Goal: Task Accomplishment & Management: Manage account settings

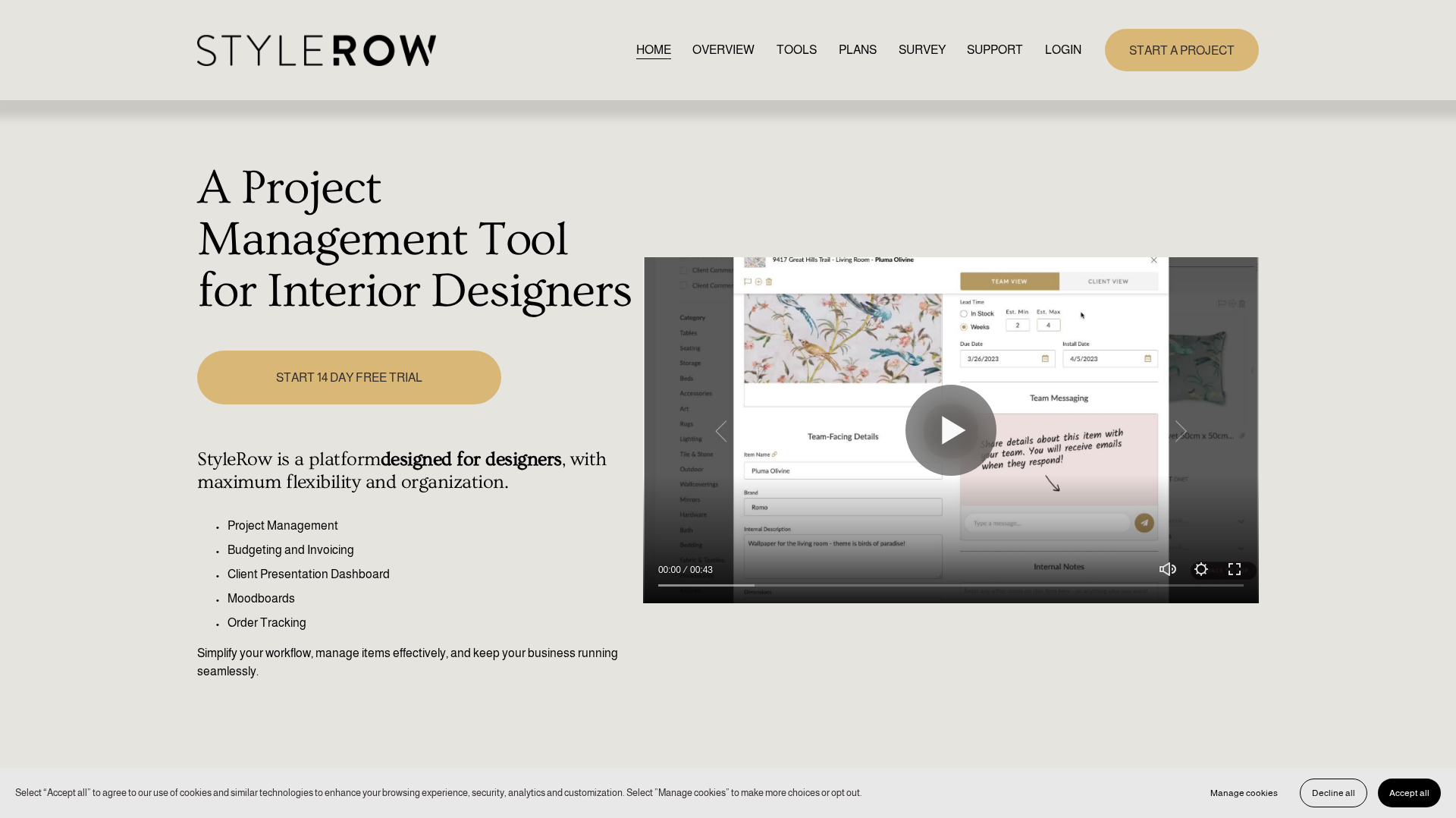
click at [1060, 51] on link "LOGIN" at bounding box center [1063, 50] width 37 height 20
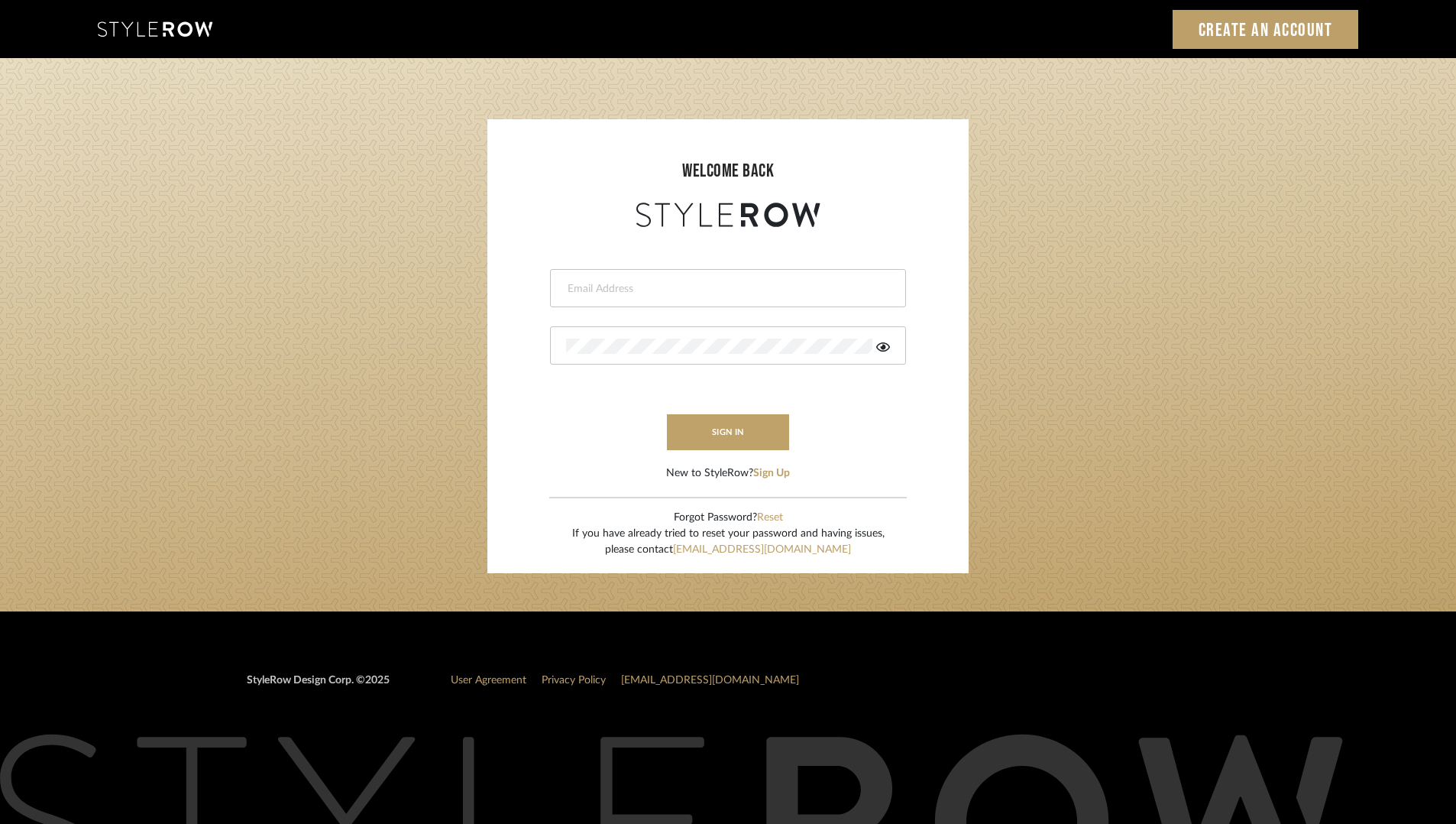
click at [713, 294] on input "email" at bounding box center [726, 288] width 320 height 15
type input "shannon@emilyboultoninteriors.com"
click at [881, 349] on icon at bounding box center [883, 347] width 14 height 13
click at [764, 433] on button "sign in" at bounding box center [728, 432] width 122 height 36
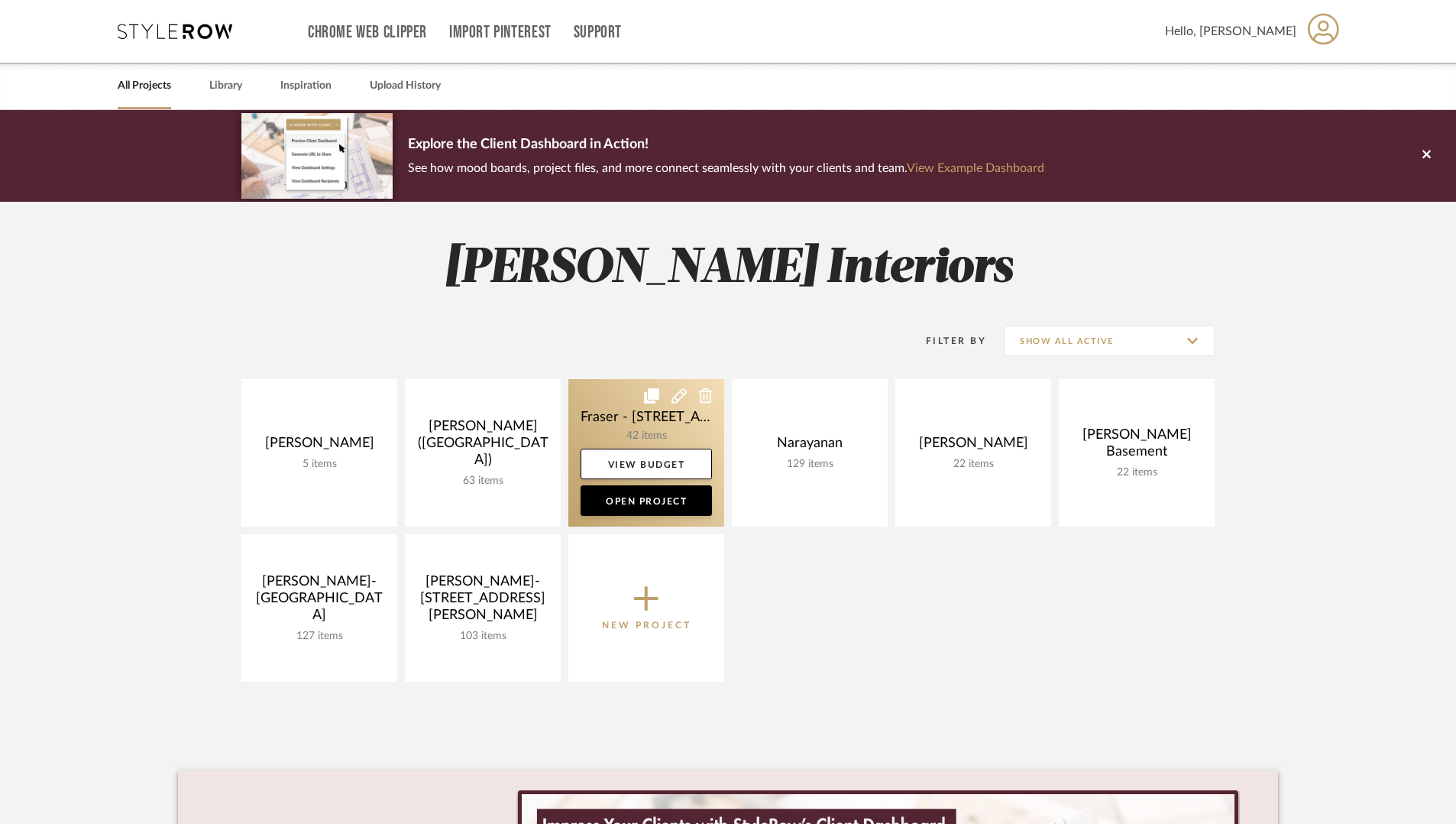
click at [608, 421] on link at bounding box center [646, 453] width 156 height 148
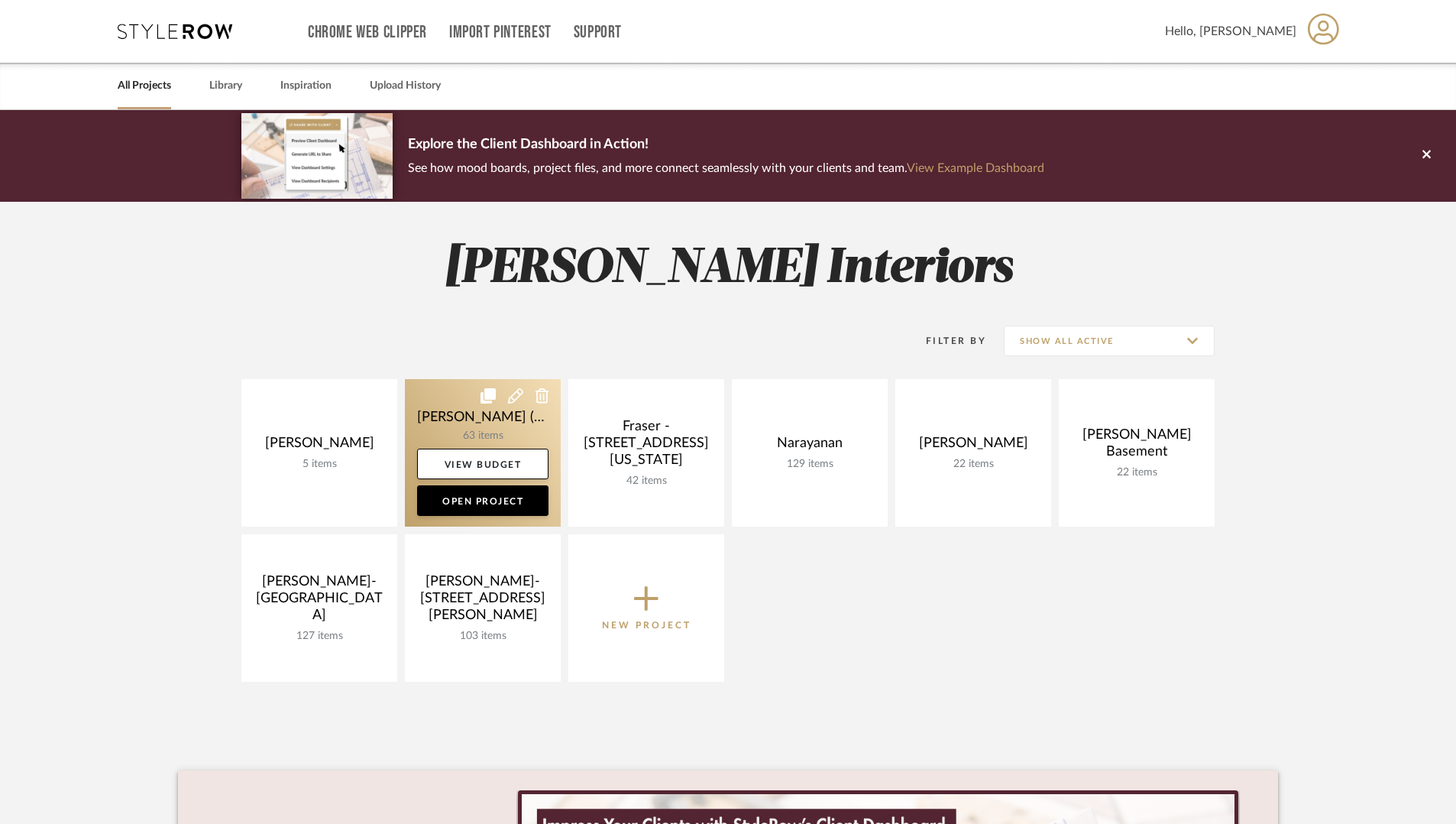
click at [457, 428] on link at bounding box center [482, 453] width 156 height 148
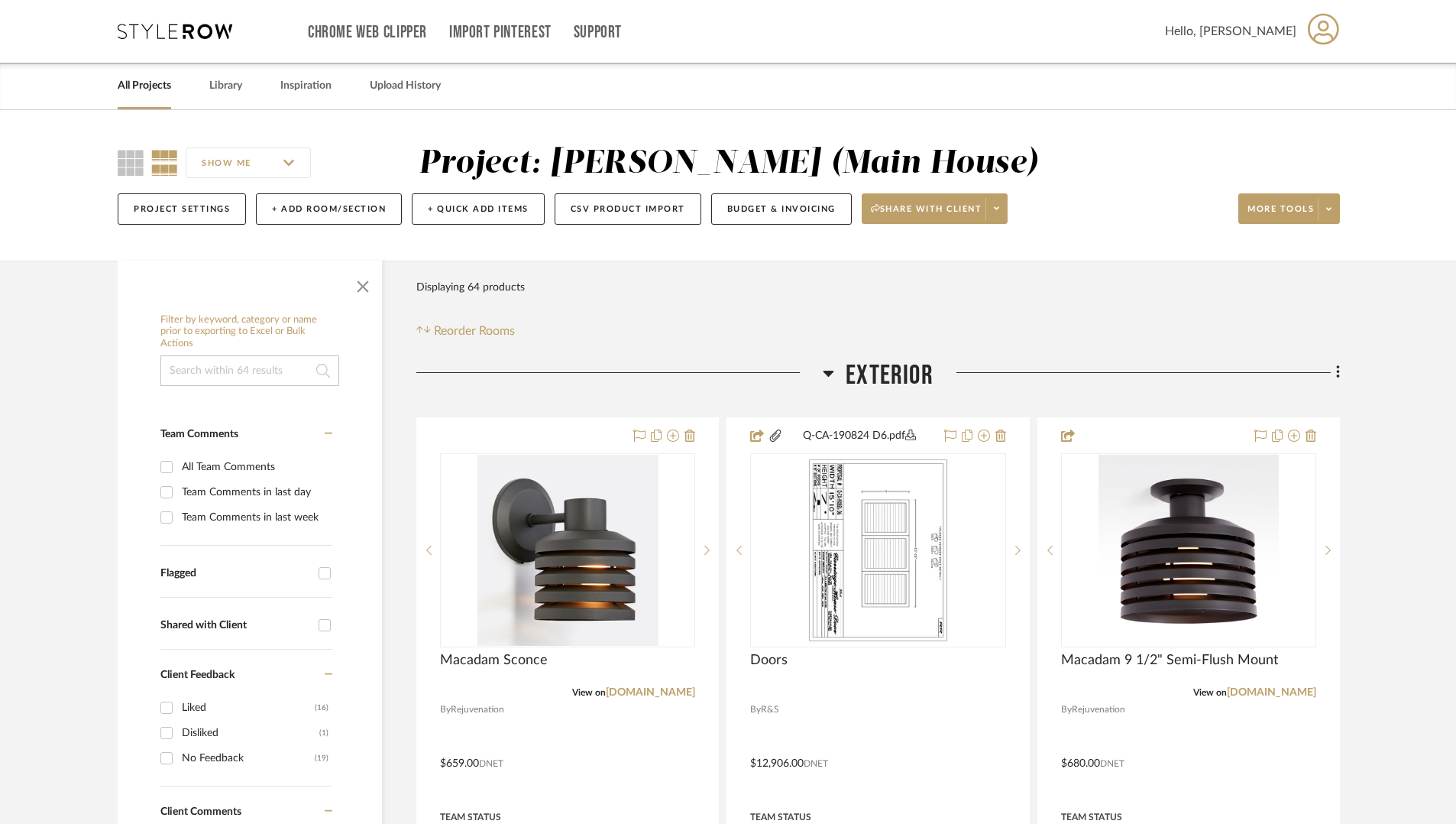
click at [293, 162] on input "SHOW ME" at bounding box center [249, 162] width 126 height 31
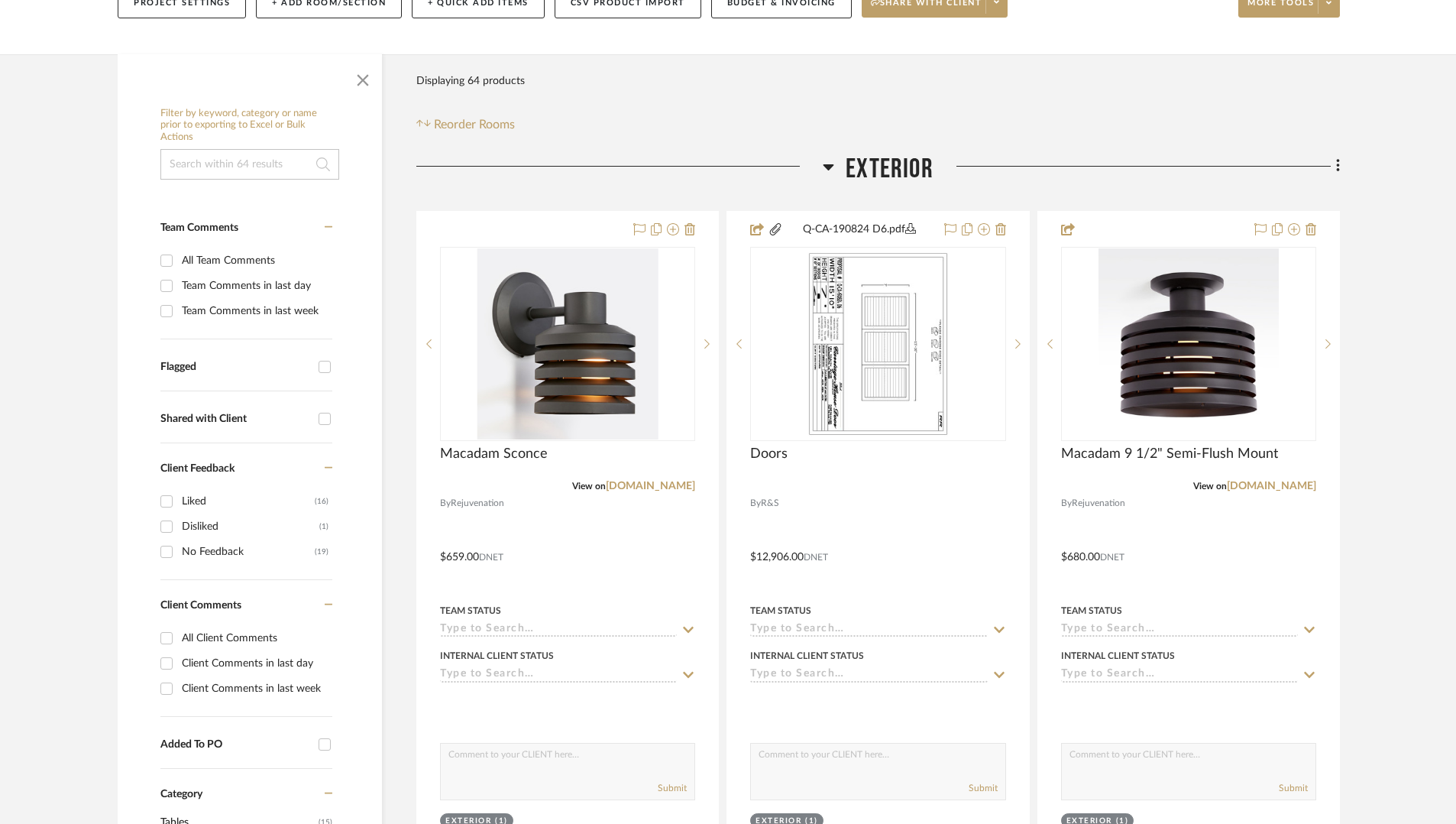
scroll to position [542, 0]
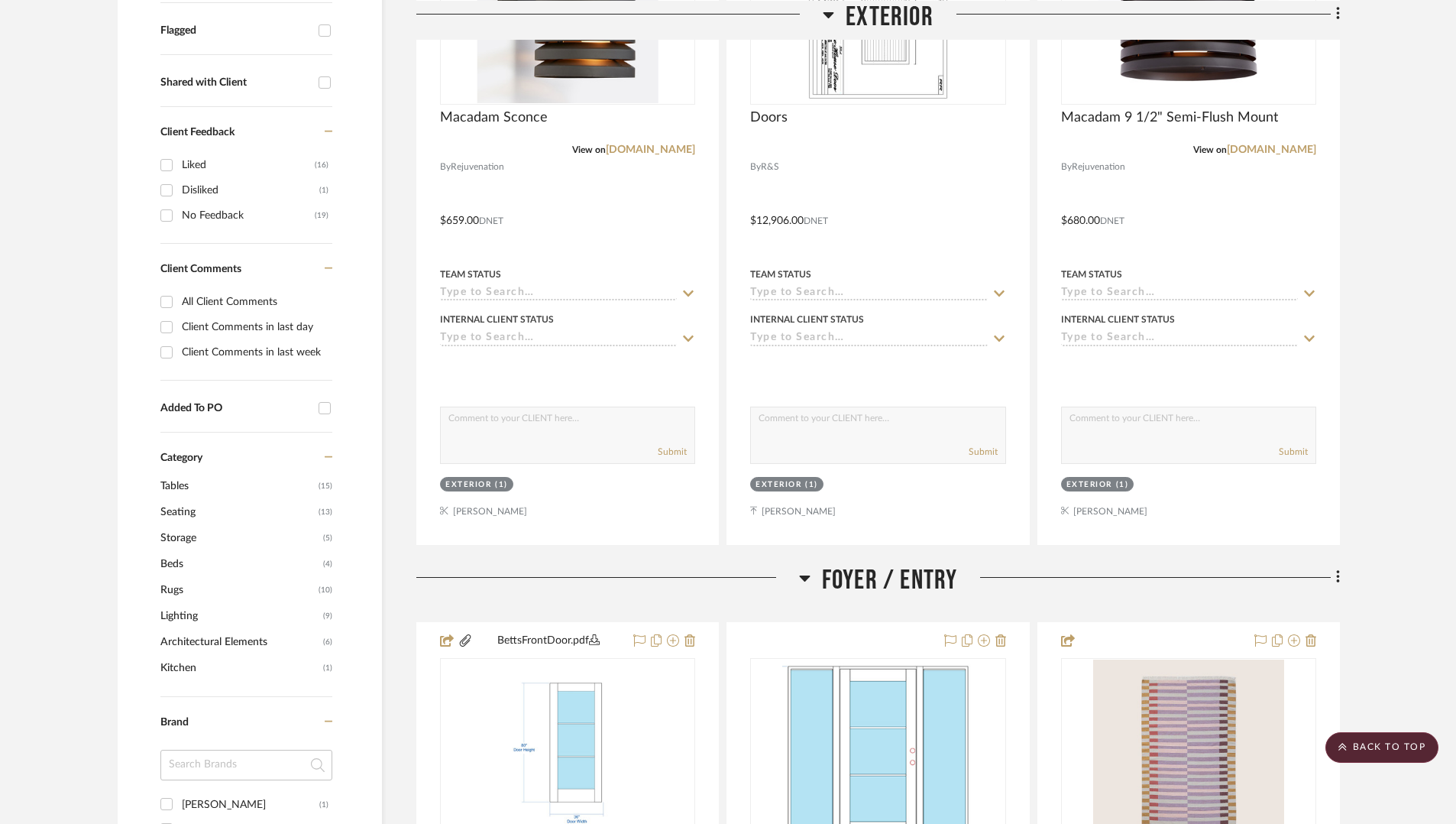
click at [173, 292] on input "All Client Comments" at bounding box center [166, 301] width 24 height 24
checkbox input "true"
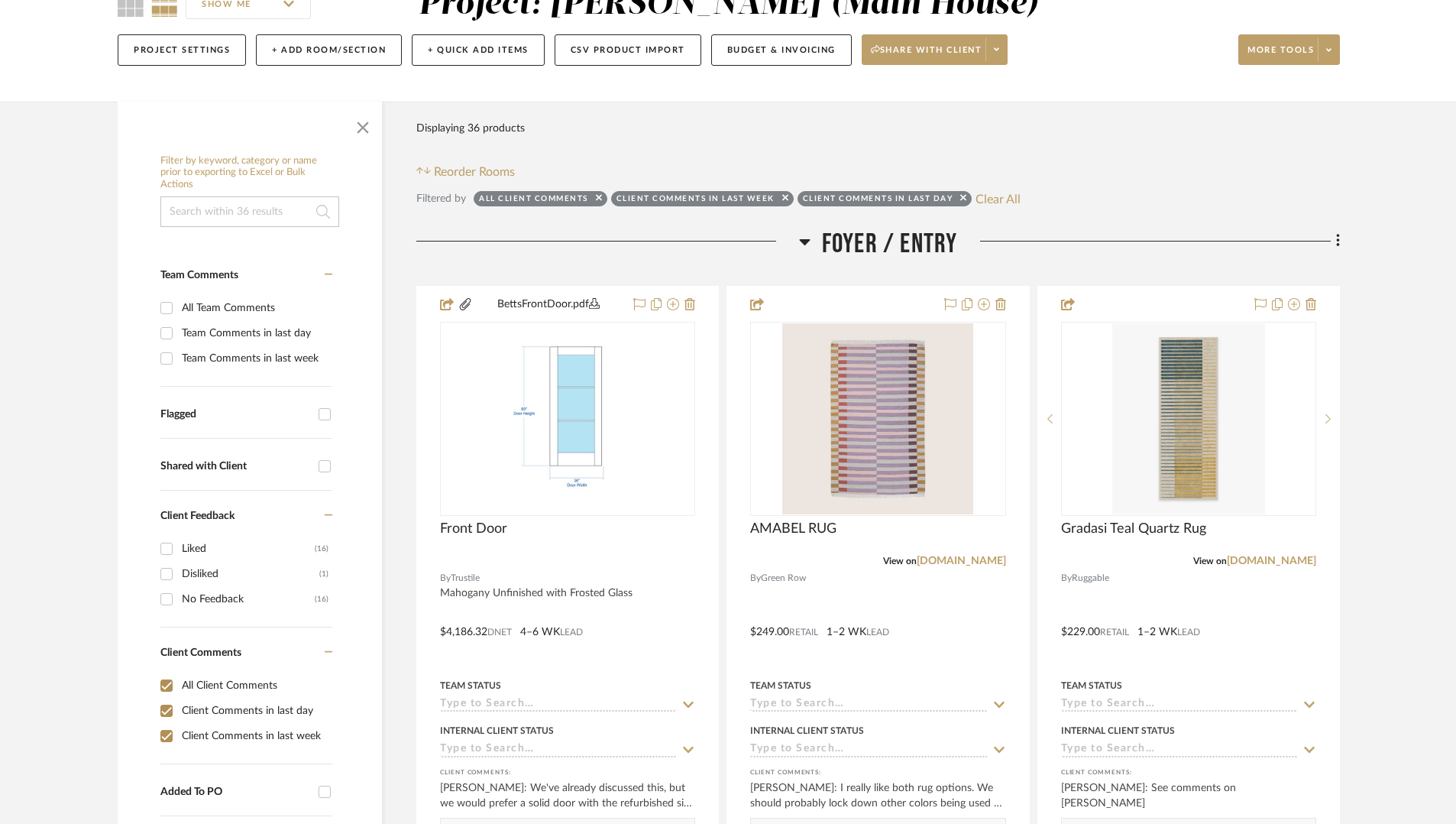
scroll to position [331, 0]
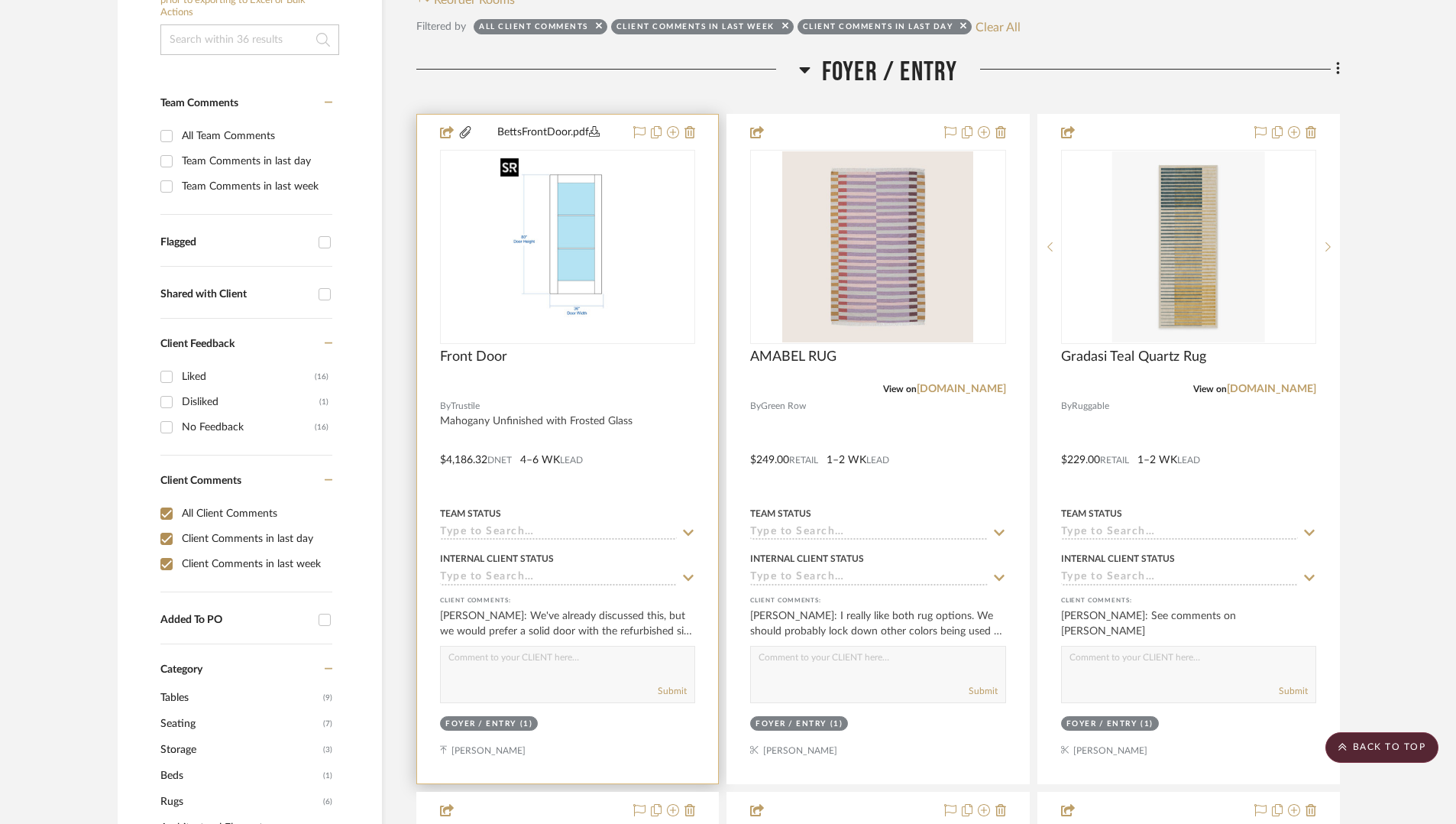
click at [621, 304] on img "0" at bounding box center [568, 246] width 147 height 191
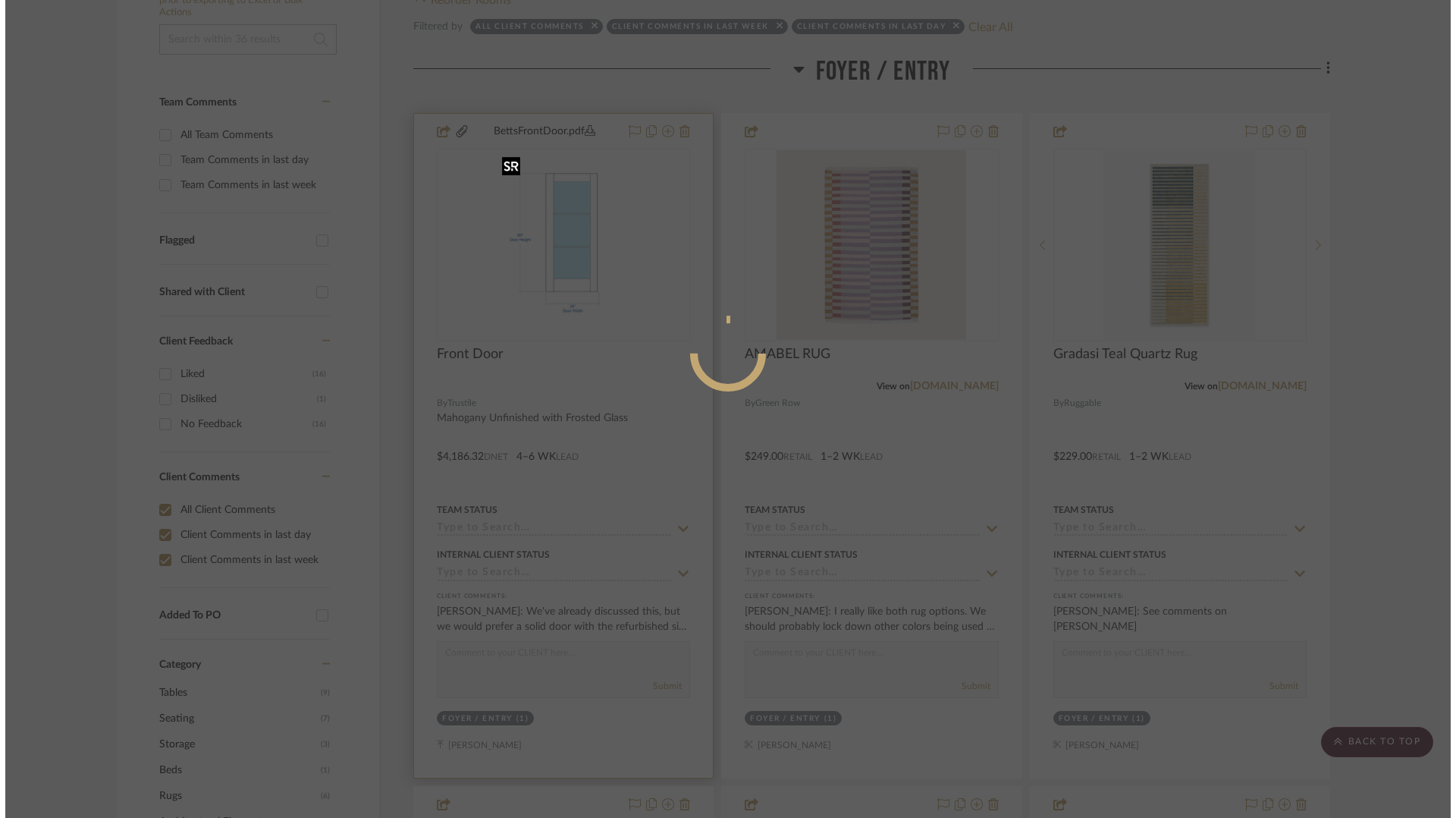
scroll to position [0, 0]
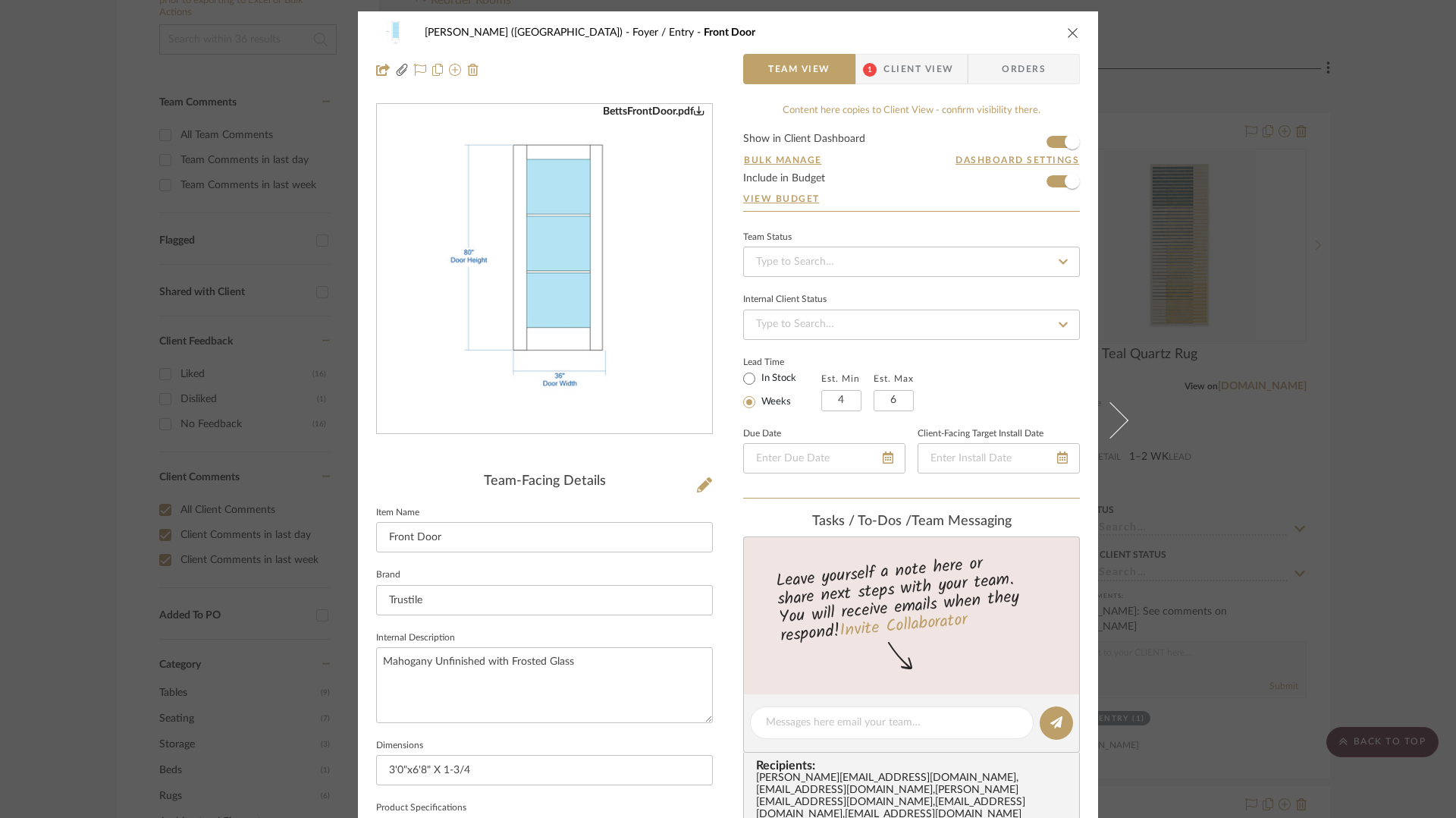
click at [1074, 24] on div "Betts (Main House) Foyer / Entry Front Door" at bounding box center [728, 32] width 704 height 30
click at [1067, 33] on icon "close" at bounding box center [1073, 33] width 12 height 12
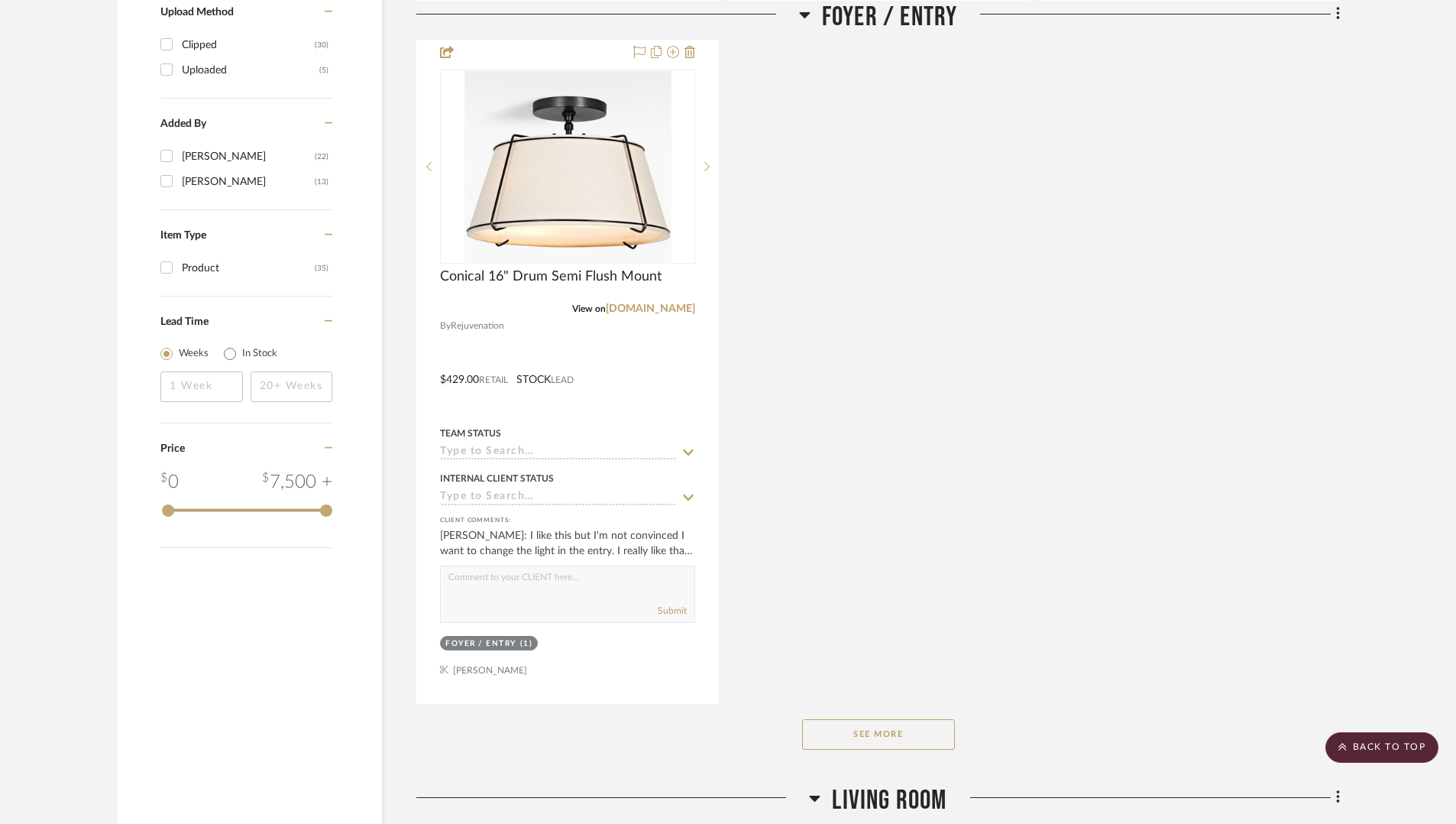
scroll to position [2033, 0]
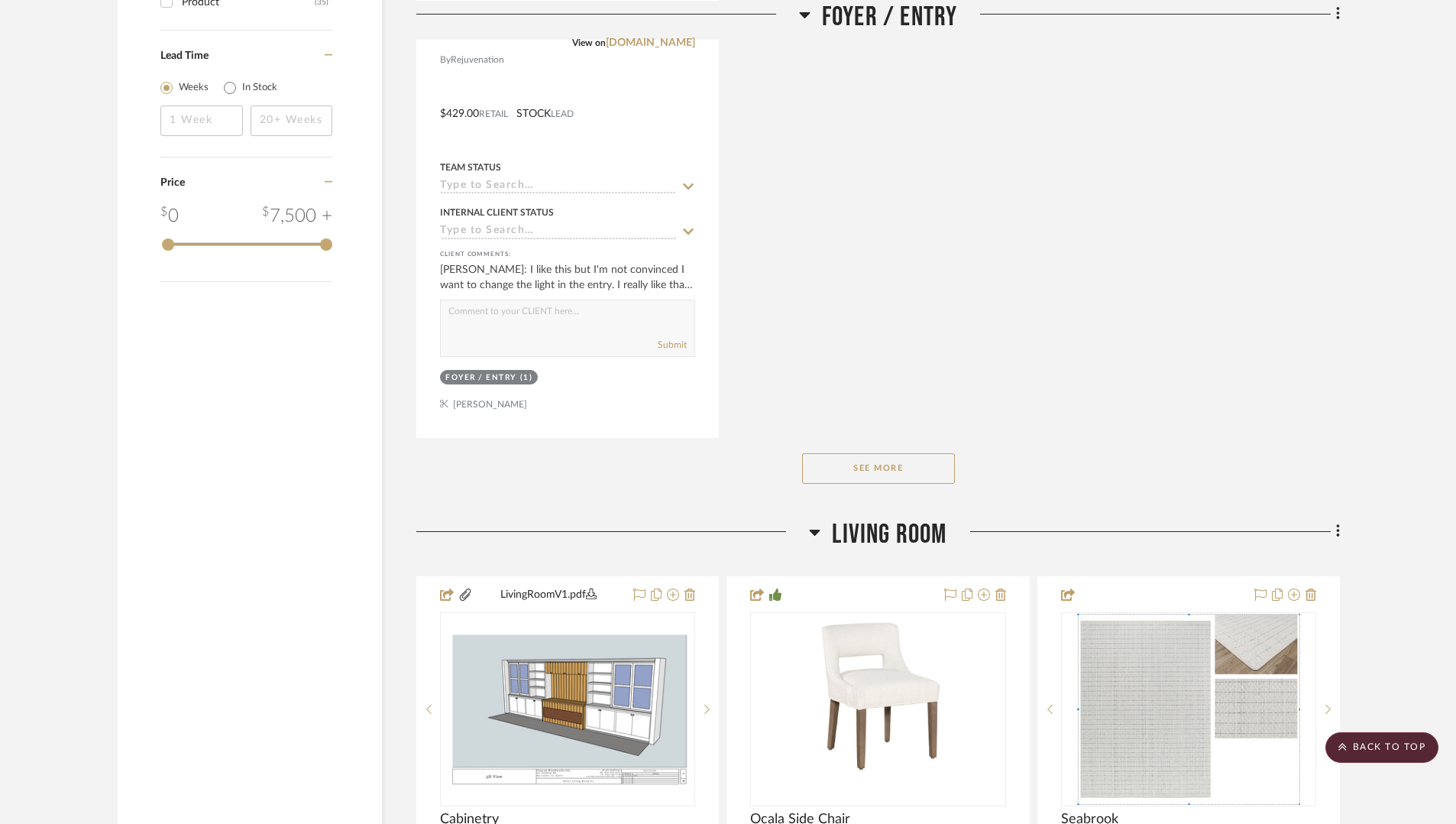
click at [881, 466] on button "See More" at bounding box center [879, 469] width 153 height 31
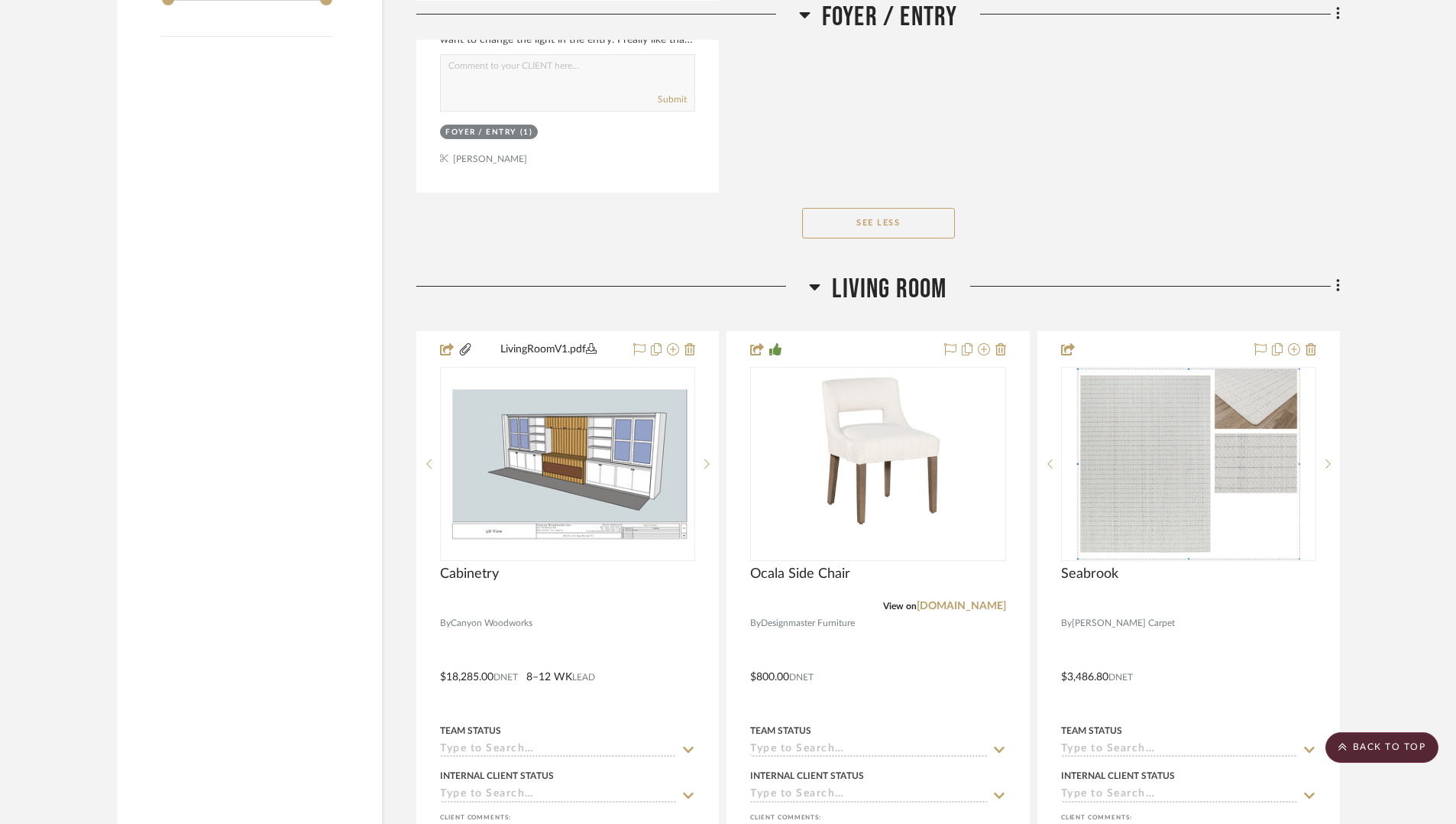
scroll to position [2511, 0]
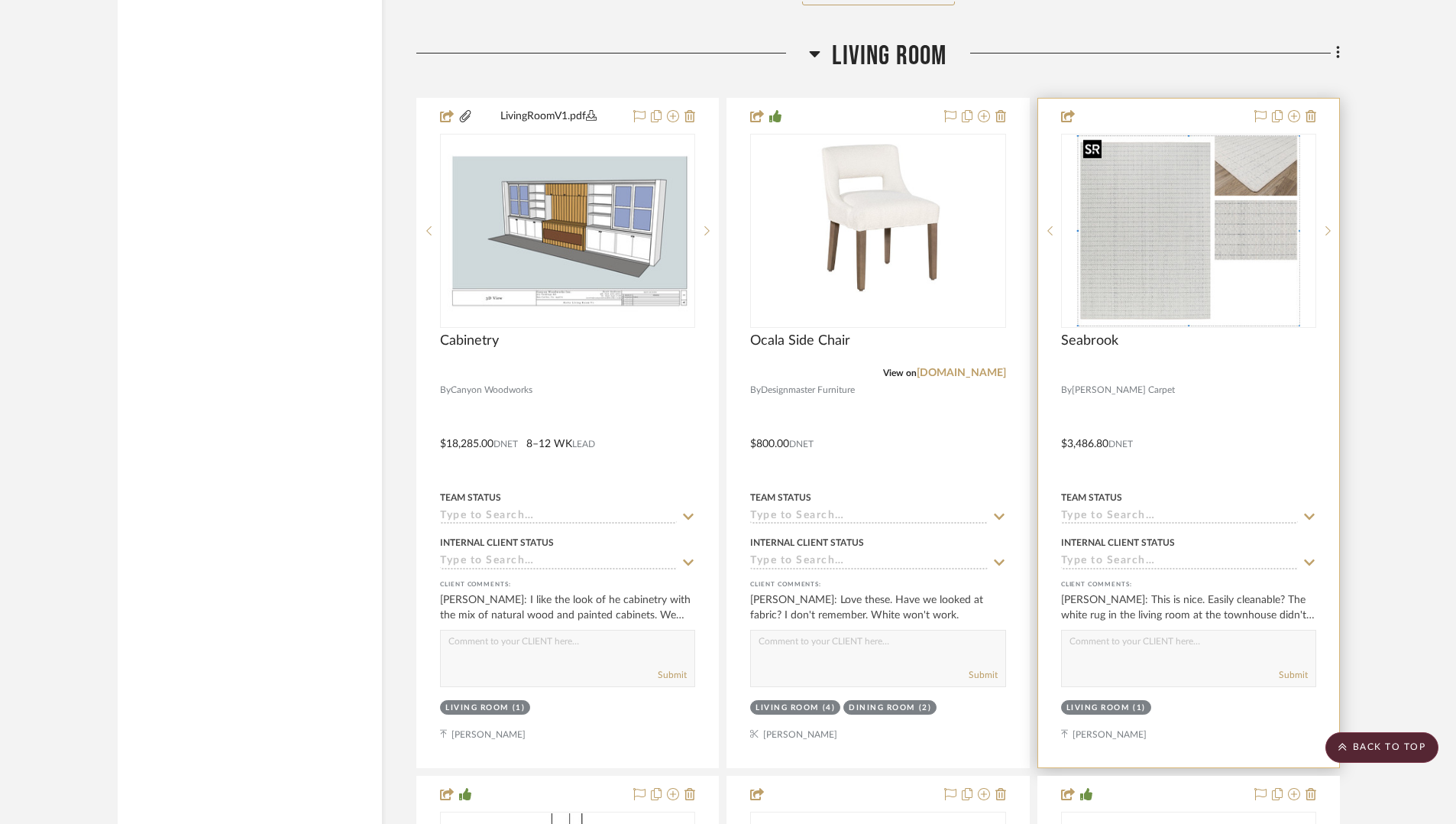
click at [1186, 261] on img "0" at bounding box center [1188, 230] width 223 height 191
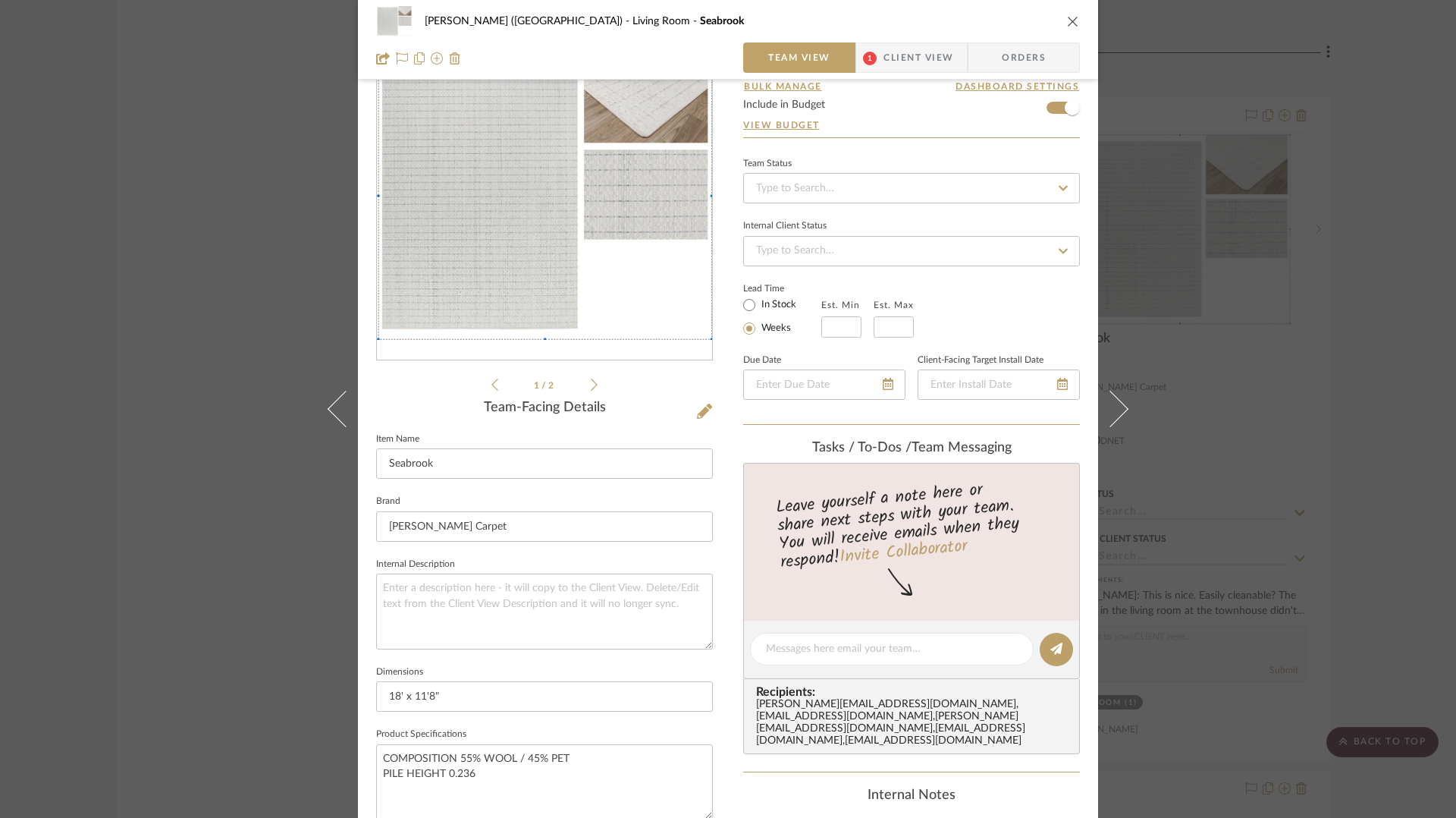
scroll to position [188, 0]
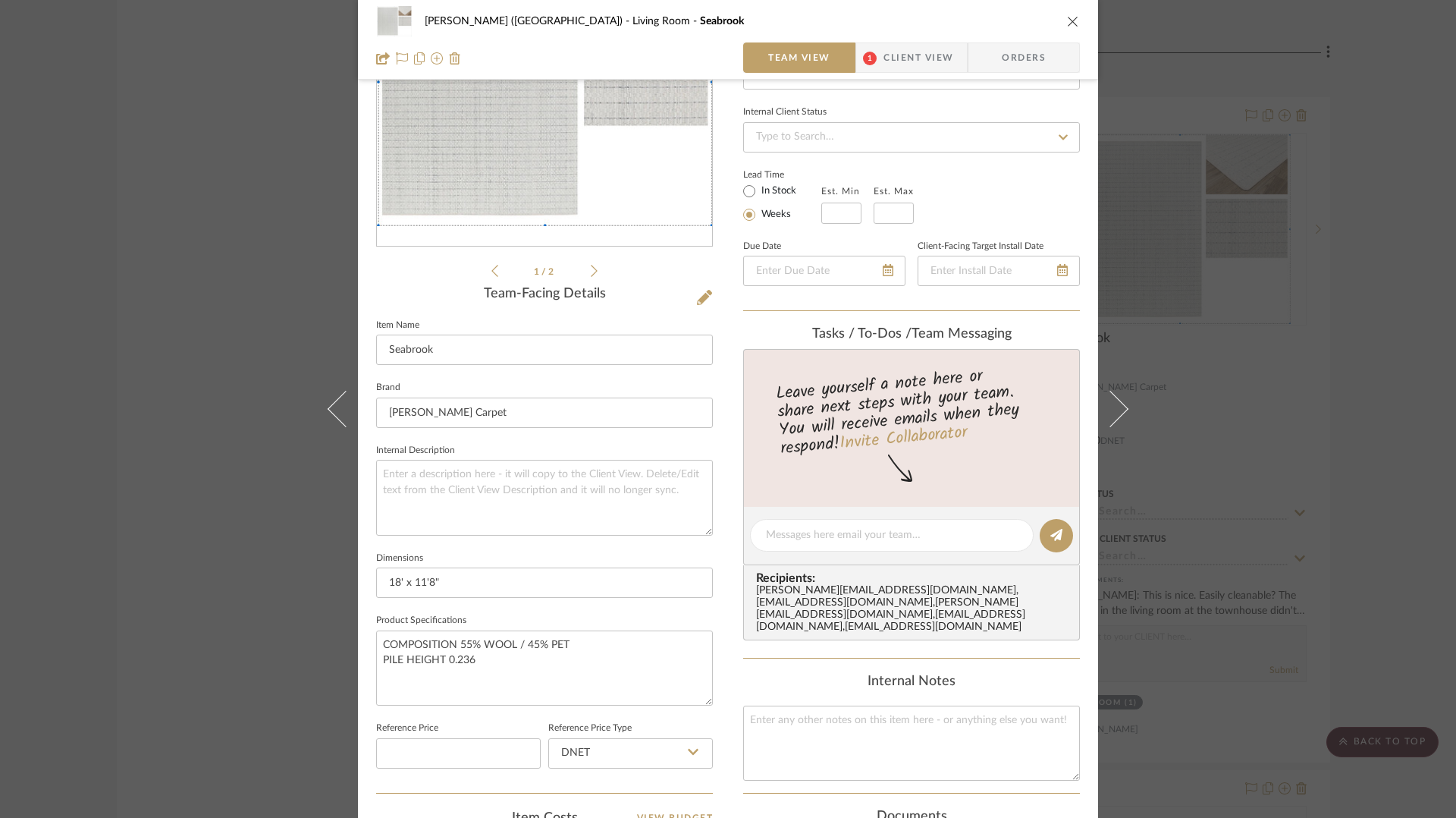
click at [1389, 437] on div "Betts (Main House) Living Room Seabrook Team View 1 Client View Orders 1 / 2 Te…" at bounding box center [728, 409] width 1456 height 818
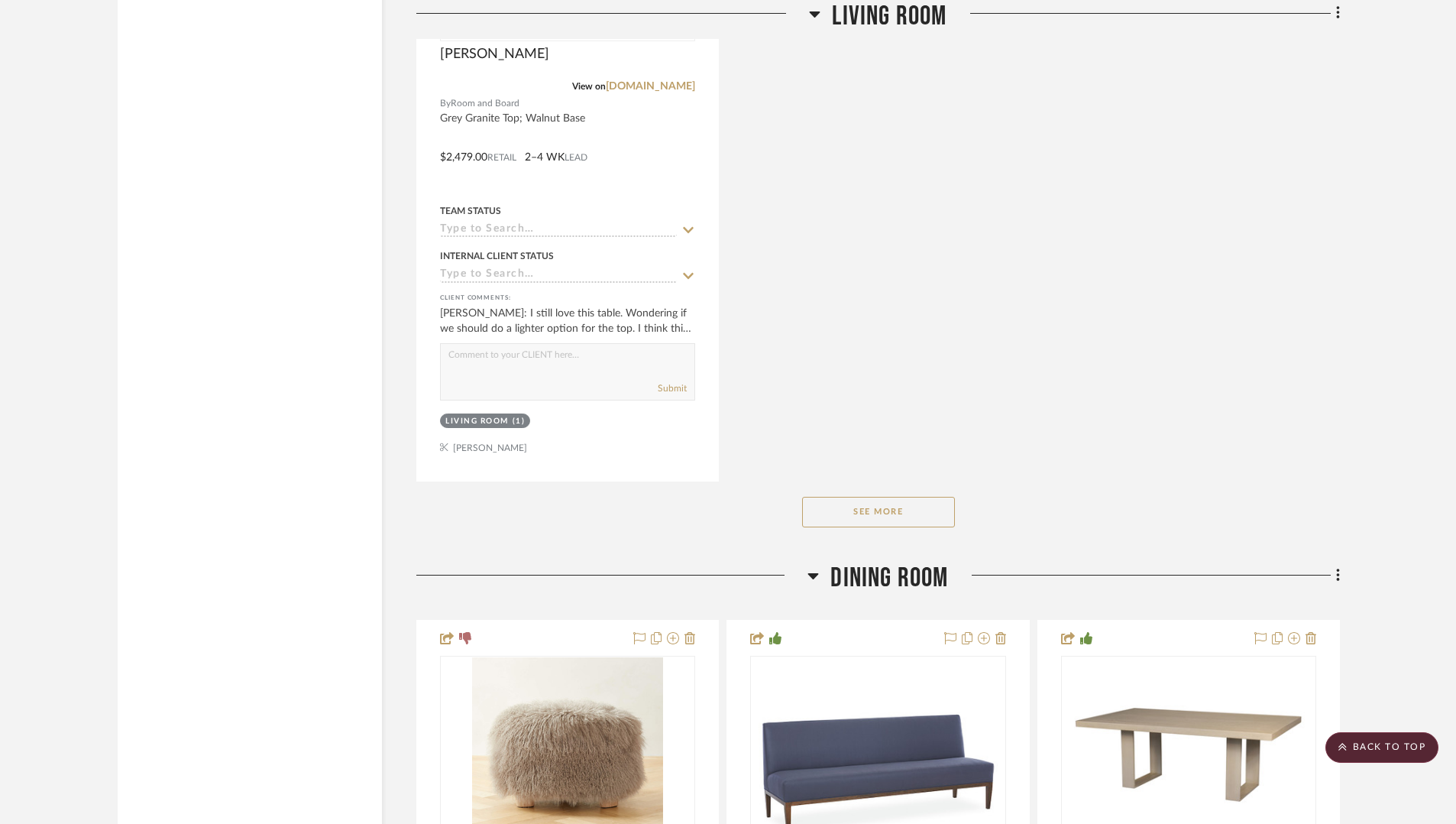
scroll to position [4383, 0]
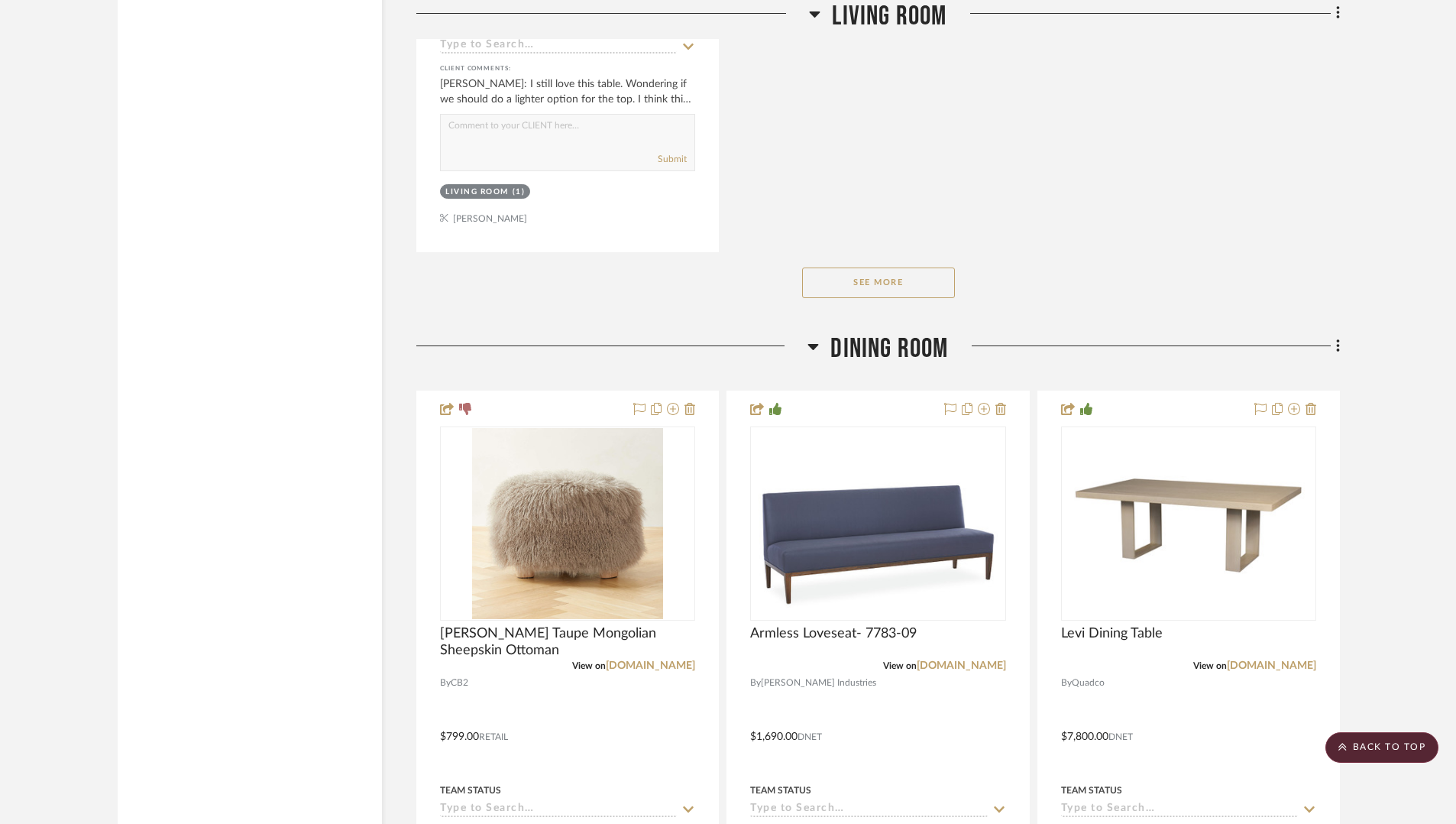
click at [907, 288] on button "See More" at bounding box center [879, 283] width 153 height 31
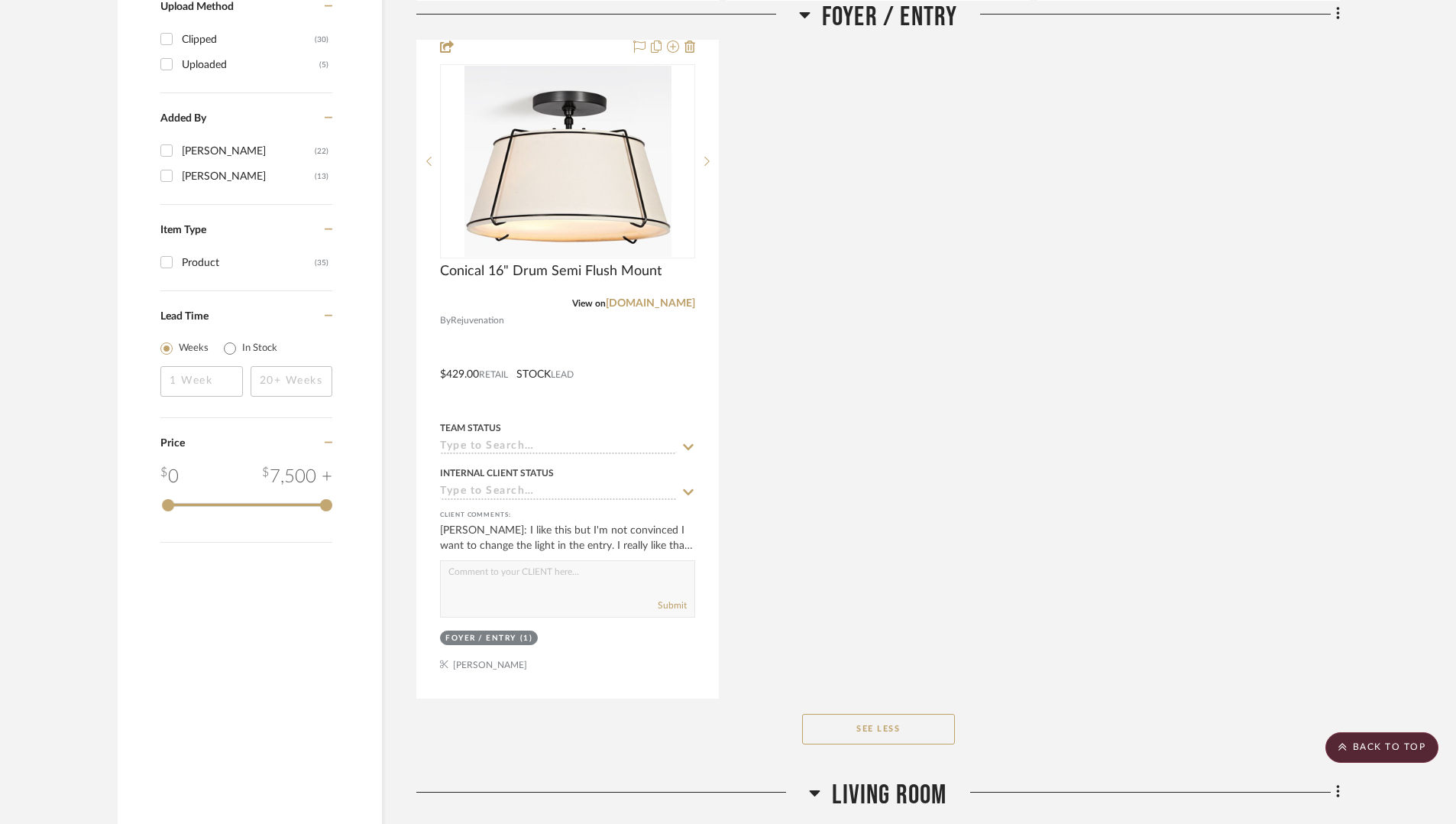
scroll to position [1772, 0]
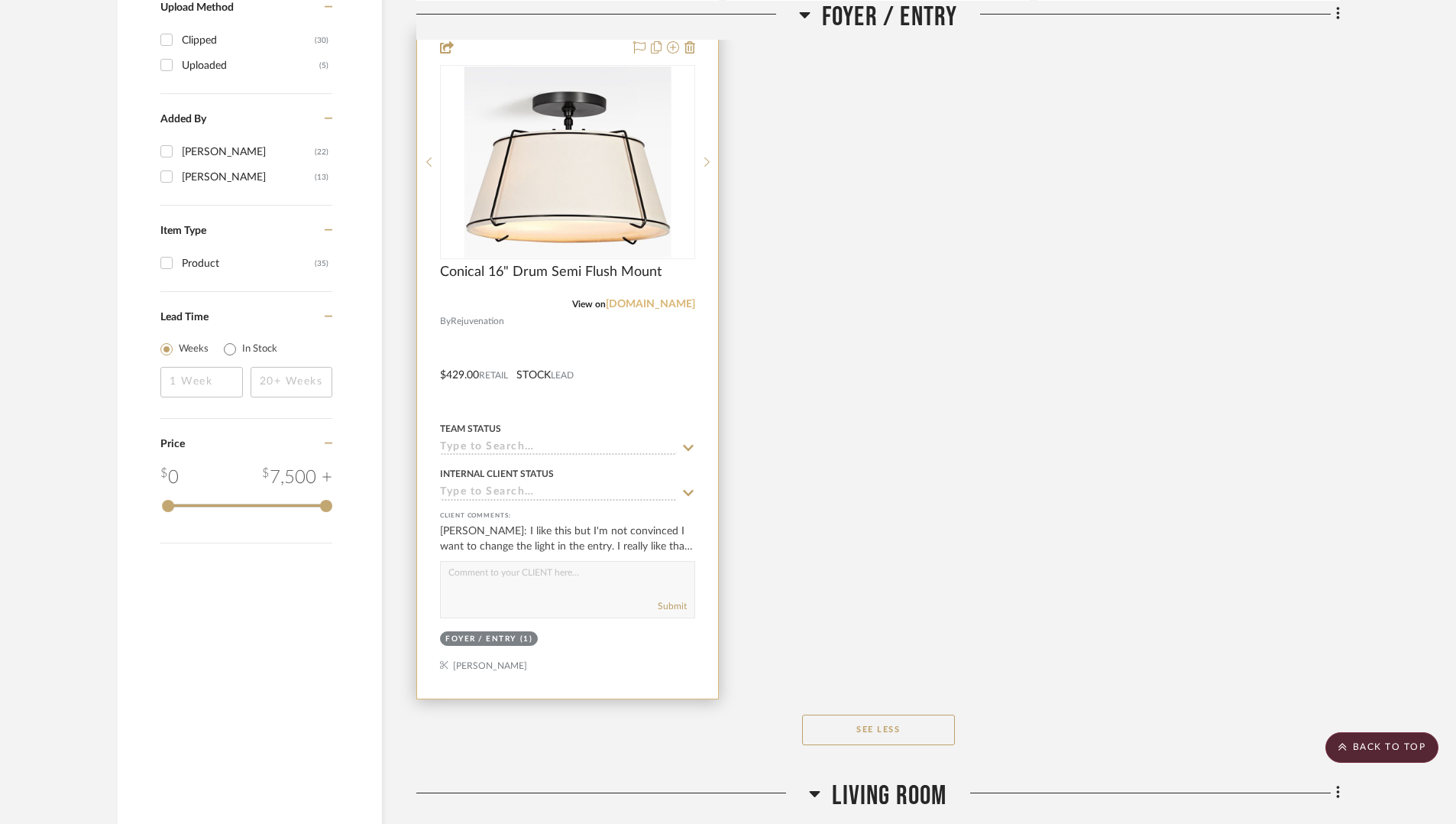
click at [657, 303] on link "rejuvenation.com" at bounding box center [650, 304] width 89 height 11
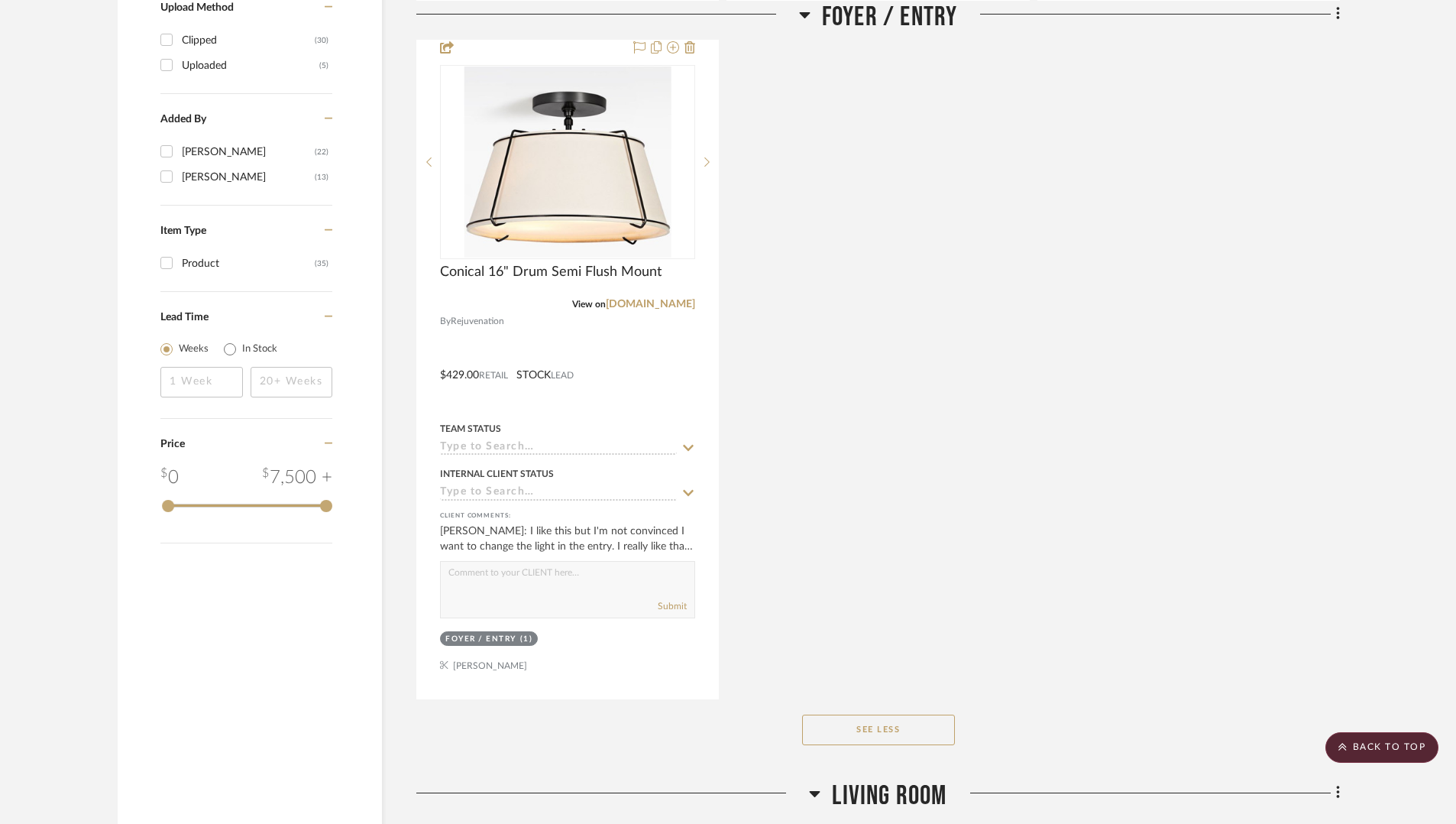
scroll to position [2333, 0]
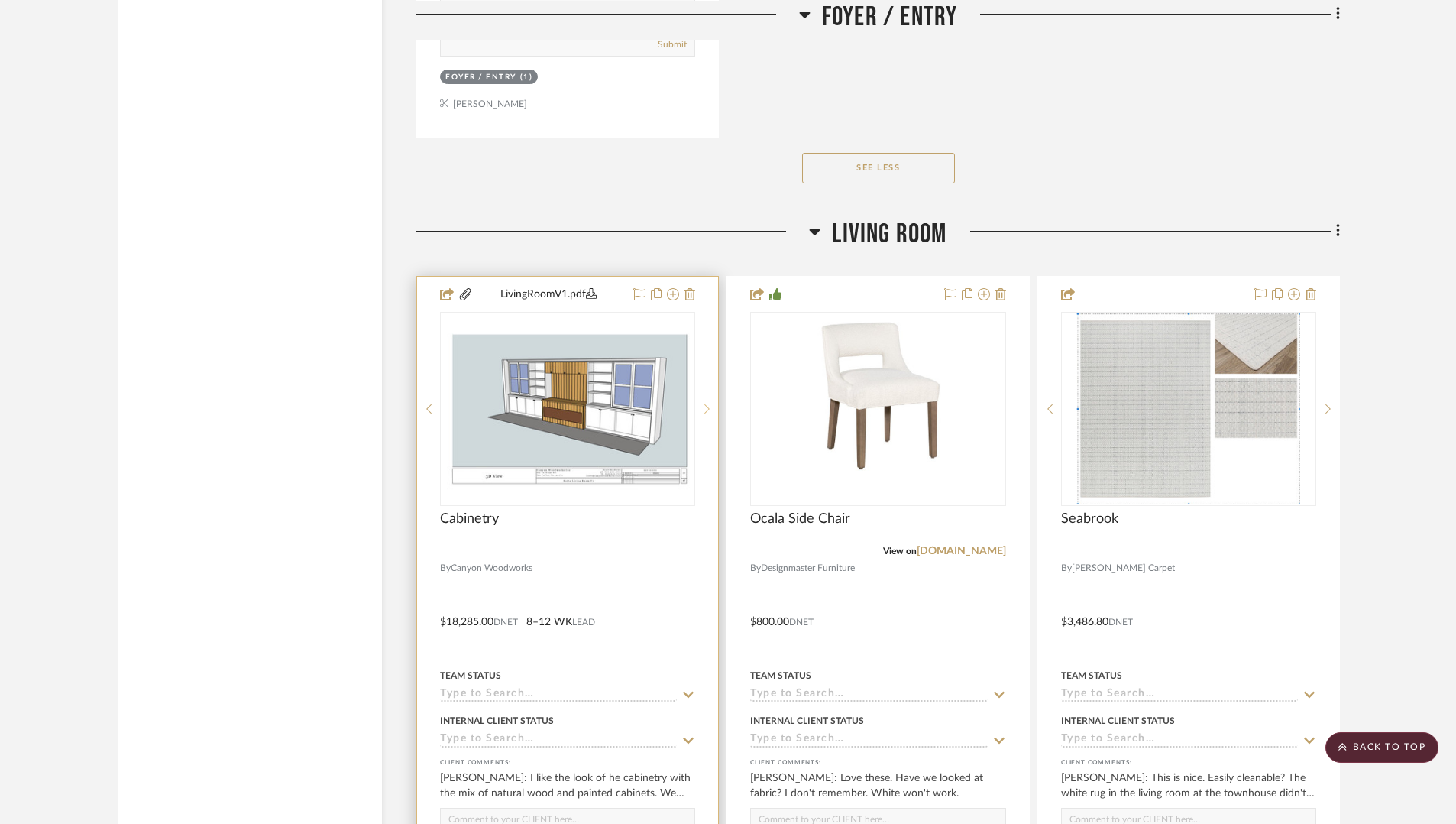
click at [701, 403] on sr-next-btn at bounding box center [706, 409] width 23 height 11
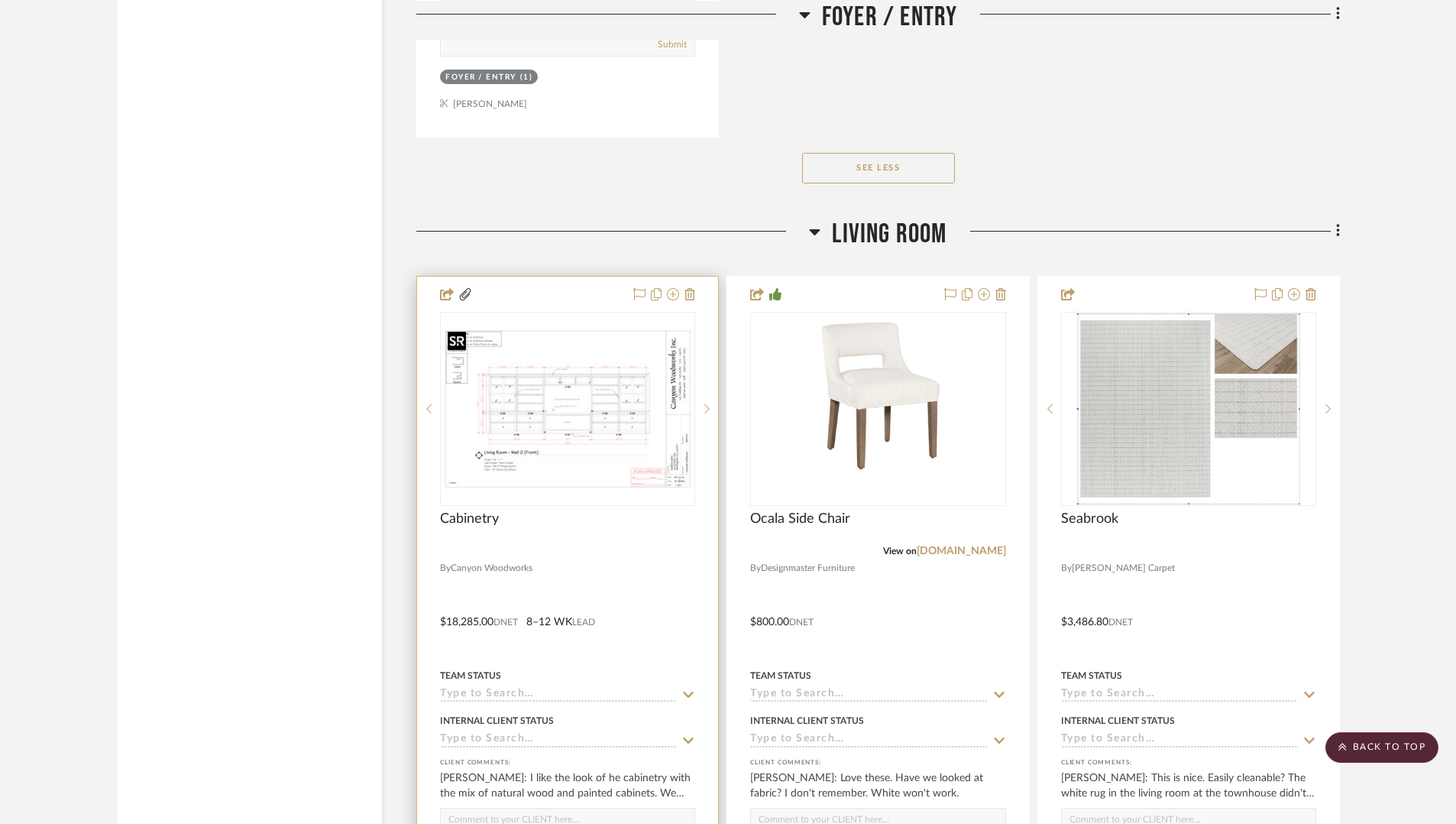
click at [617, 411] on img "1" at bounding box center [567, 408] width 252 height 162
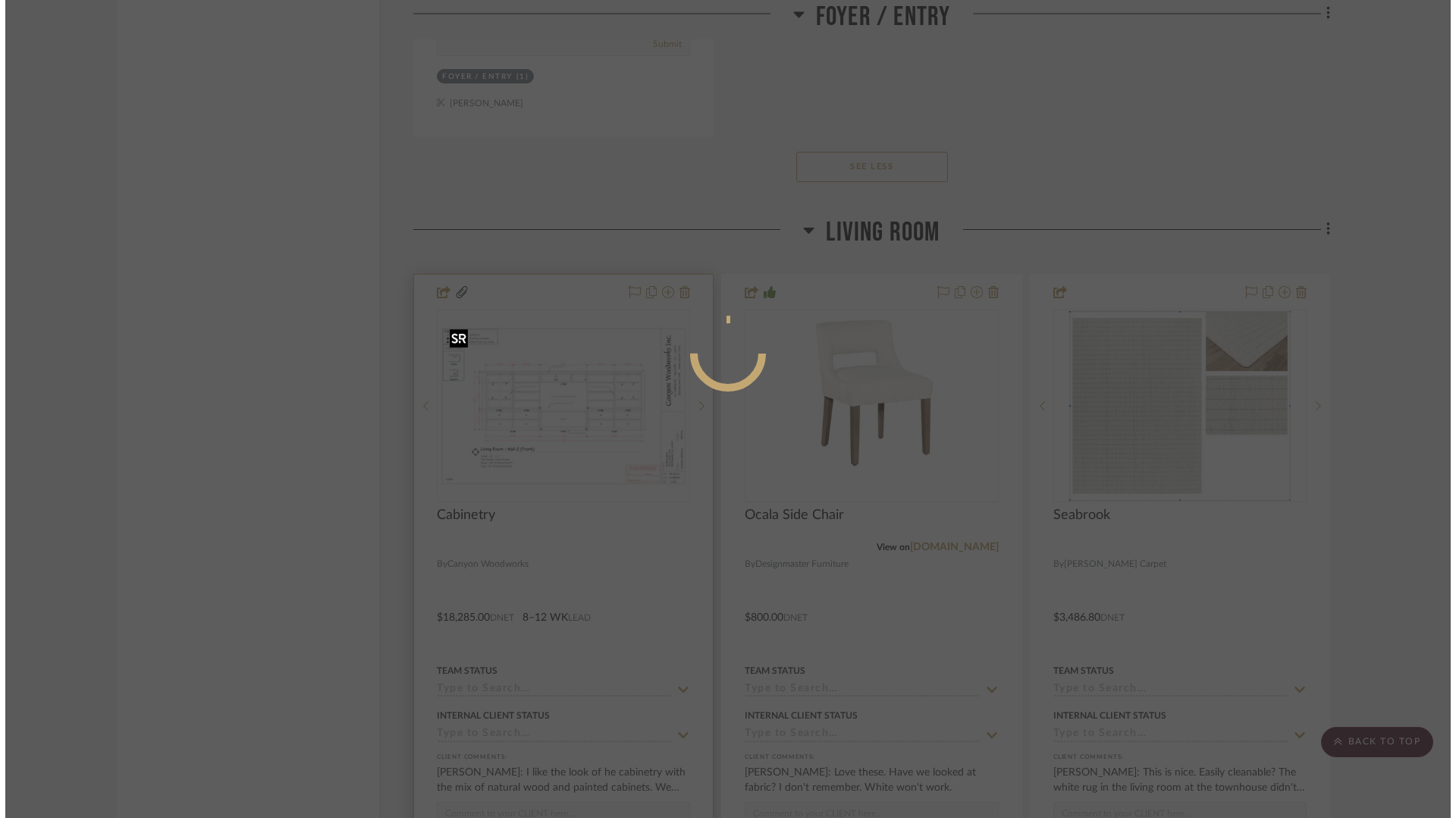
scroll to position [0, 0]
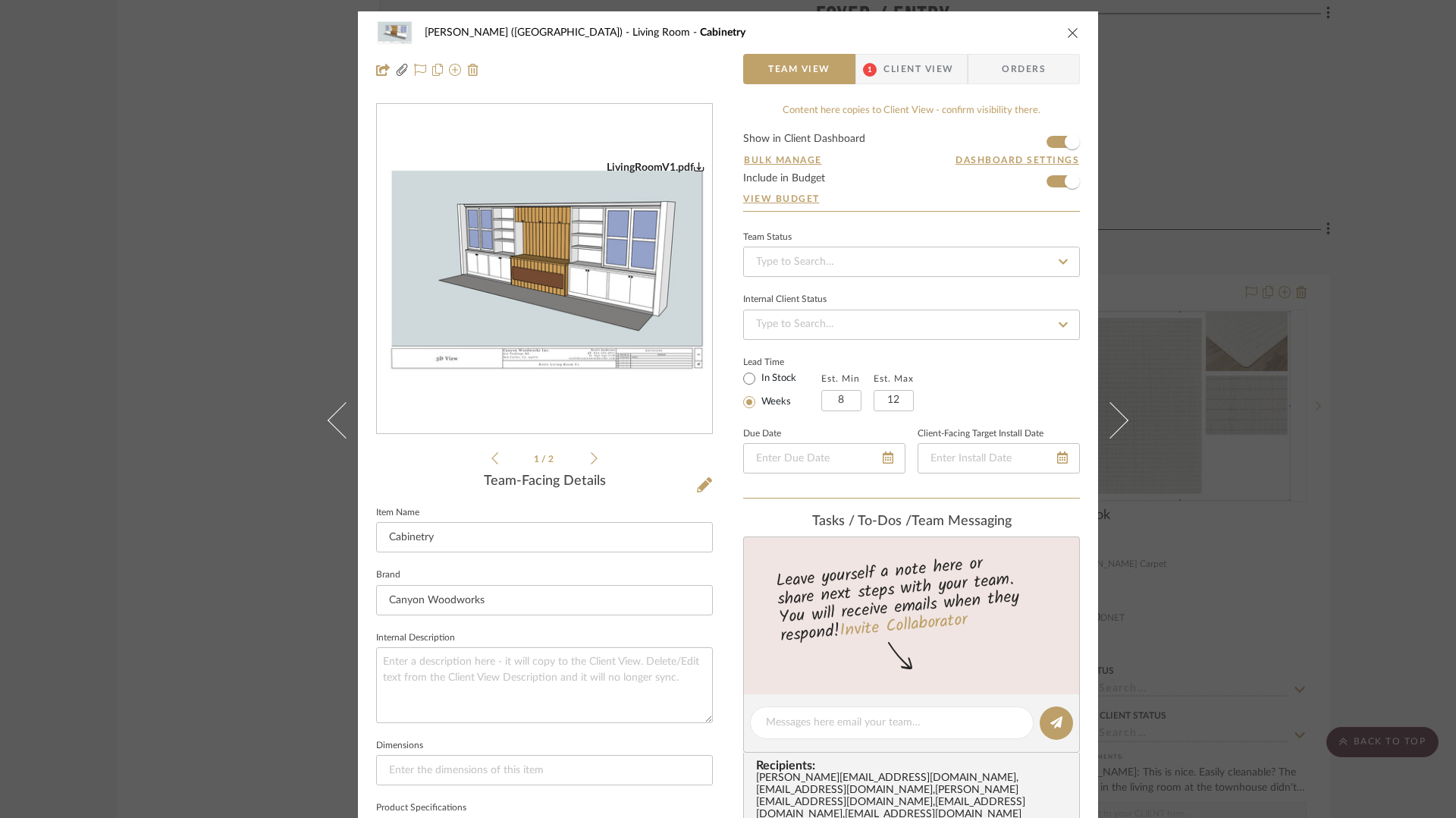
click at [591, 460] on icon at bounding box center [594, 458] width 7 height 14
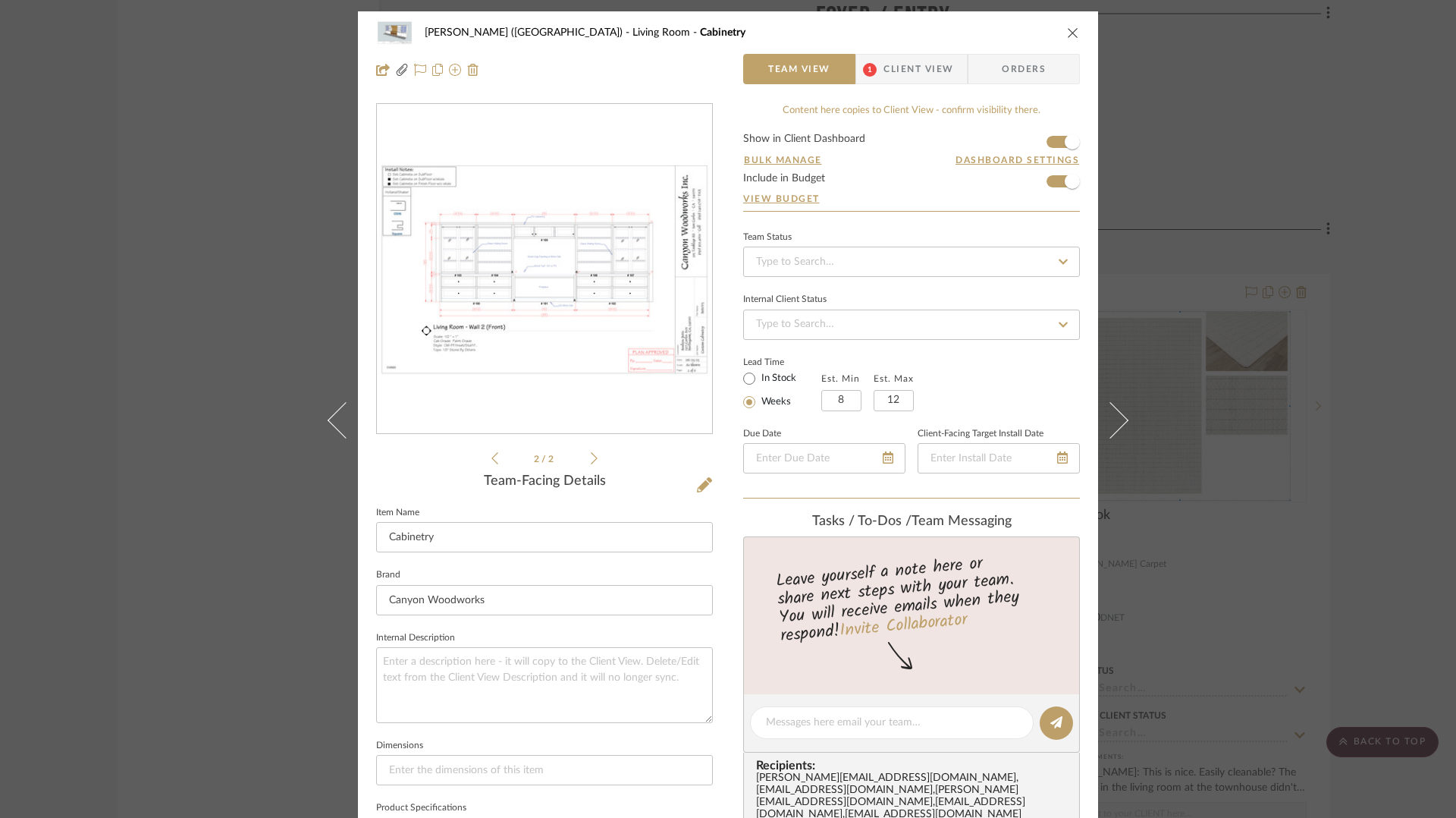
click at [491, 459] on icon at bounding box center [494, 458] width 7 height 14
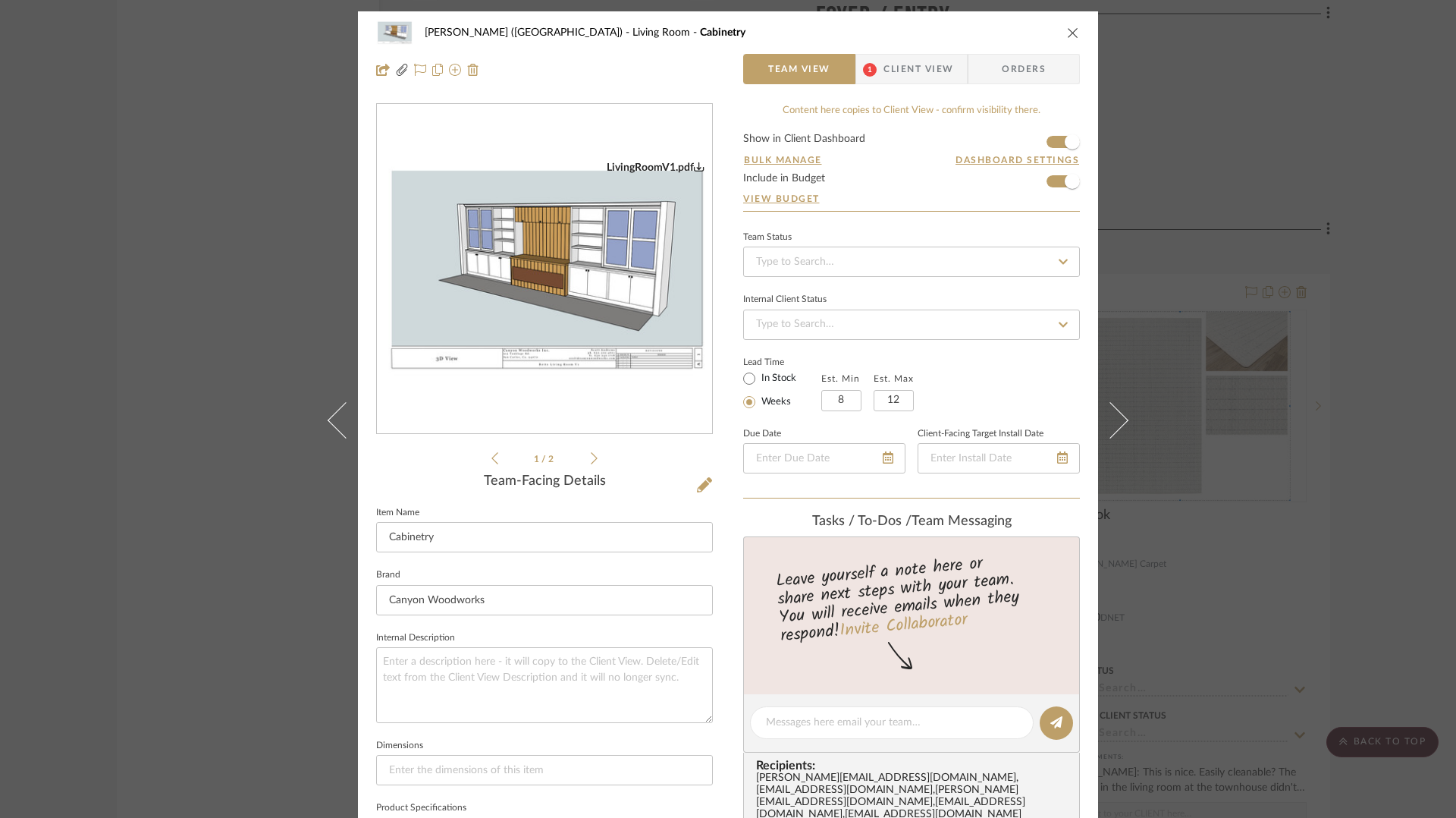
click at [592, 459] on icon at bounding box center [594, 458] width 7 height 14
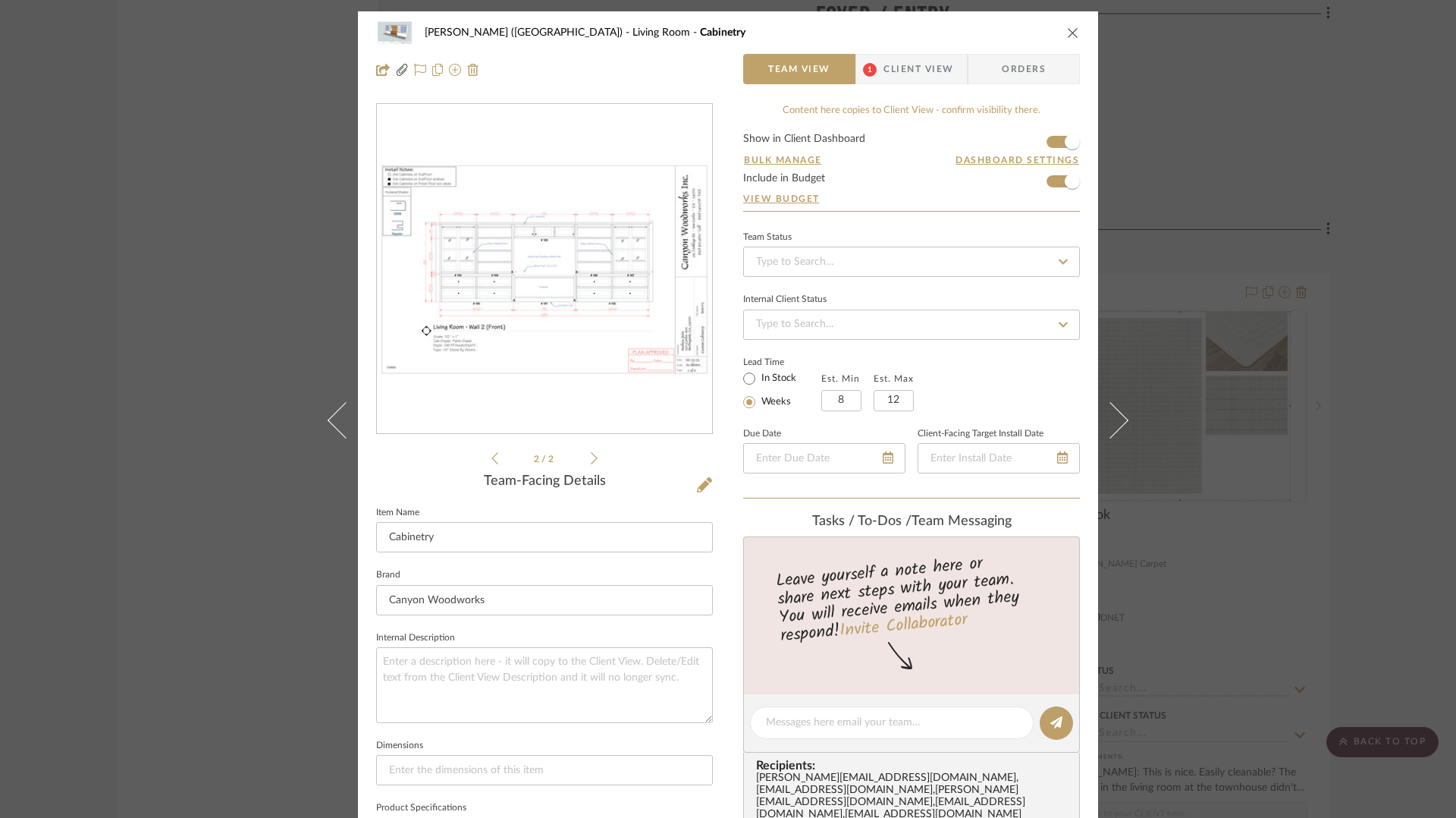
click at [491, 464] on icon at bounding box center [494, 458] width 7 height 14
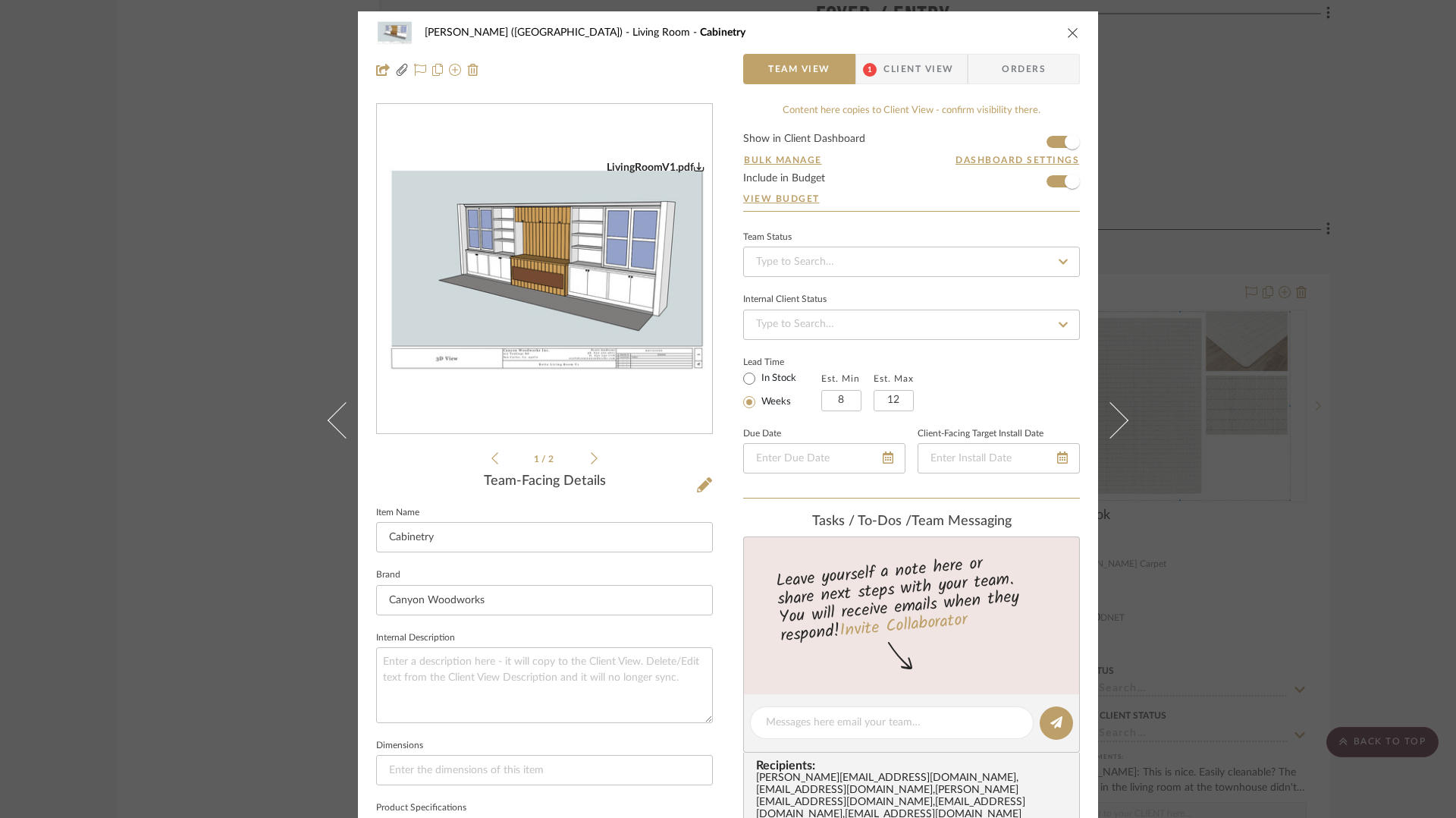
click at [591, 459] on icon at bounding box center [594, 458] width 7 height 14
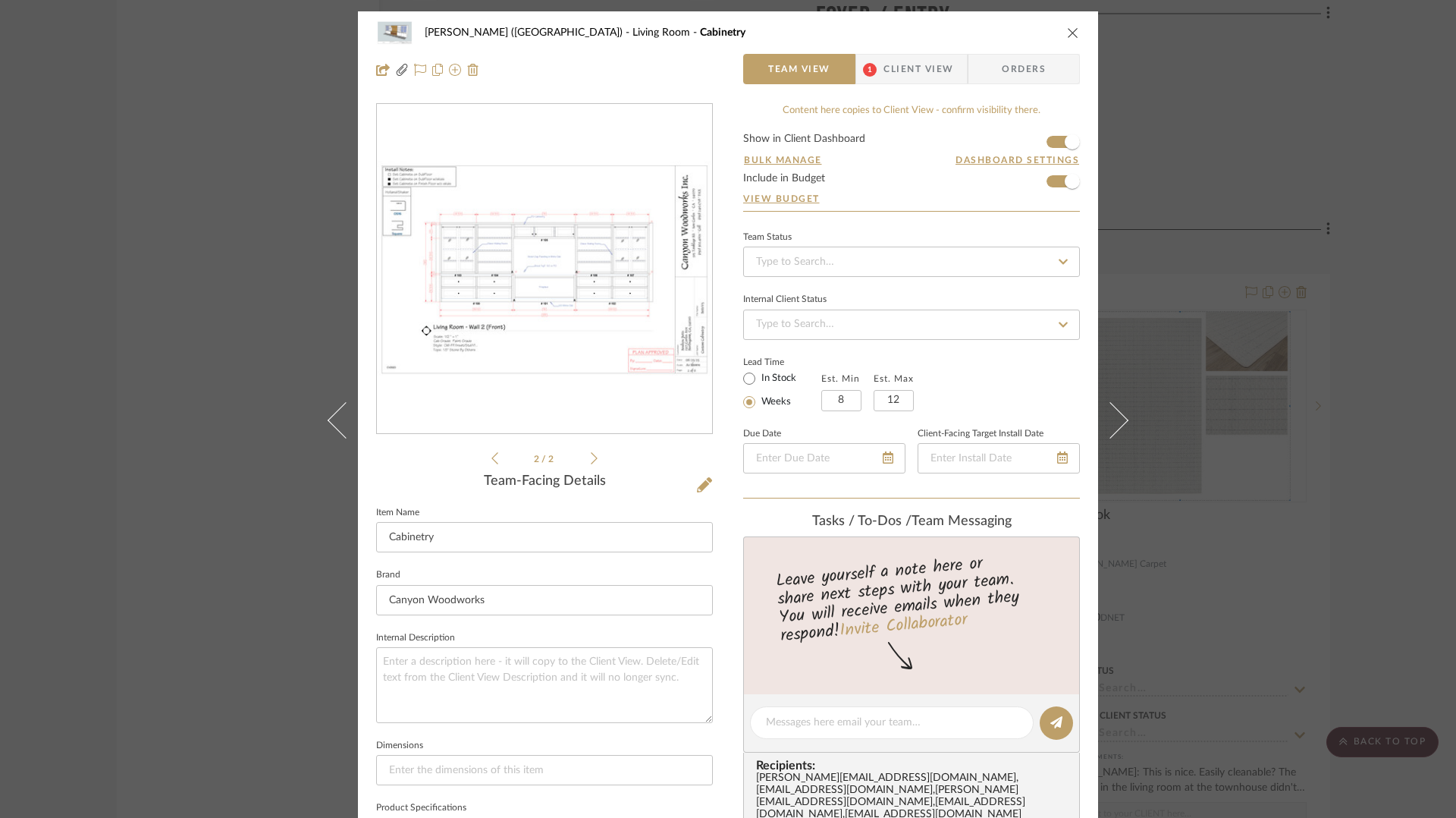
click at [1067, 37] on icon "close" at bounding box center [1073, 33] width 12 height 12
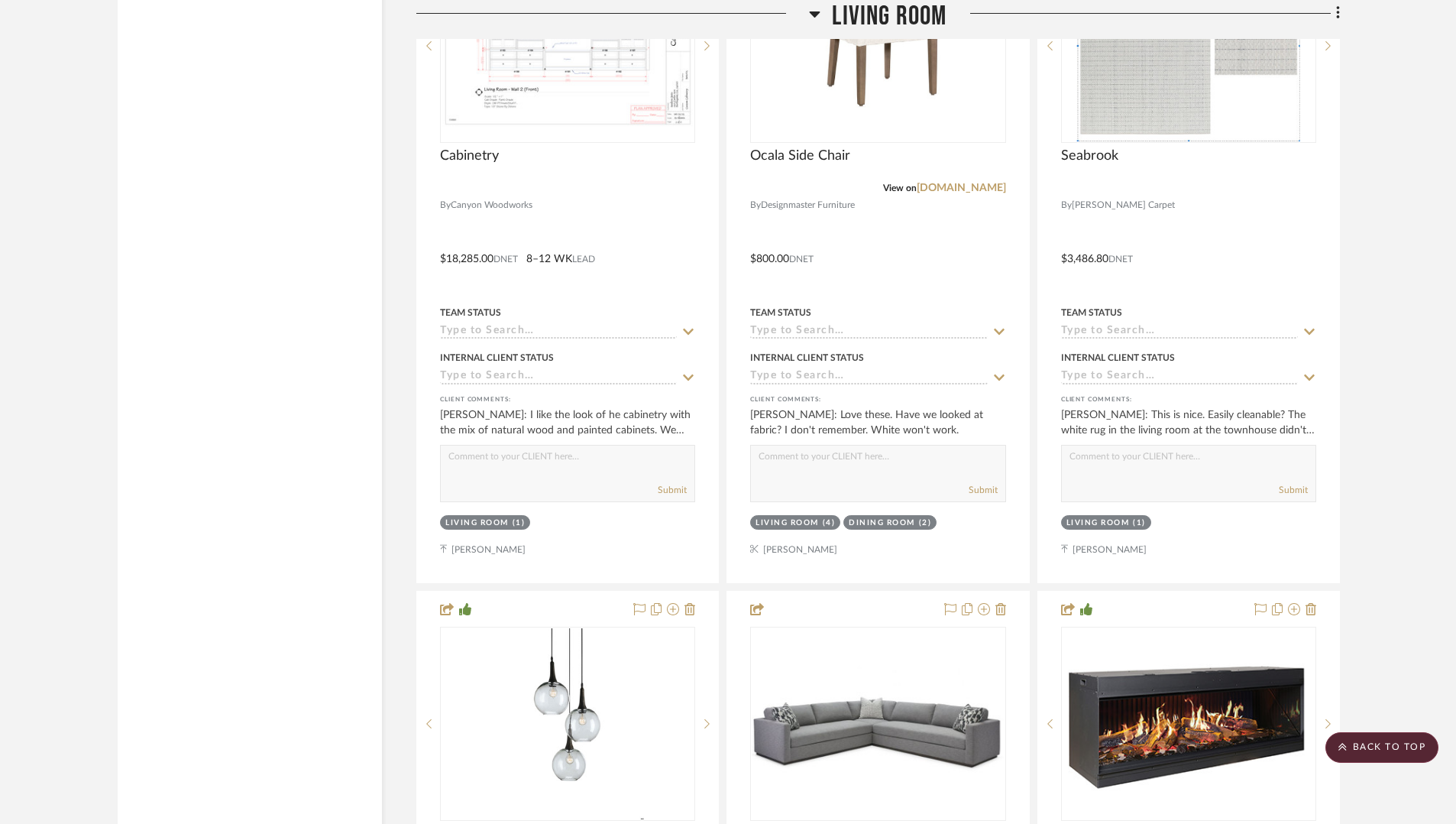
scroll to position [2605, 0]
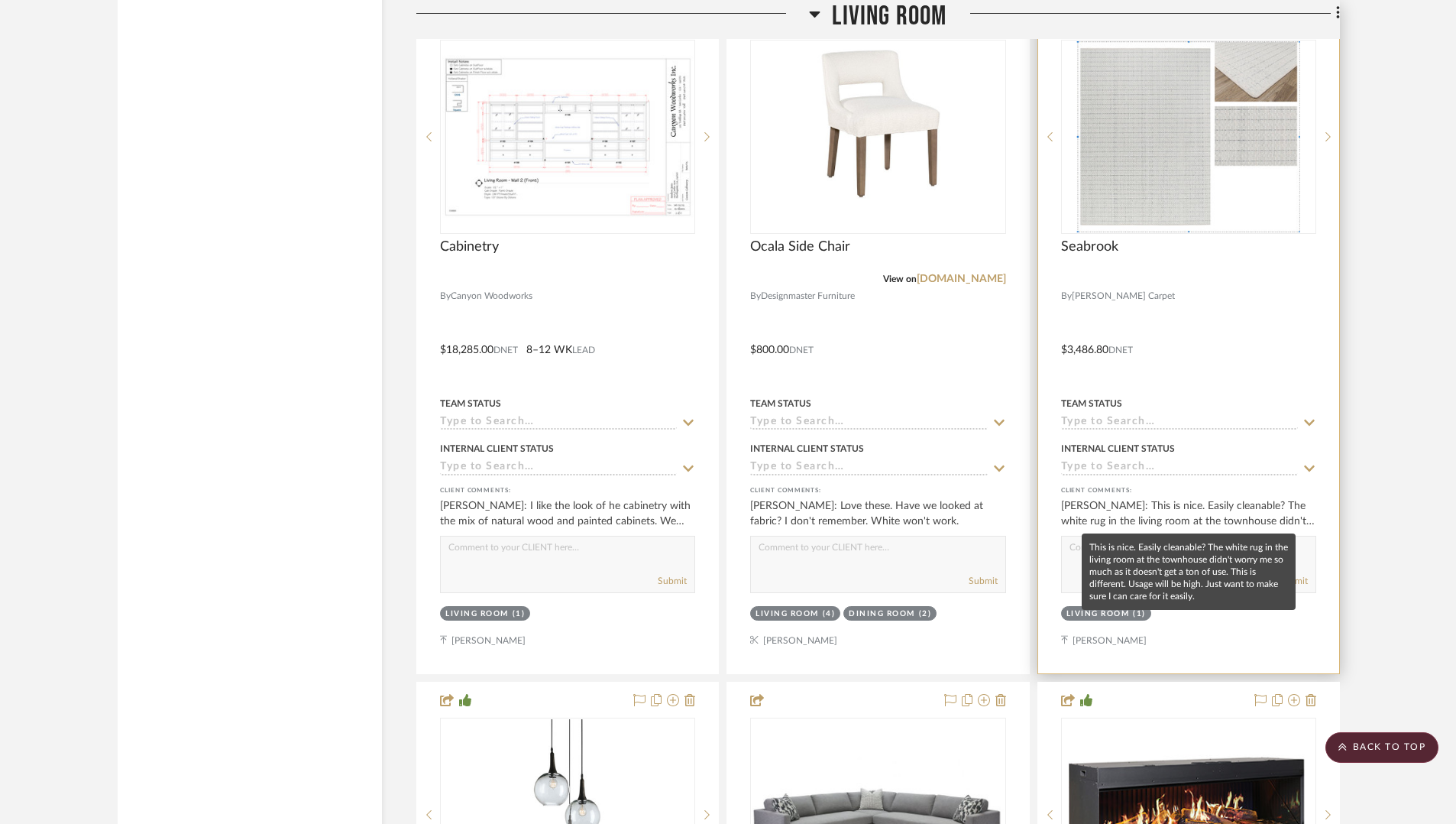
click at [1200, 501] on div "Tricia Betts: This is nice. Easily cleanable? The white rug in the living room …" at bounding box center [1188, 513] width 255 height 31
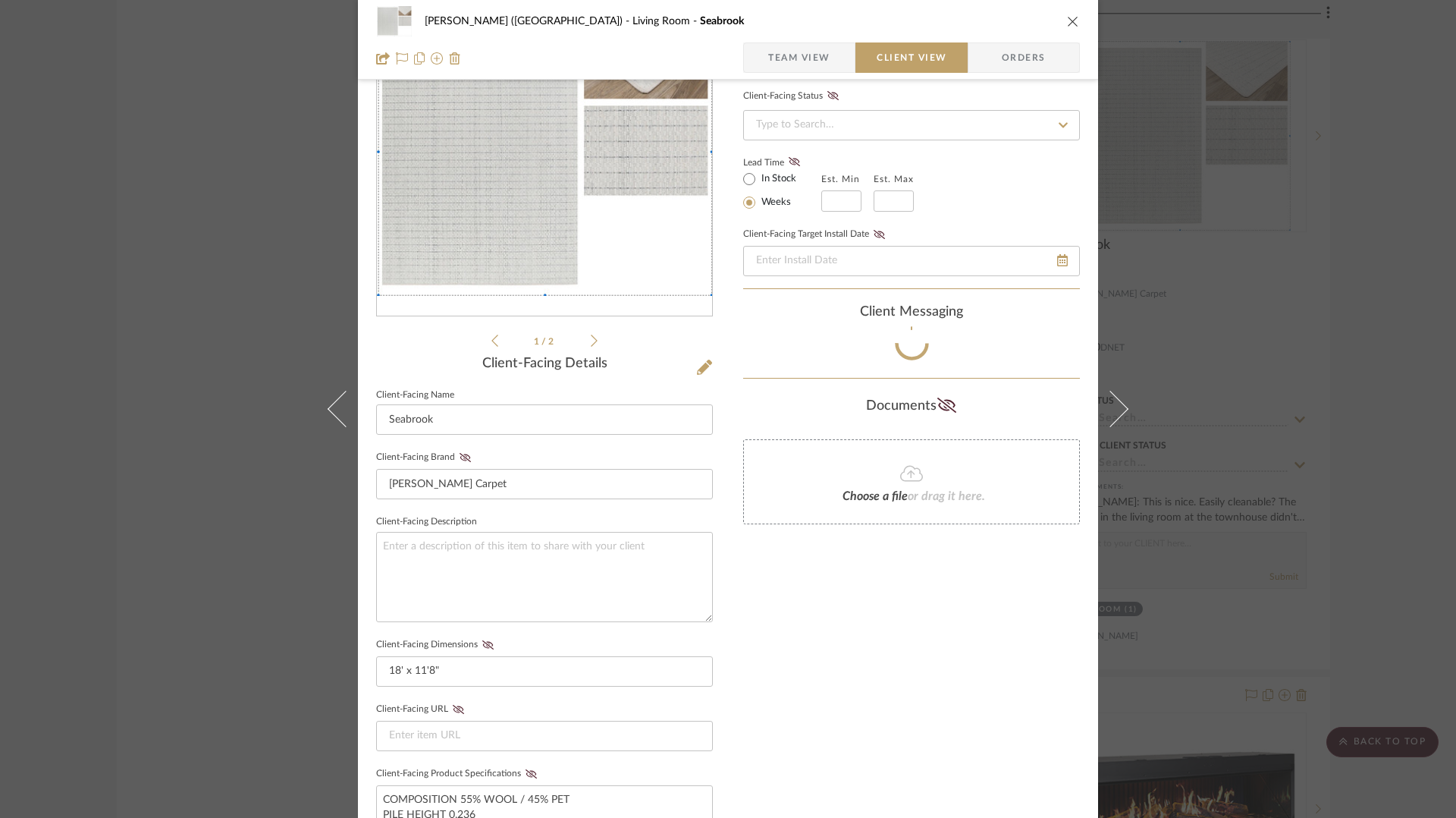
scroll to position [291, 0]
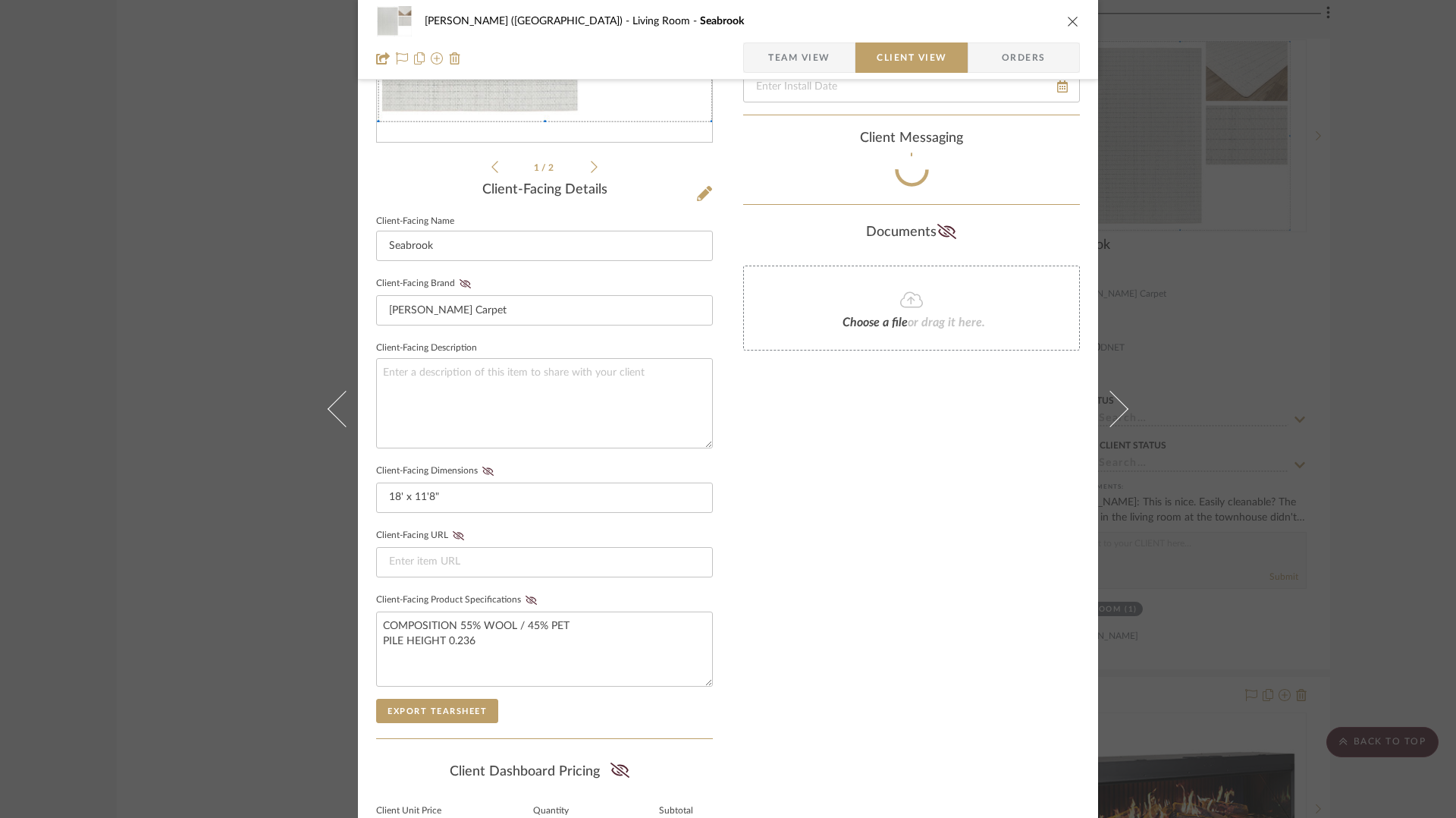
click at [1357, 386] on div "Betts (Main House) Living Room Seabrook Team View Client View Orders 1 / 2 Clie…" at bounding box center [728, 409] width 1456 height 818
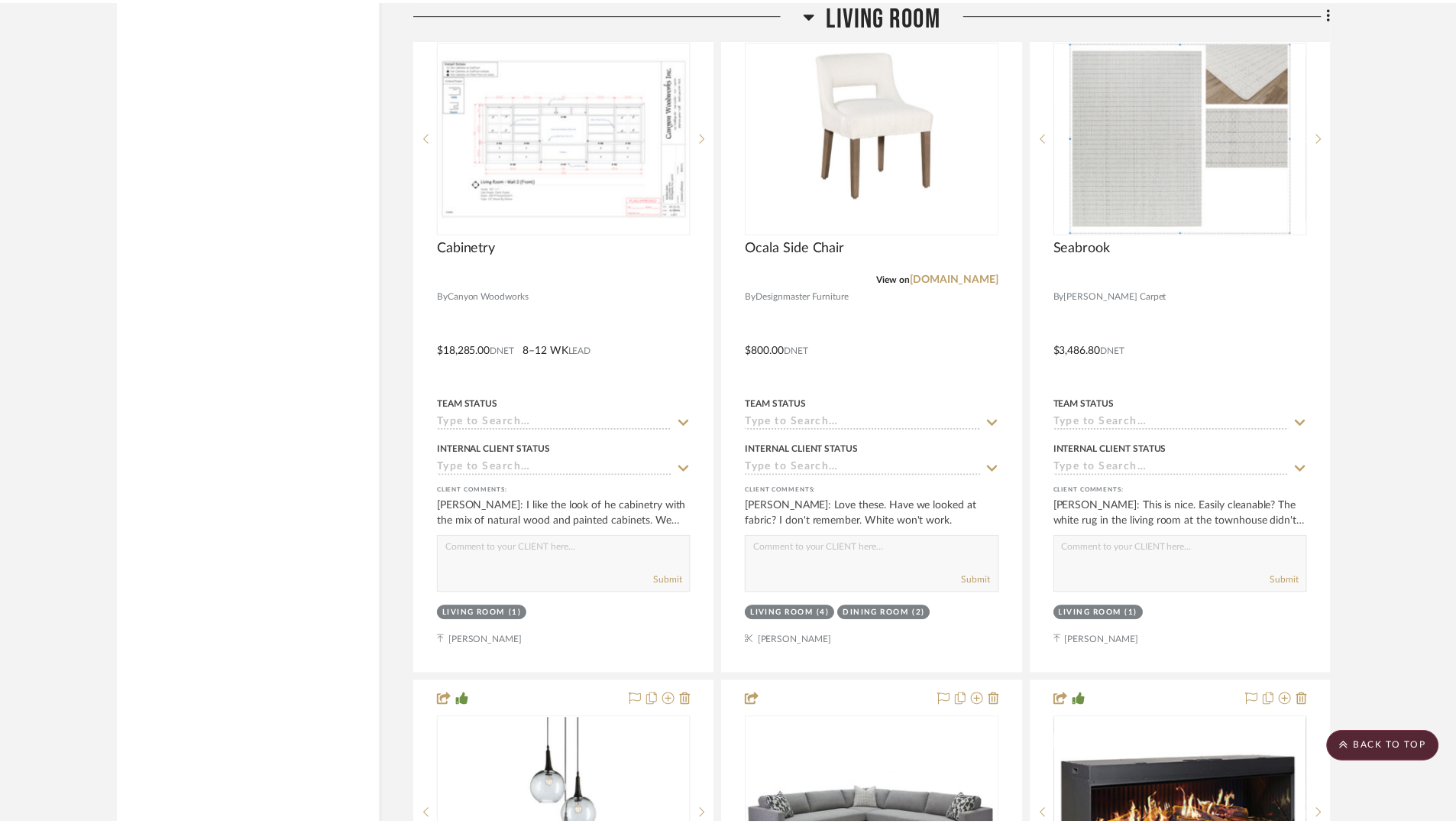
scroll to position [2605, 0]
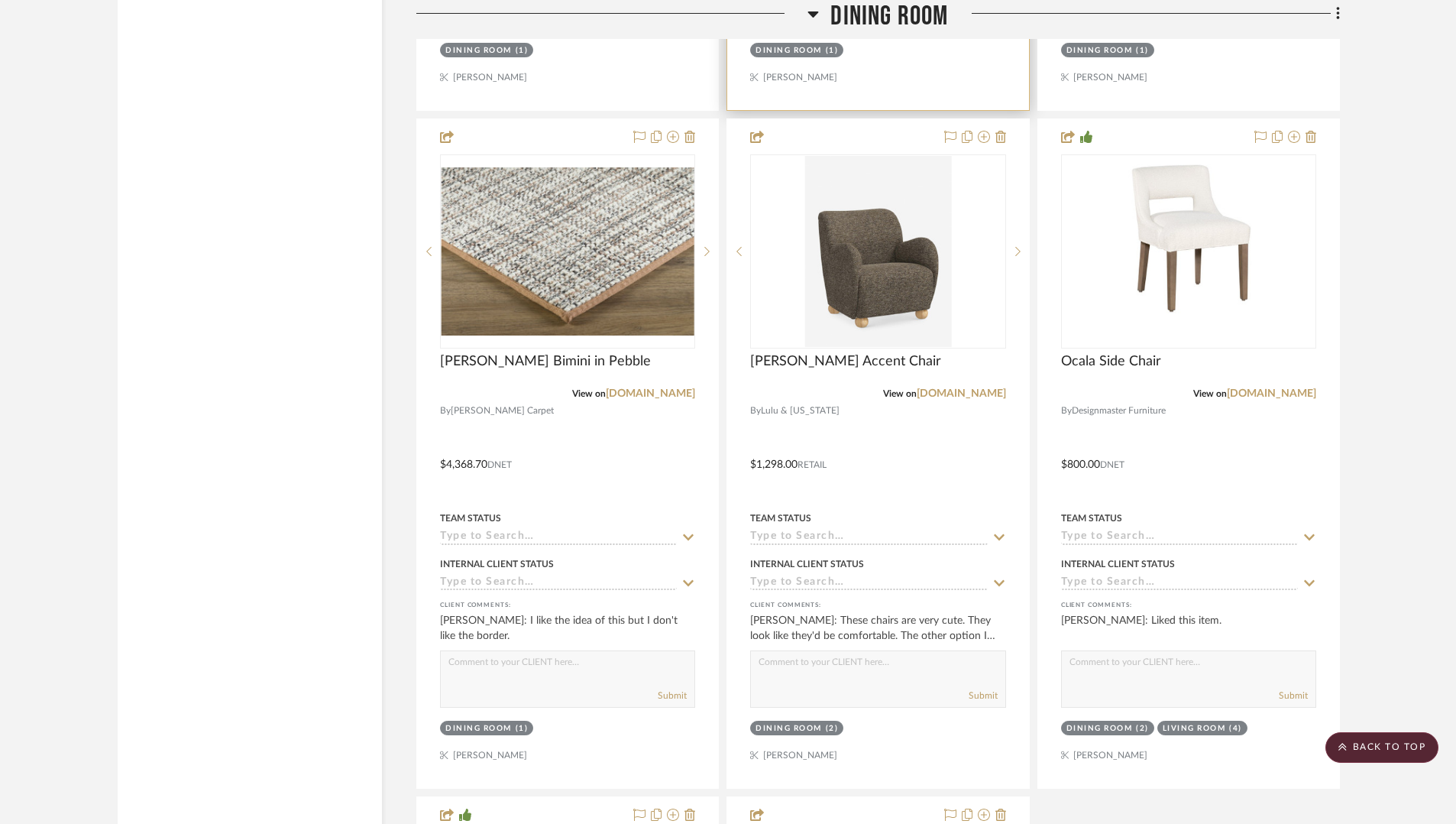
scroll to position [5886, 0]
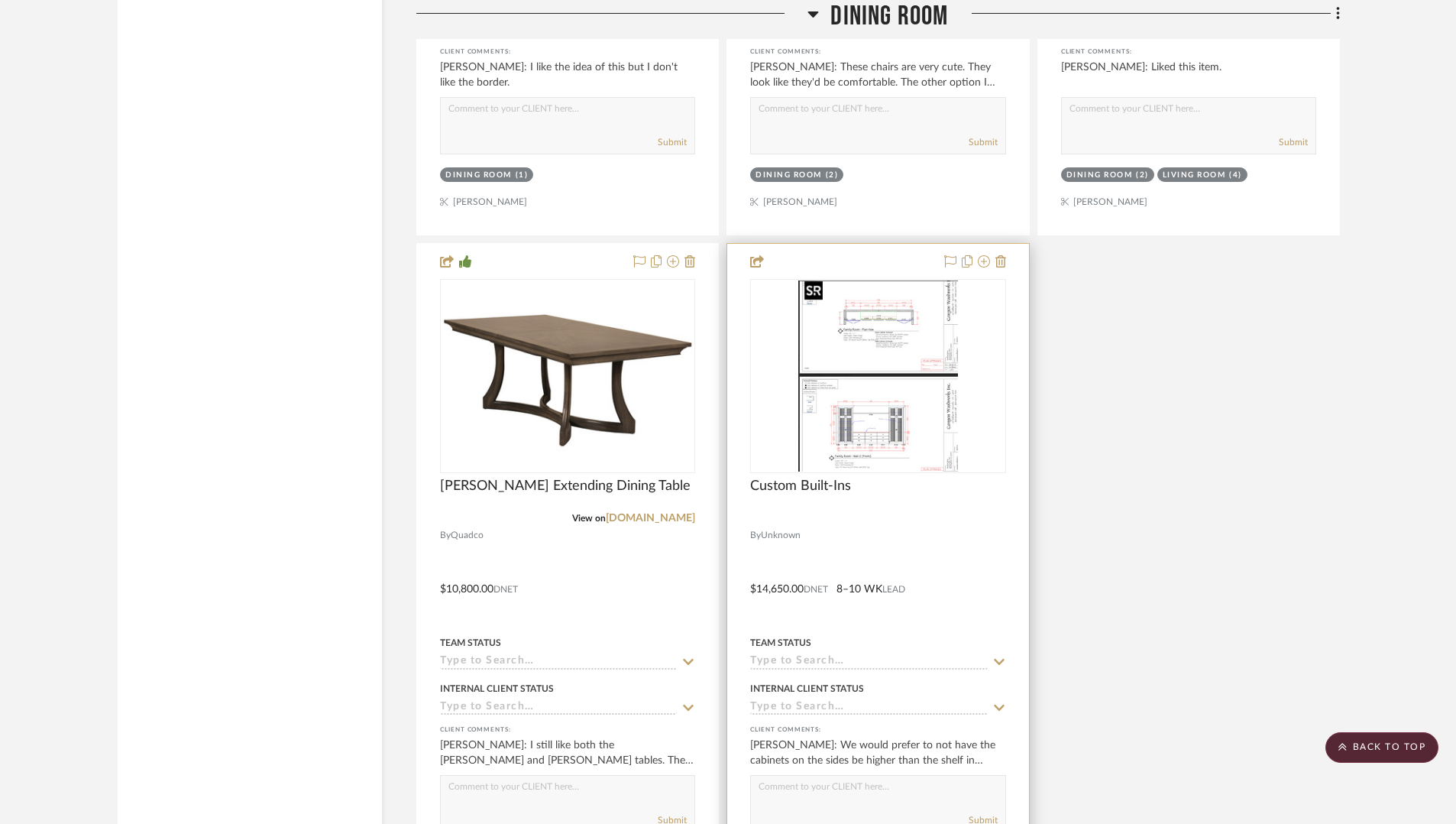
click at [926, 417] on img "0" at bounding box center [879, 375] width 160 height 191
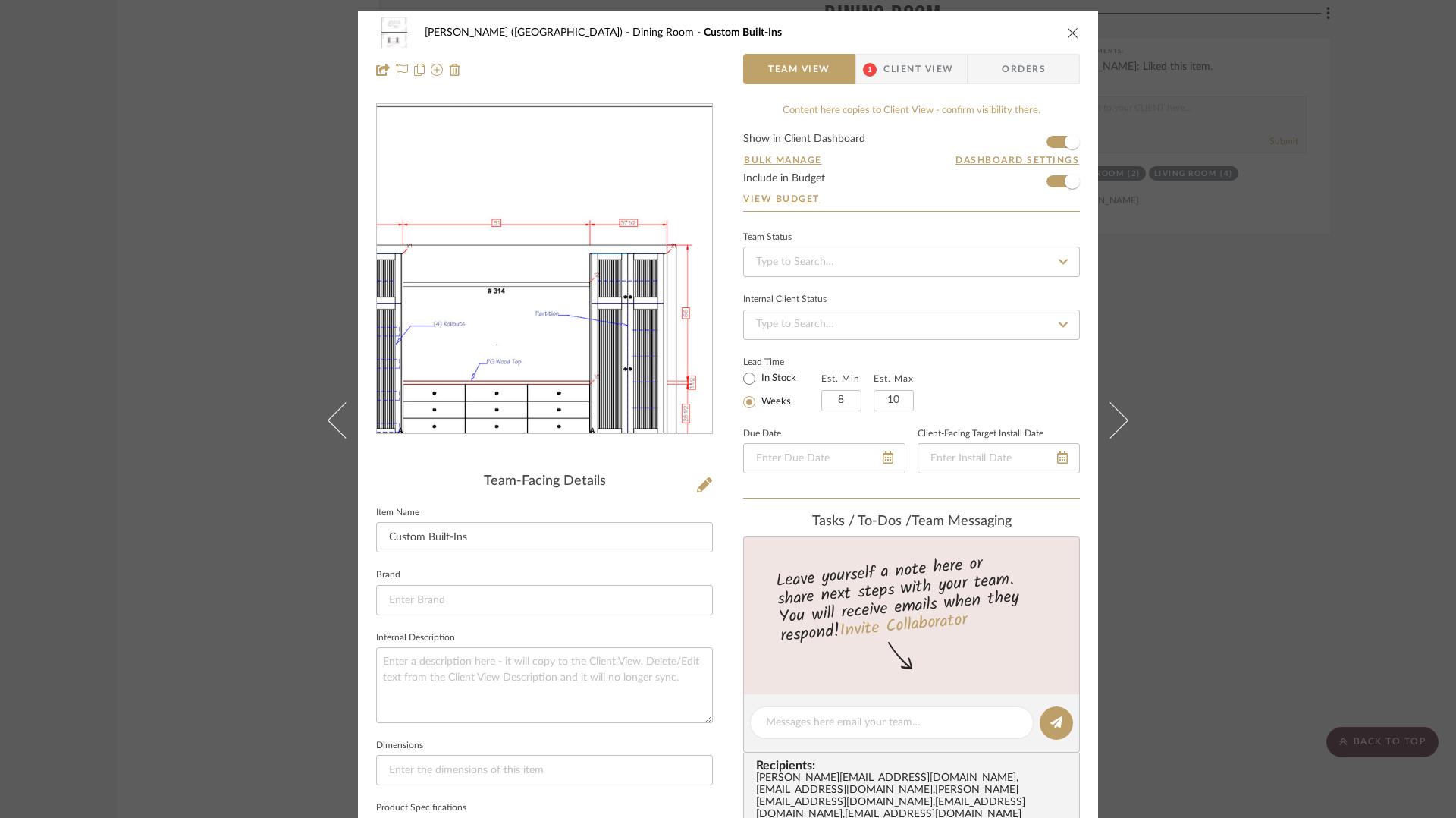
click at [543, 329] on img "0" at bounding box center [545, 269] width 276 height 330
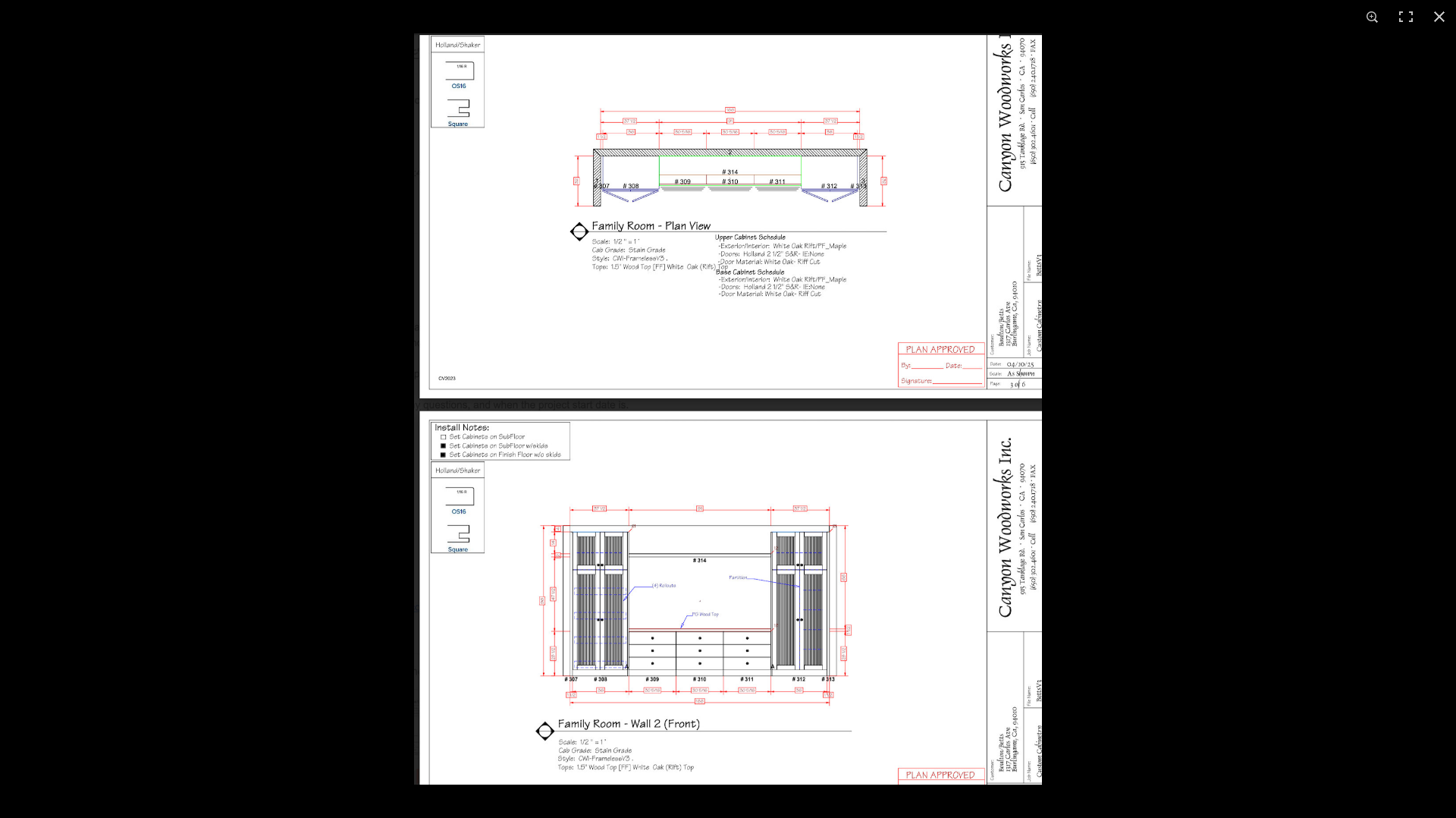
click at [906, 700] on img at bounding box center [728, 409] width 628 height 751
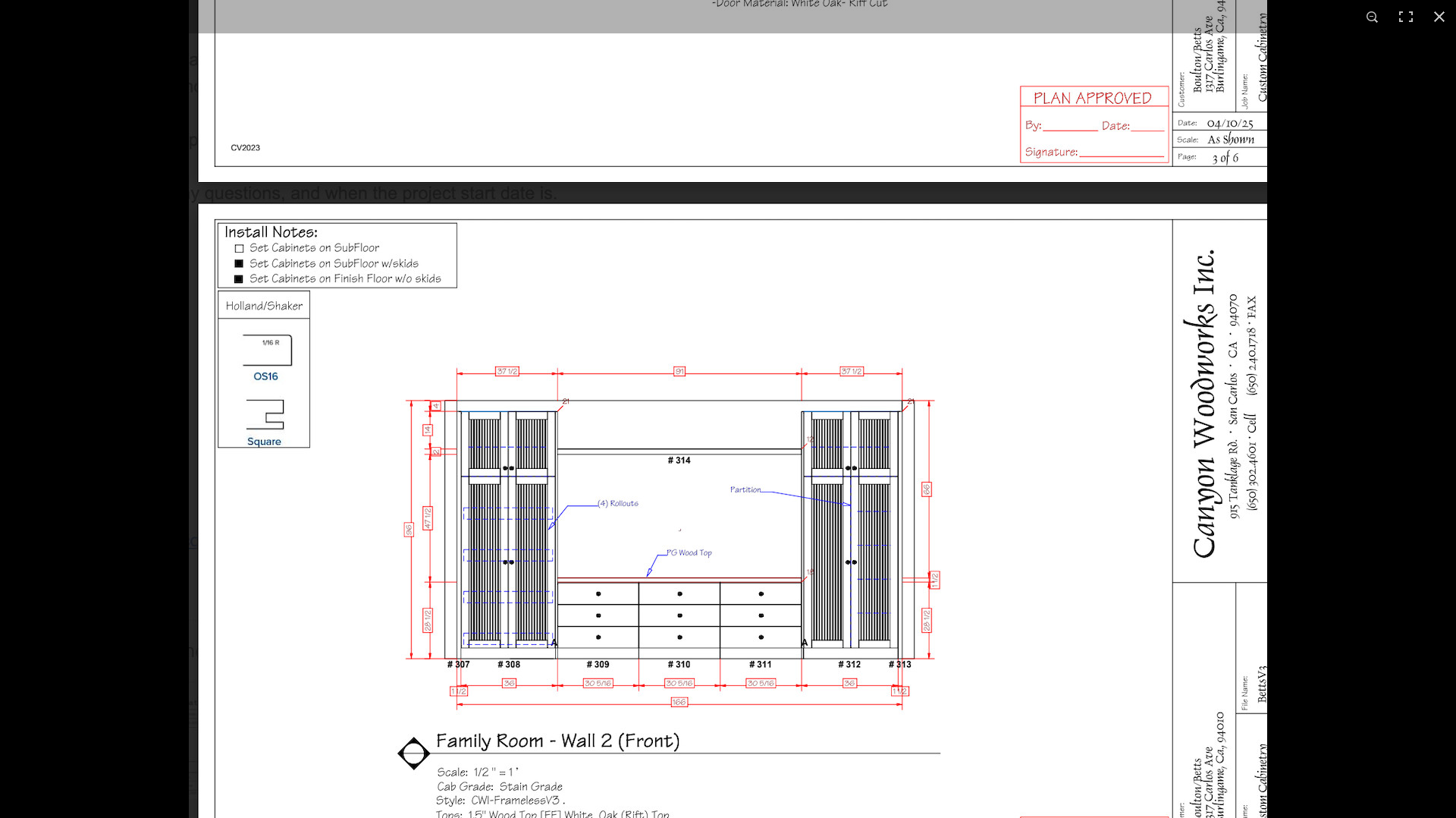
click at [906, 700] on img at bounding box center [728, 200] width 1078 height 1290
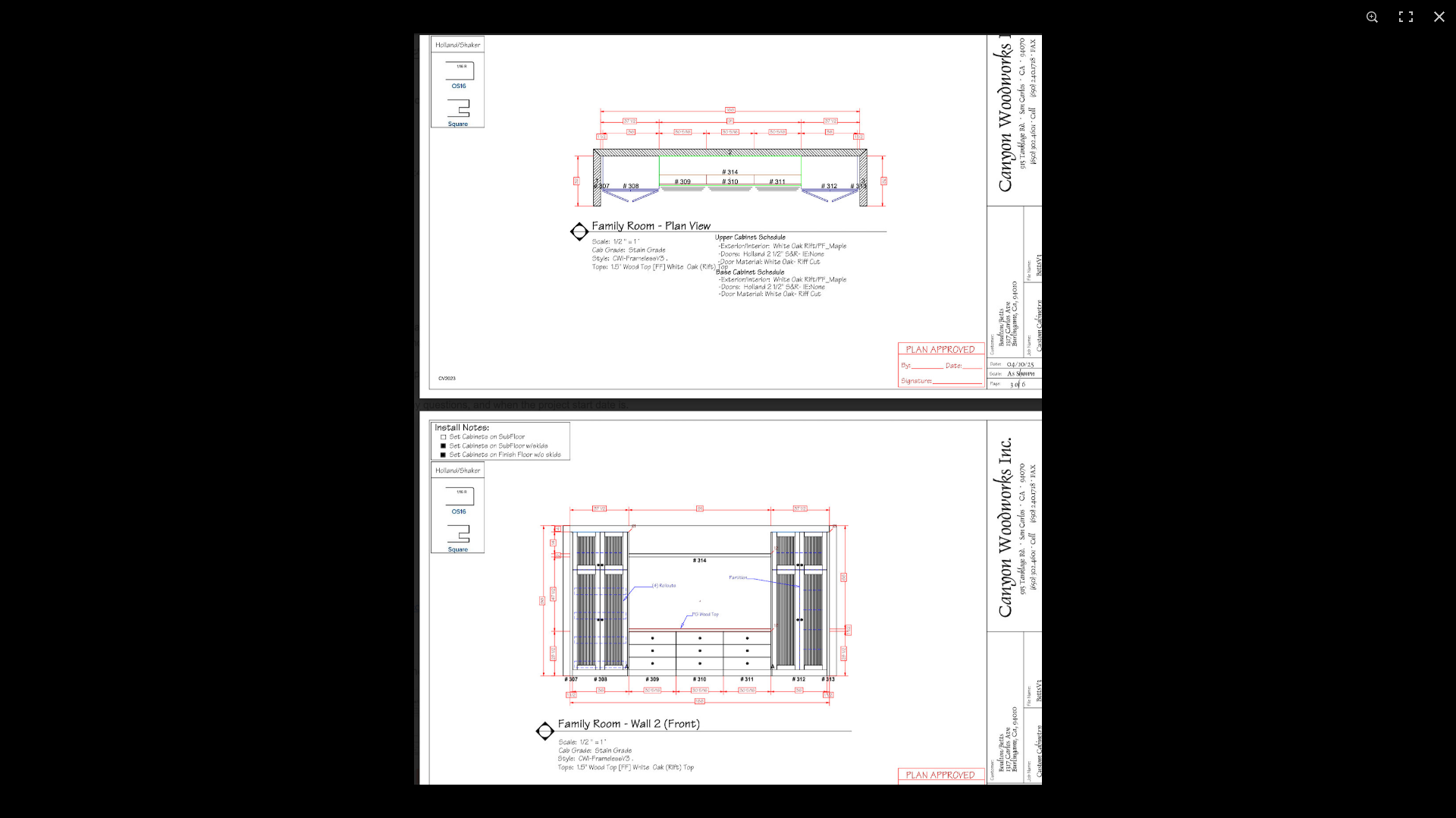
click at [906, 700] on img at bounding box center [728, 409] width 628 height 751
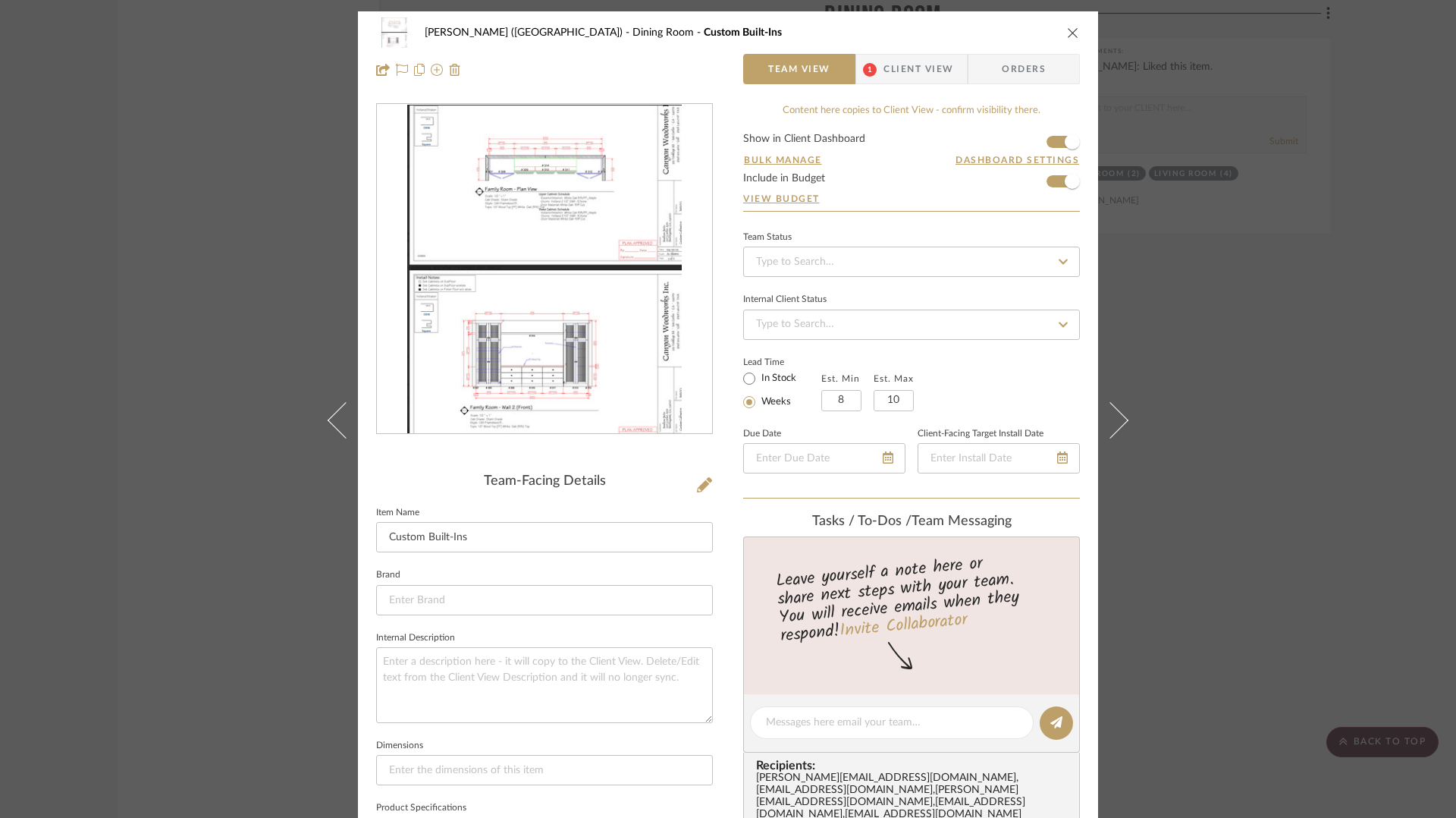
click at [1067, 28] on icon "close" at bounding box center [1073, 33] width 12 height 12
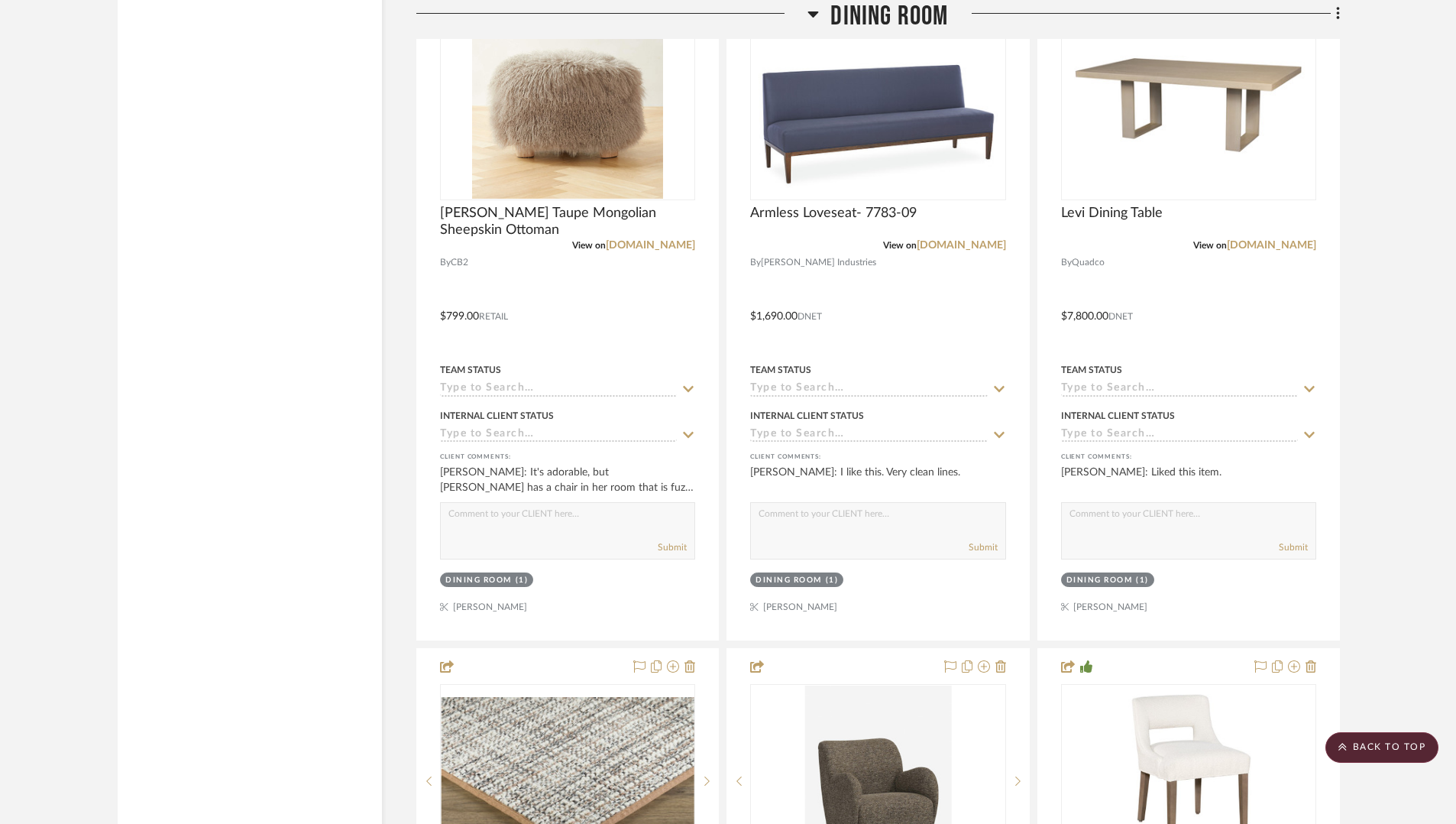
scroll to position [4861, 0]
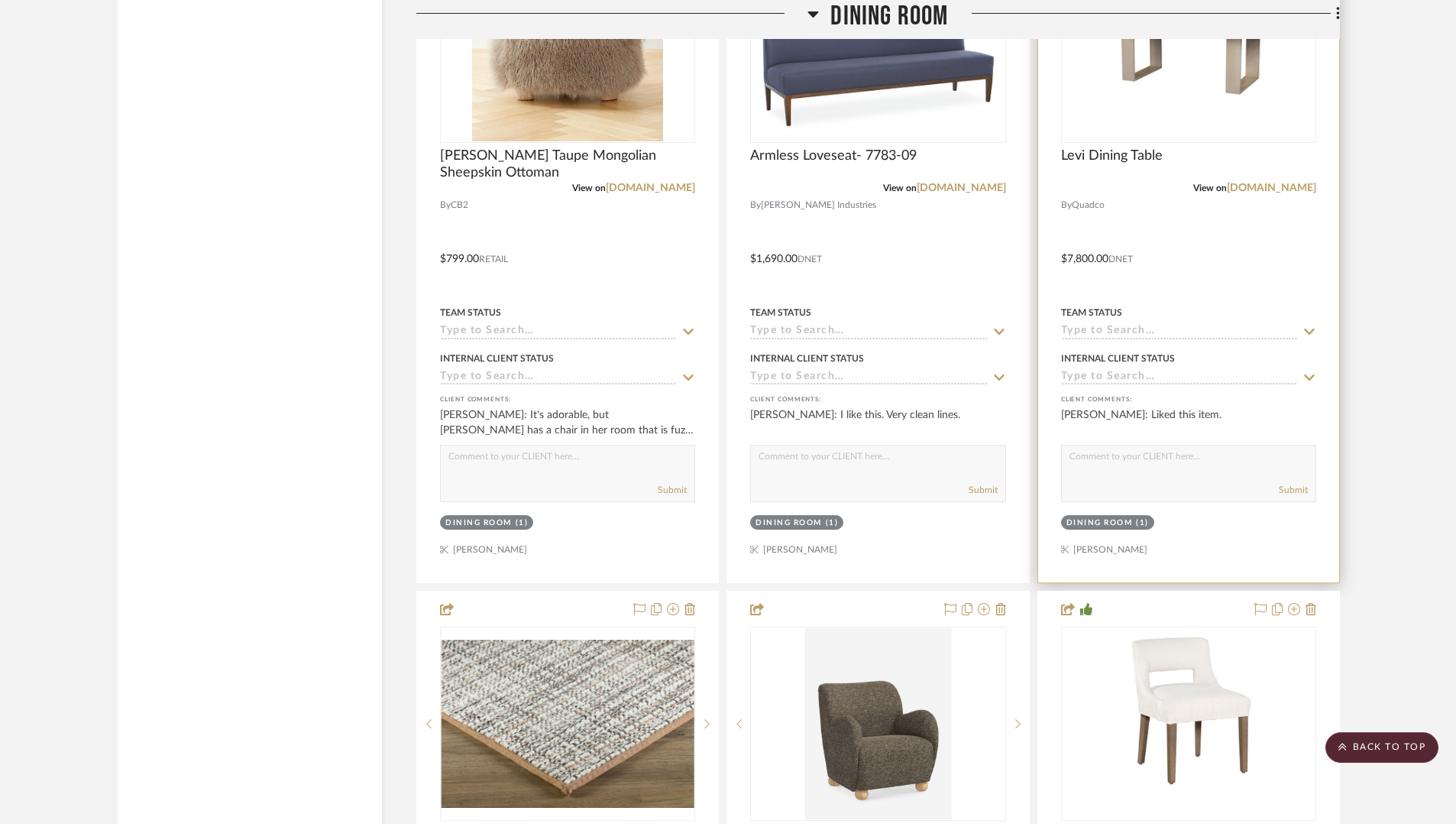
click at [1198, 109] on img "0" at bounding box center [1188, 46] width 252 height 142
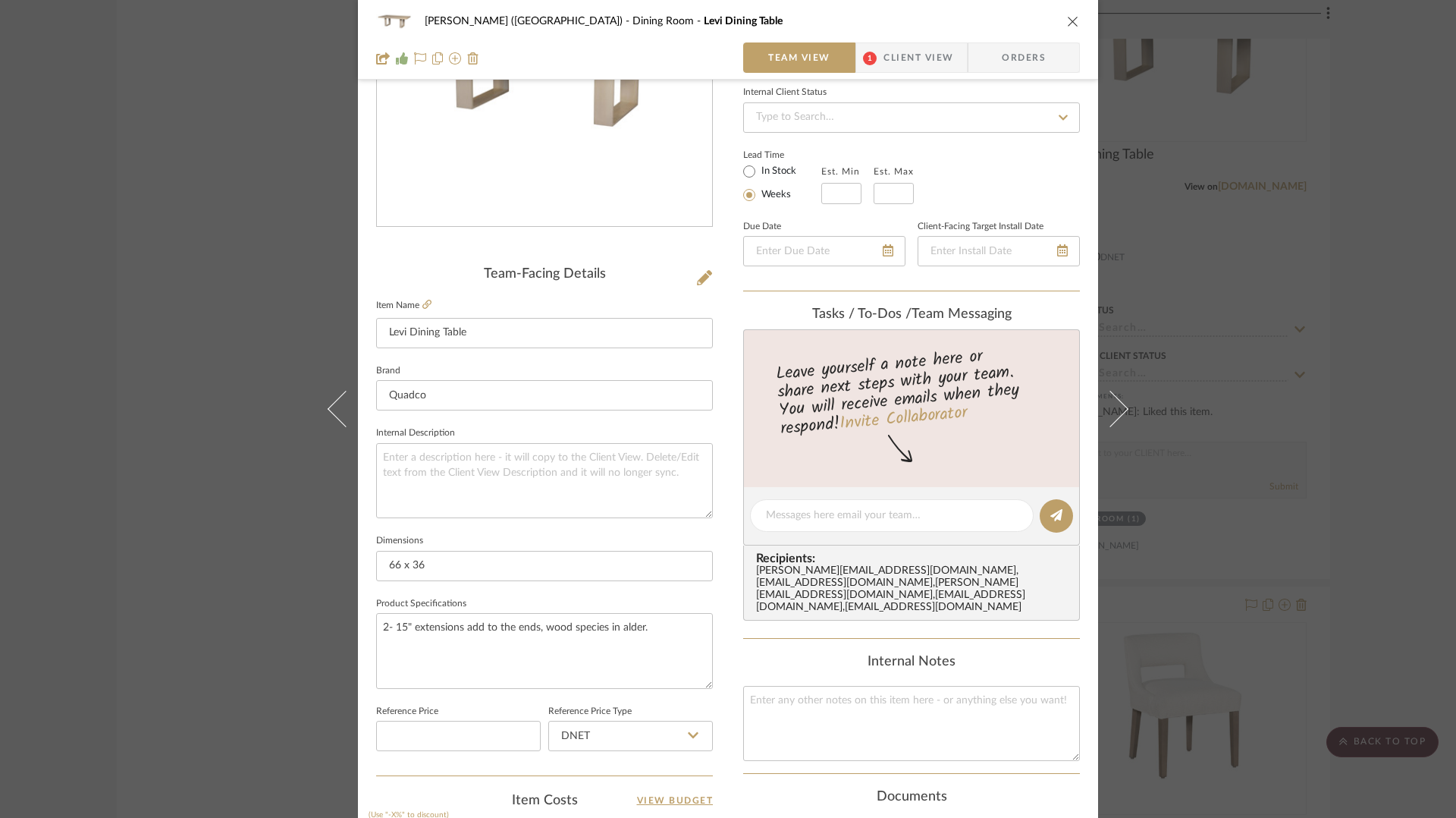
scroll to position [0, 0]
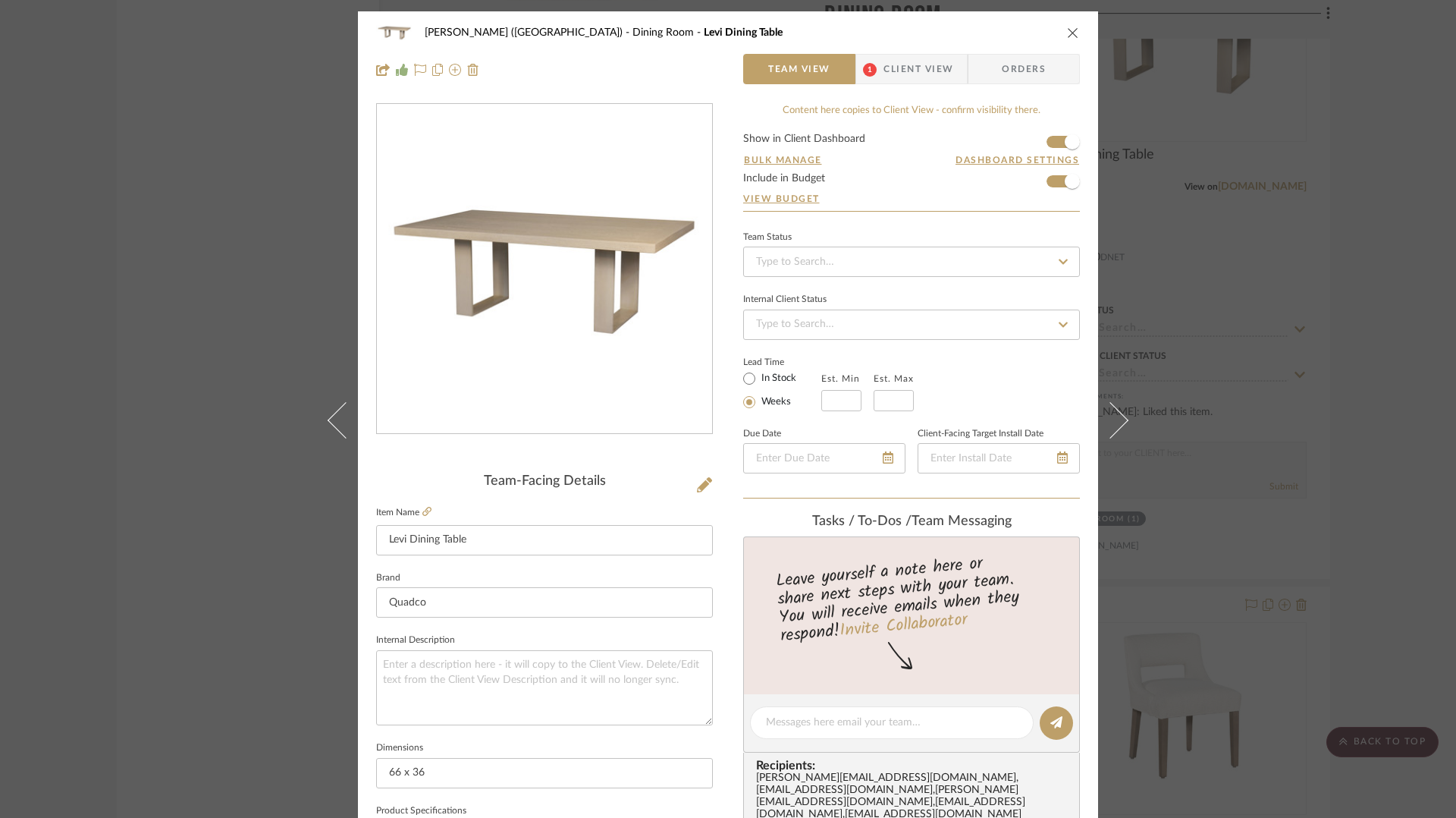
click at [1401, 480] on div "Betts (Main House) Dining Room Levi Dining Table Team View 1 Client View Orders…" at bounding box center [728, 409] width 1456 height 818
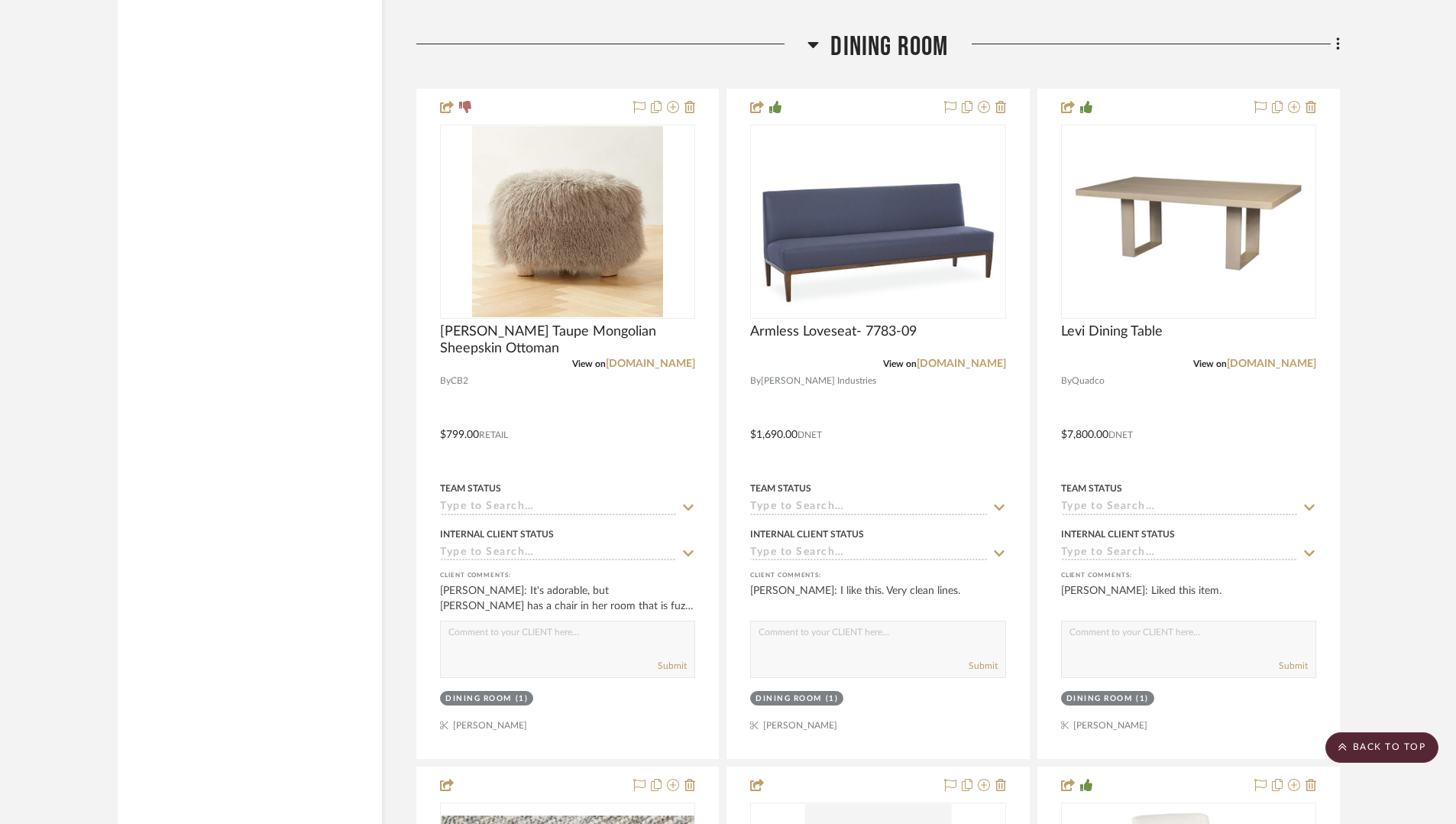
scroll to position [4588, 0]
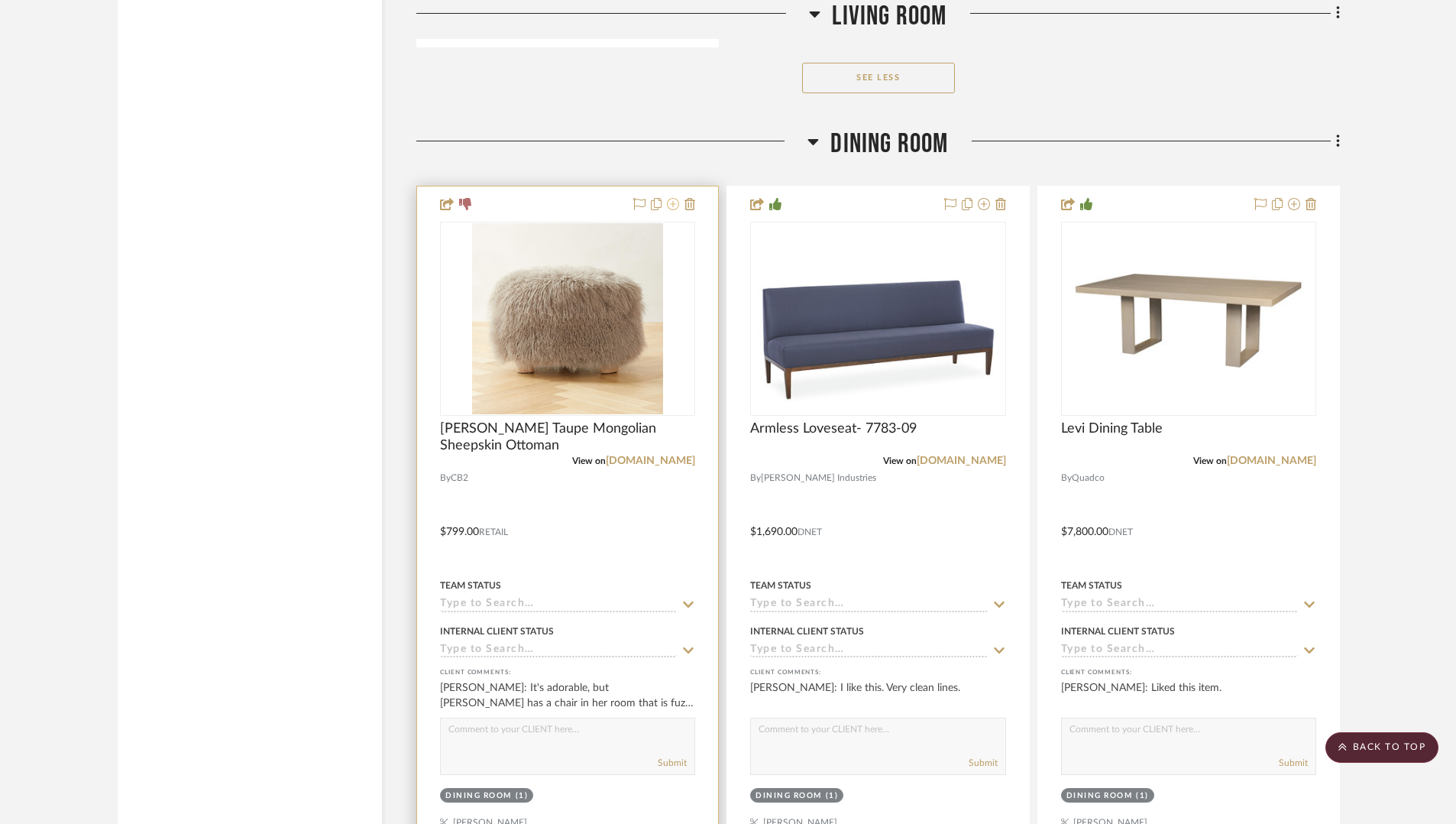
click at [672, 201] on icon at bounding box center [673, 204] width 13 height 13
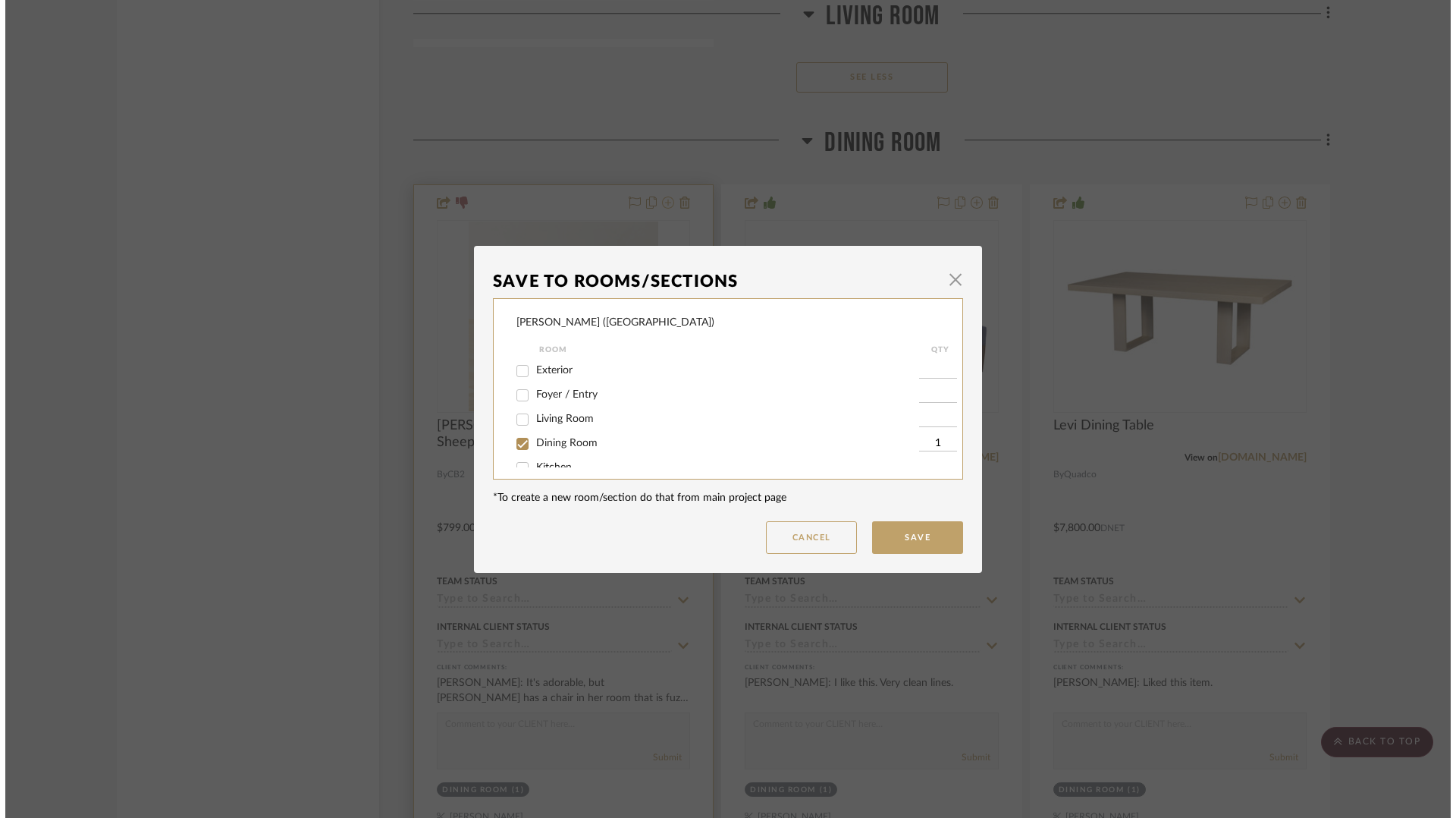
scroll to position [0, 0]
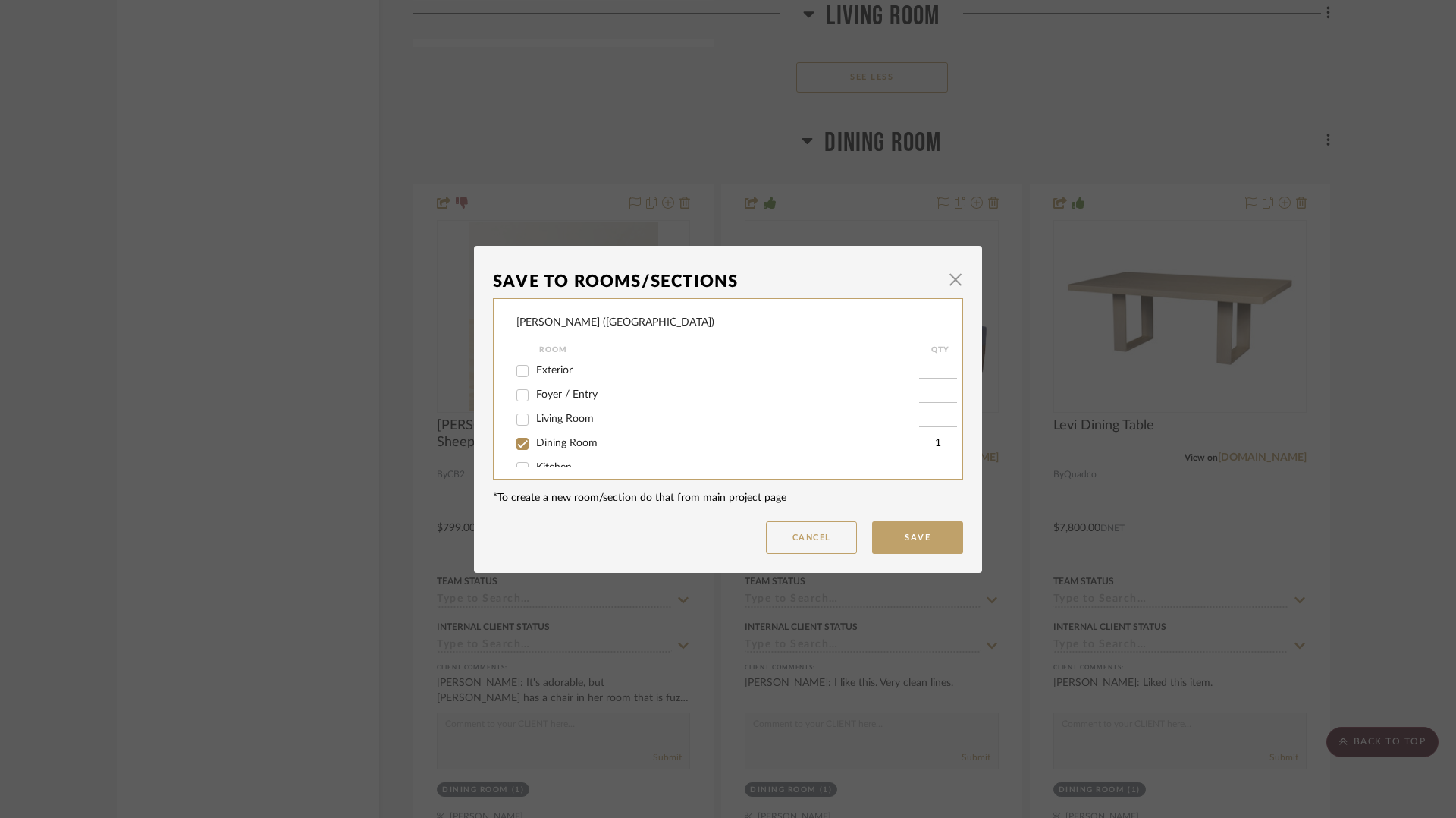
click at [520, 443] on input "Dining Room" at bounding box center [522, 443] width 24 height 24
checkbox input "false"
click at [913, 544] on button "Save" at bounding box center [917, 538] width 91 height 33
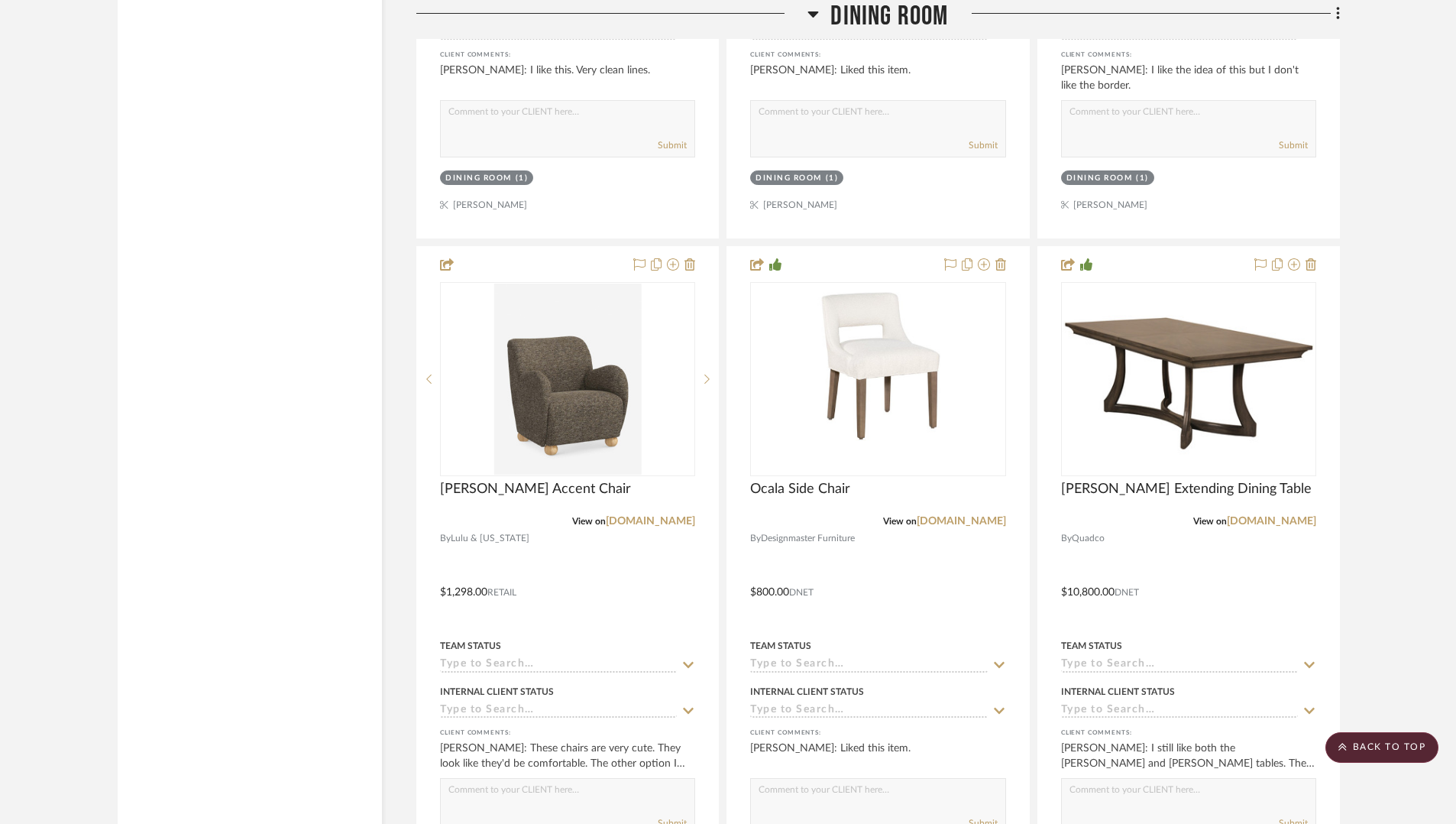
scroll to position [5285, 0]
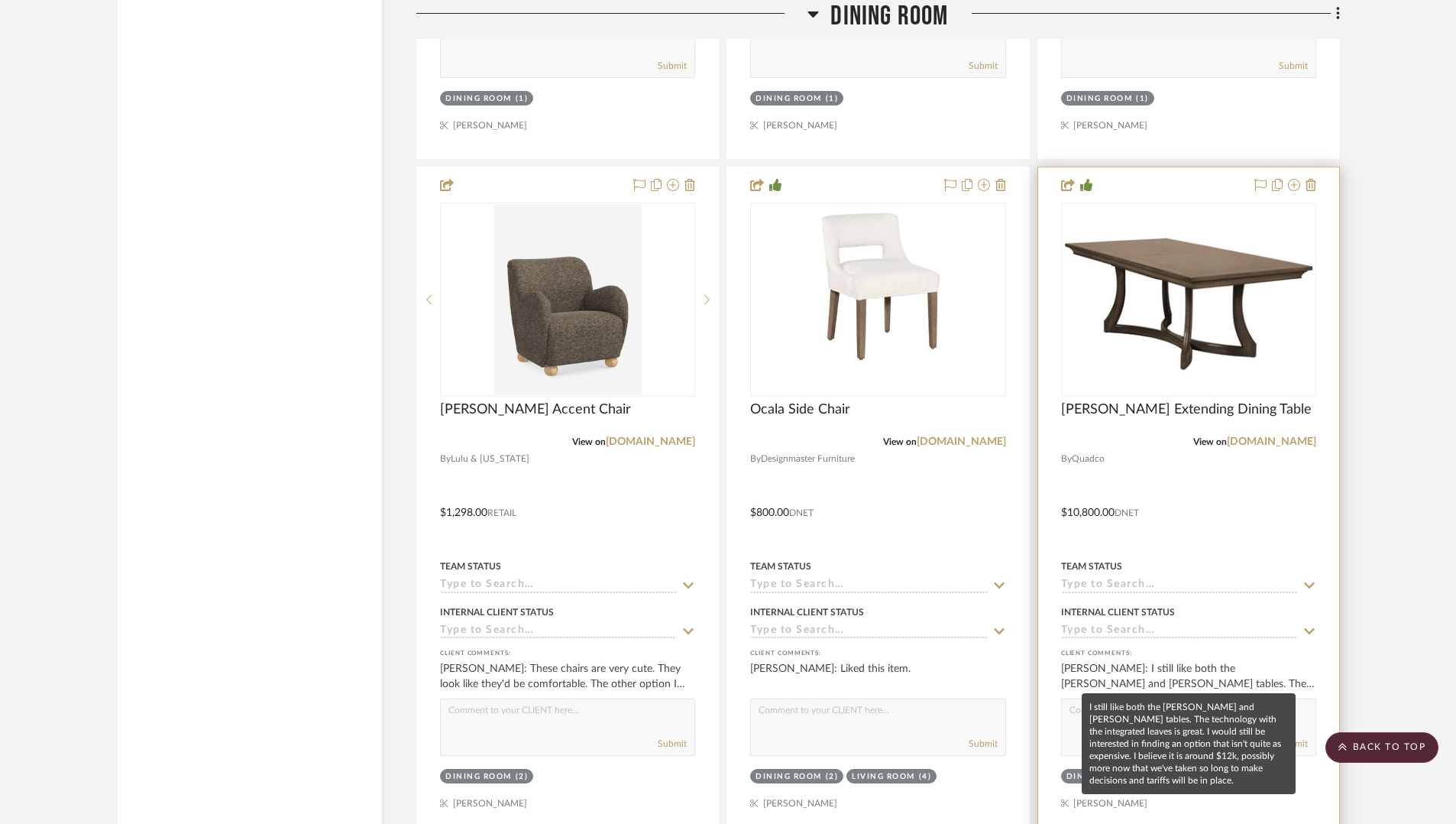
click at [1203, 671] on div "Tricia Betts: I still like both the Louisa and Levi tables. The technology with…" at bounding box center [1188, 676] width 255 height 31
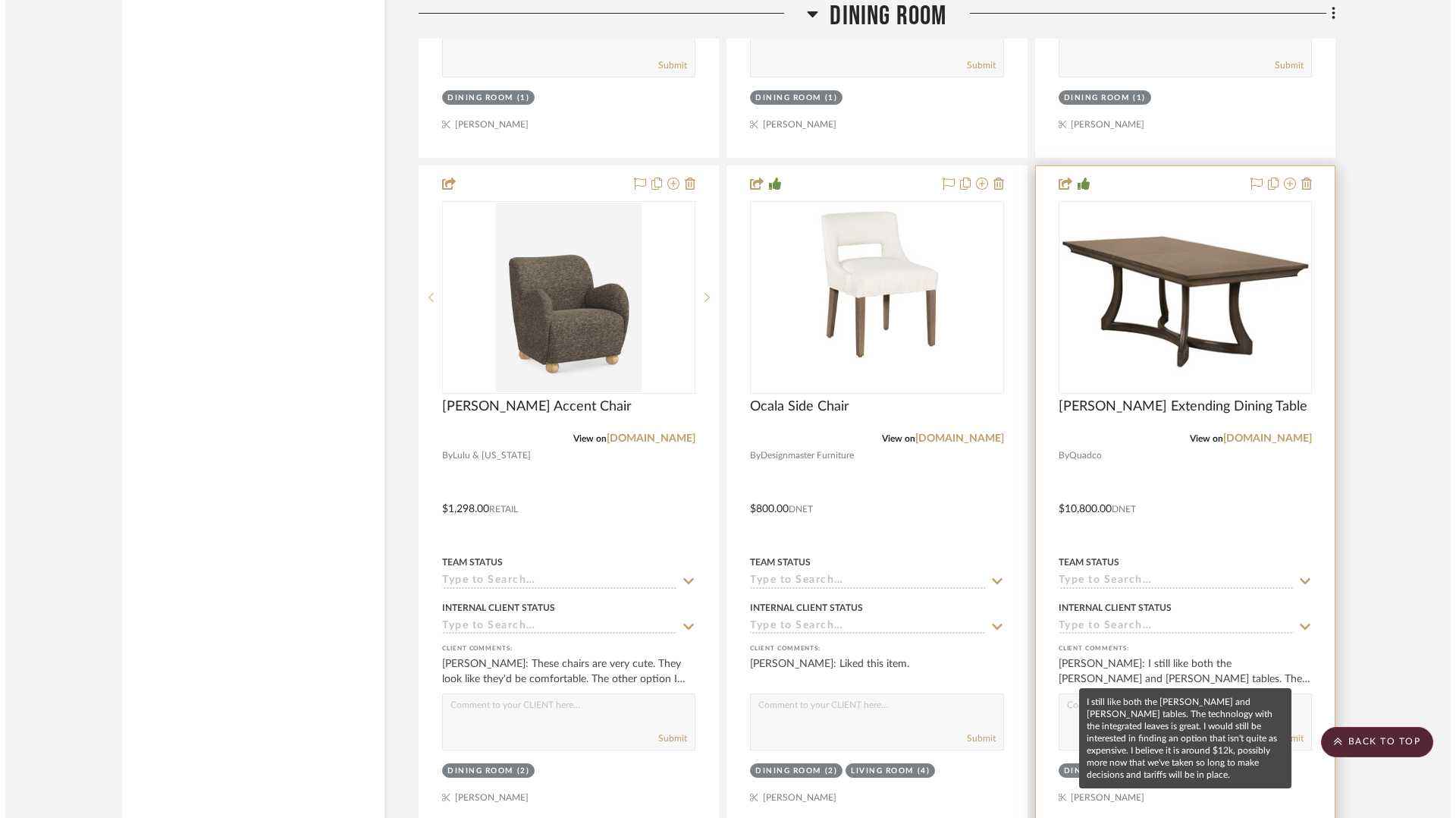
scroll to position [0, 0]
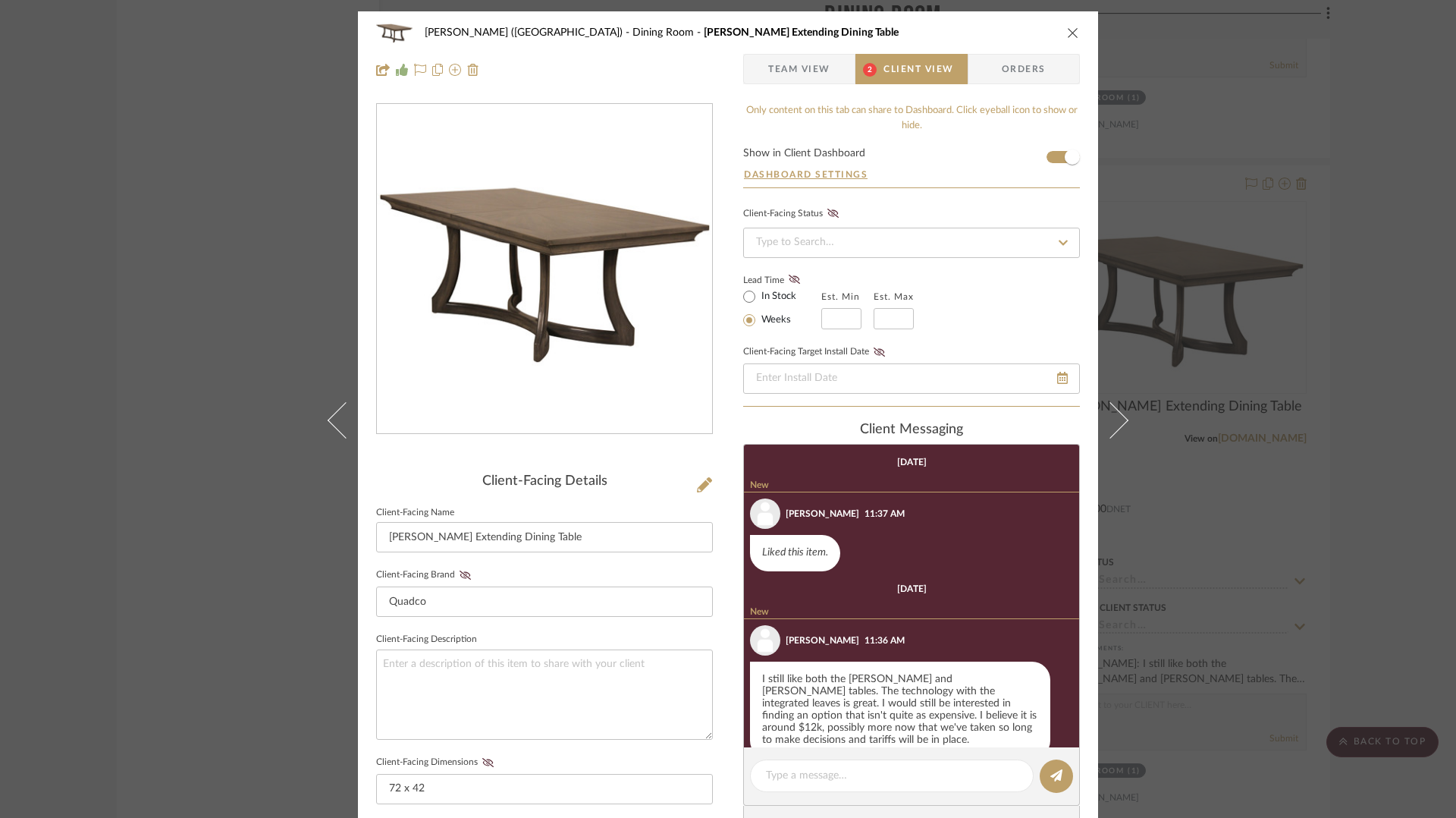
click at [1067, 26] on icon "close" at bounding box center [1073, 33] width 12 height 12
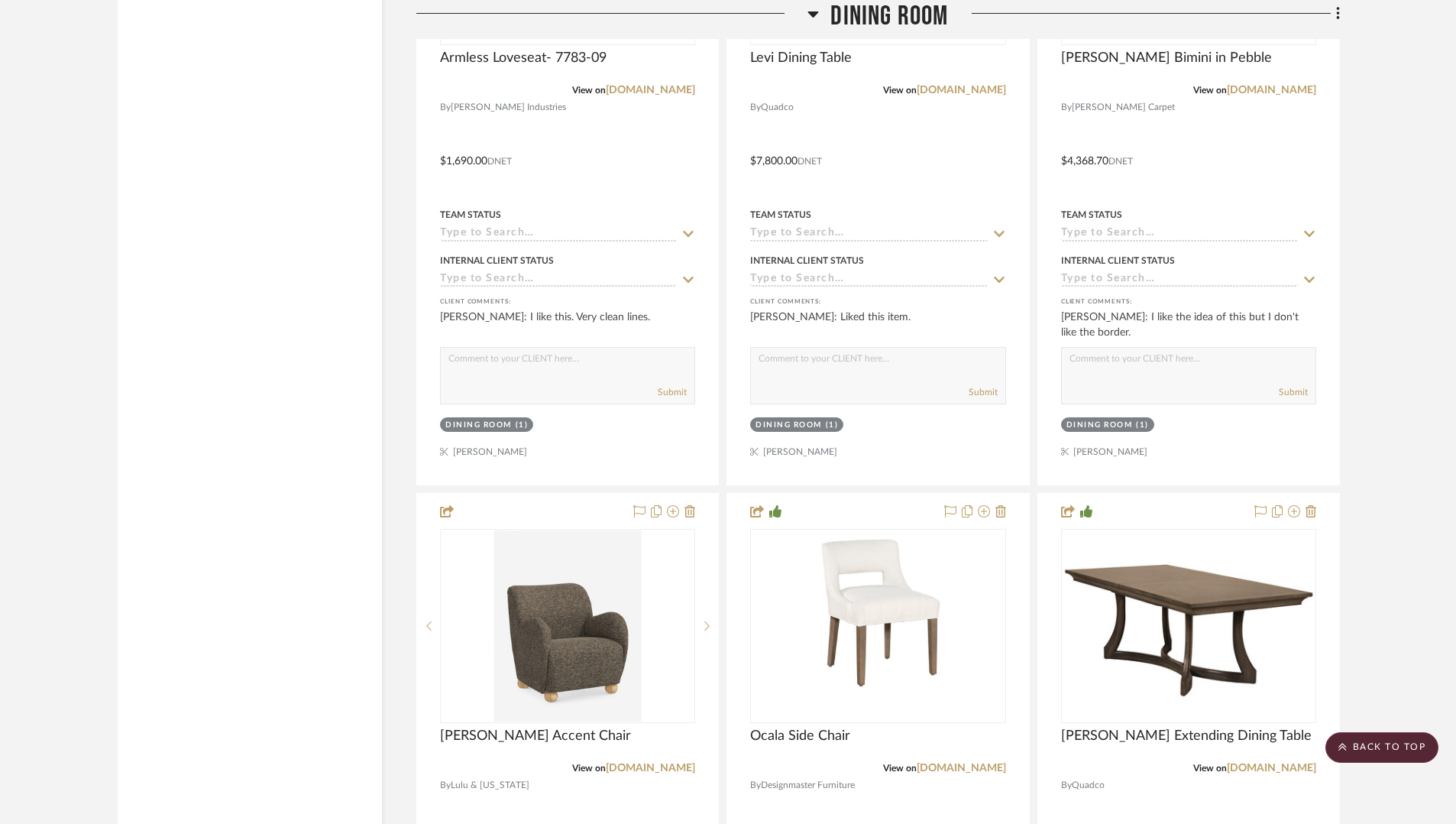
scroll to position [5139, 0]
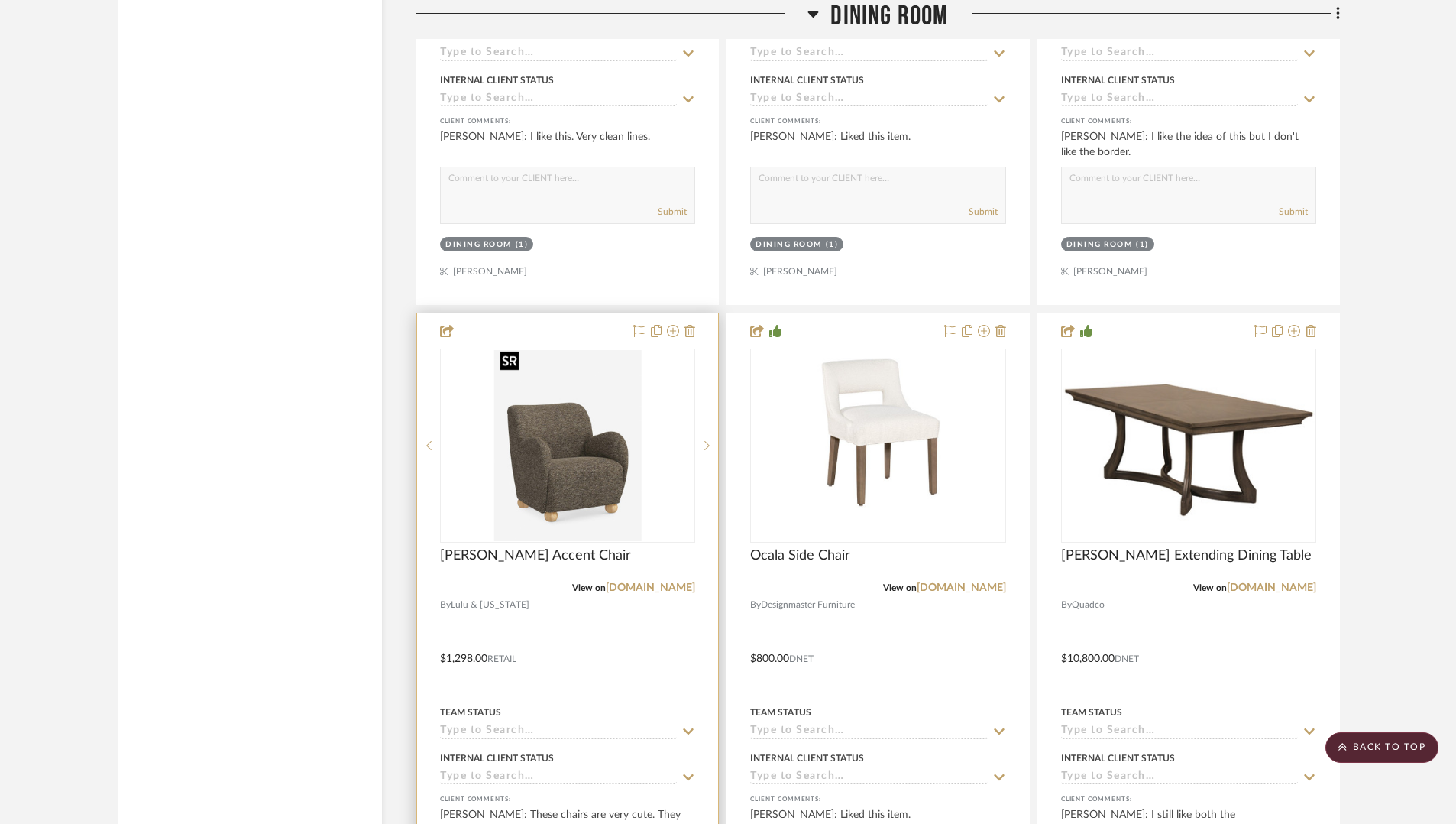
click at [579, 501] on img "0" at bounding box center [567, 445] width 147 height 191
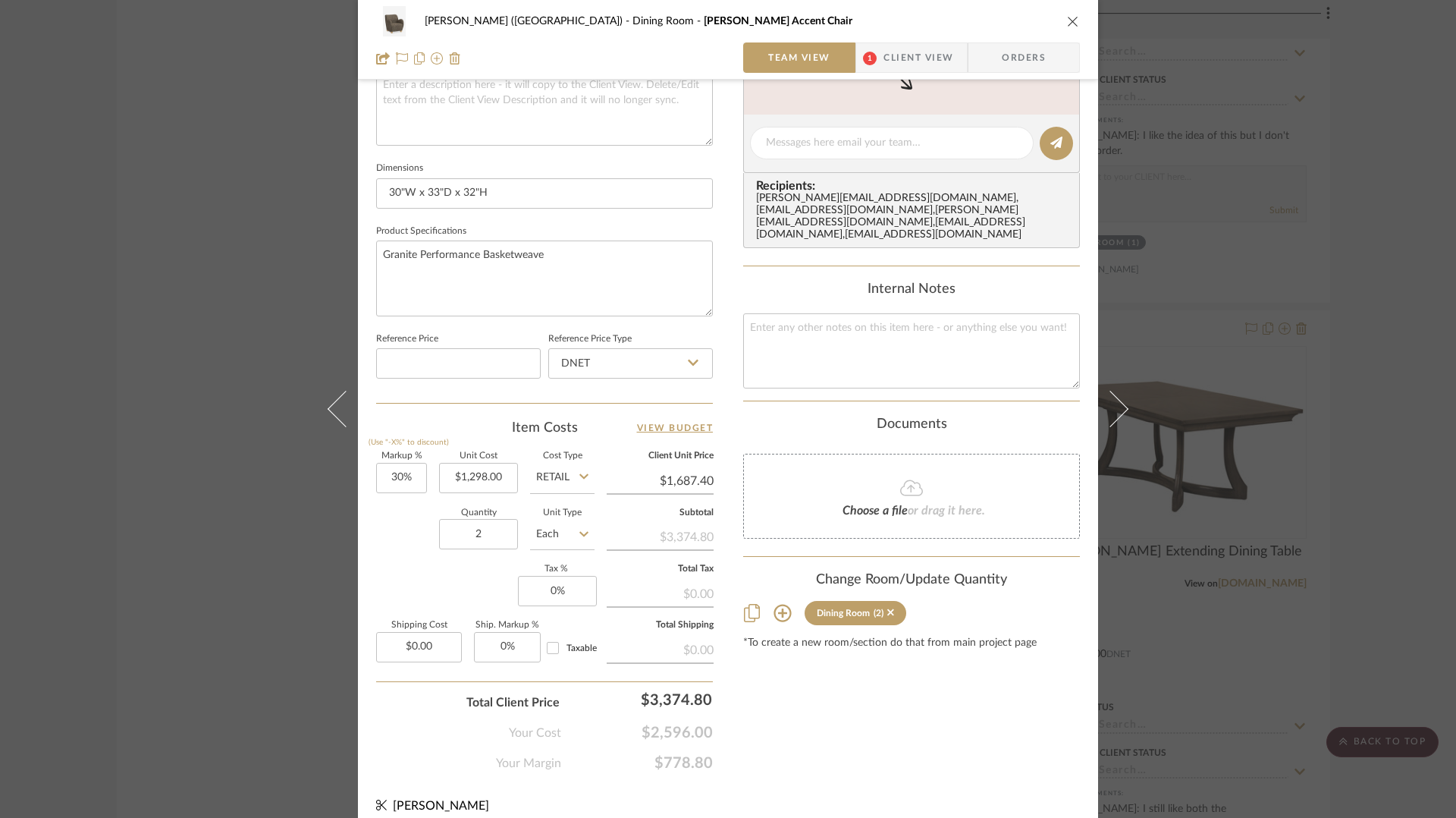
scroll to position [0, 0]
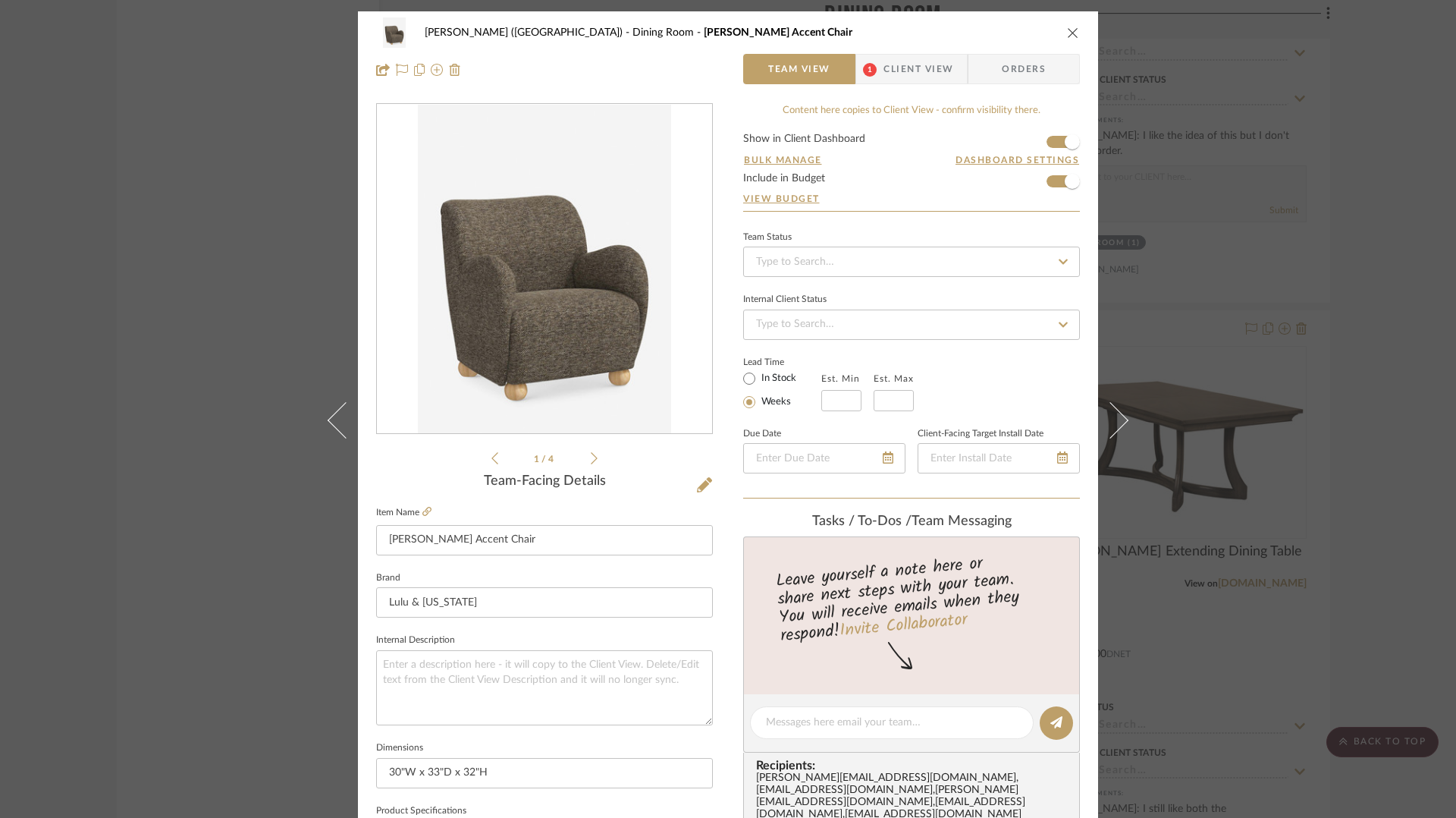
click at [1072, 25] on div "Betts (Main House) Dining Room Baird Accent Chair" at bounding box center [728, 32] width 704 height 30
click at [1067, 37] on icon "close" at bounding box center [1073, 33] width 12 height 12
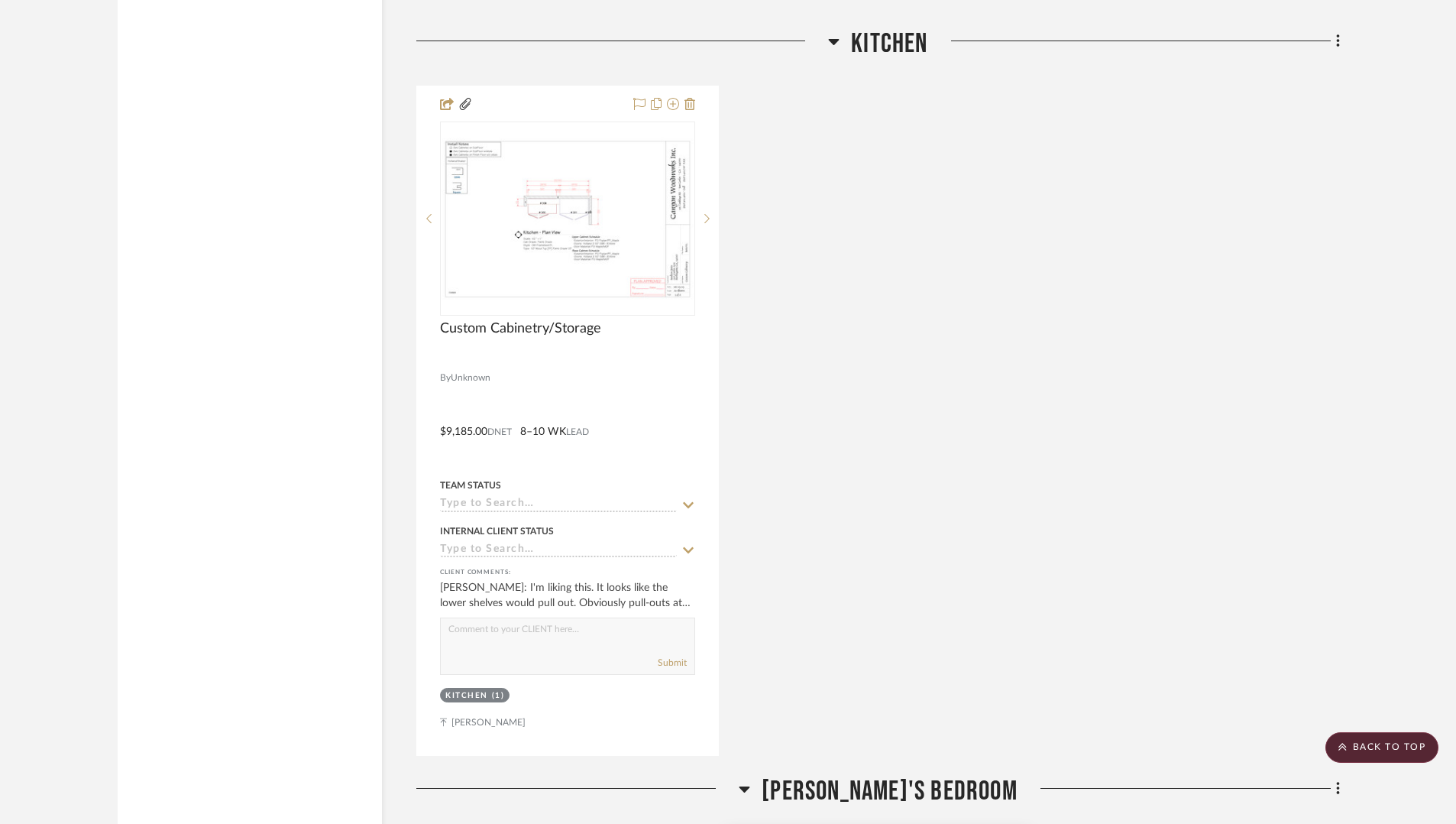
scroll to position [6699, 0]
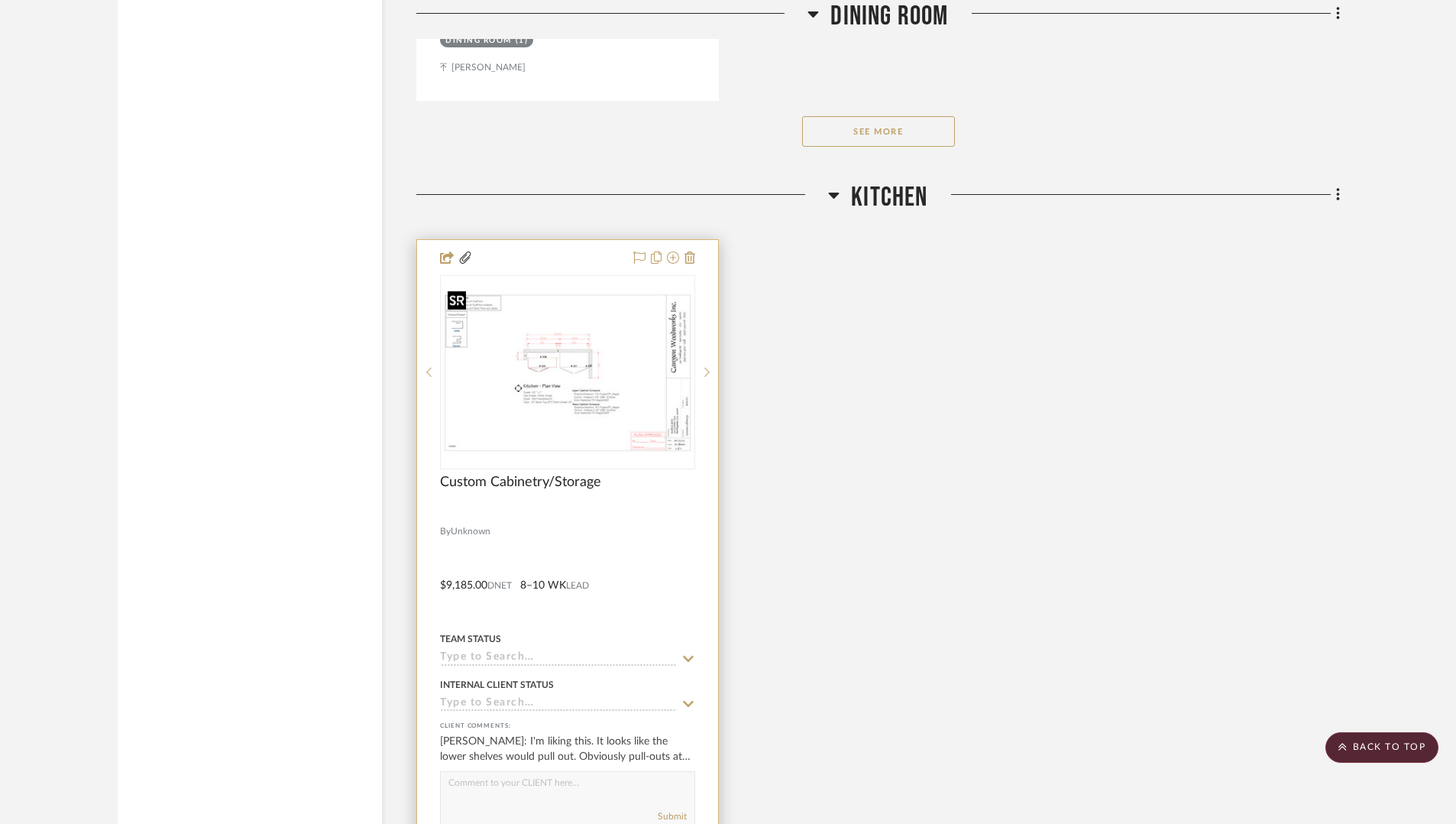
click at [584, 345] on img "0" at bounding box center [567, 372] width 252 height 162
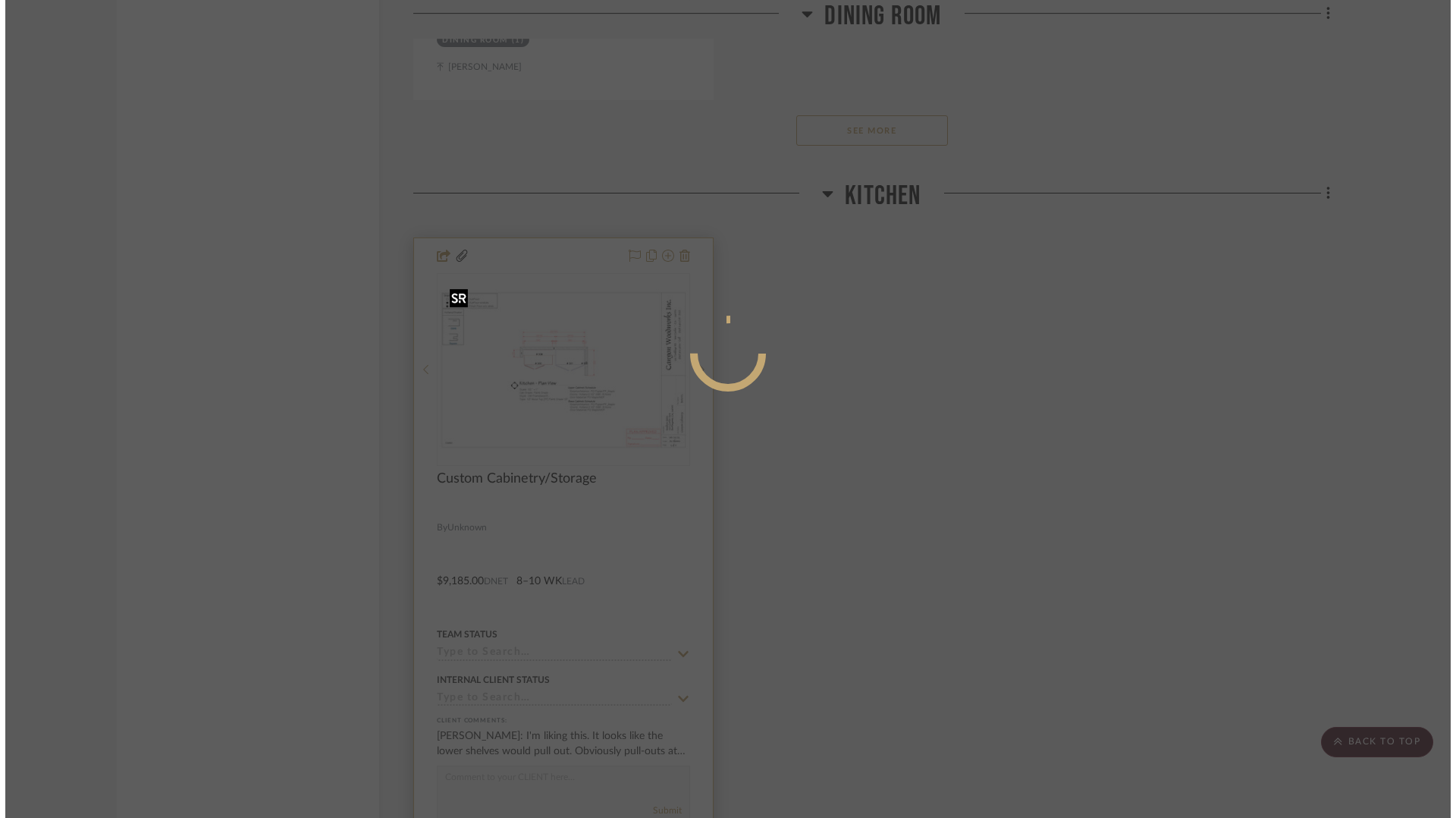
scroll to position [0, 0]
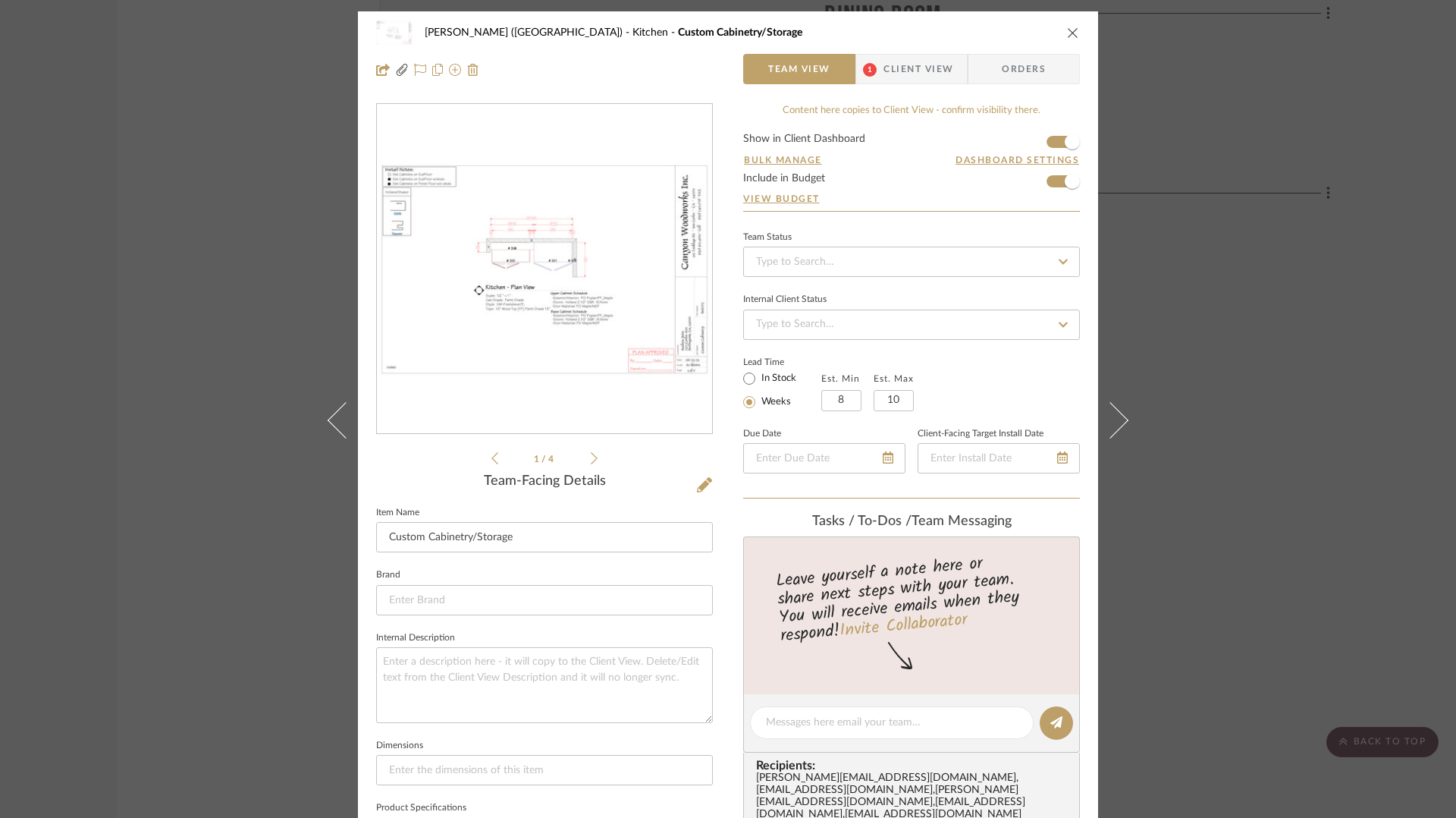
click at [591, 458] on icon at bounding box center [594, 458] width 7 height 14
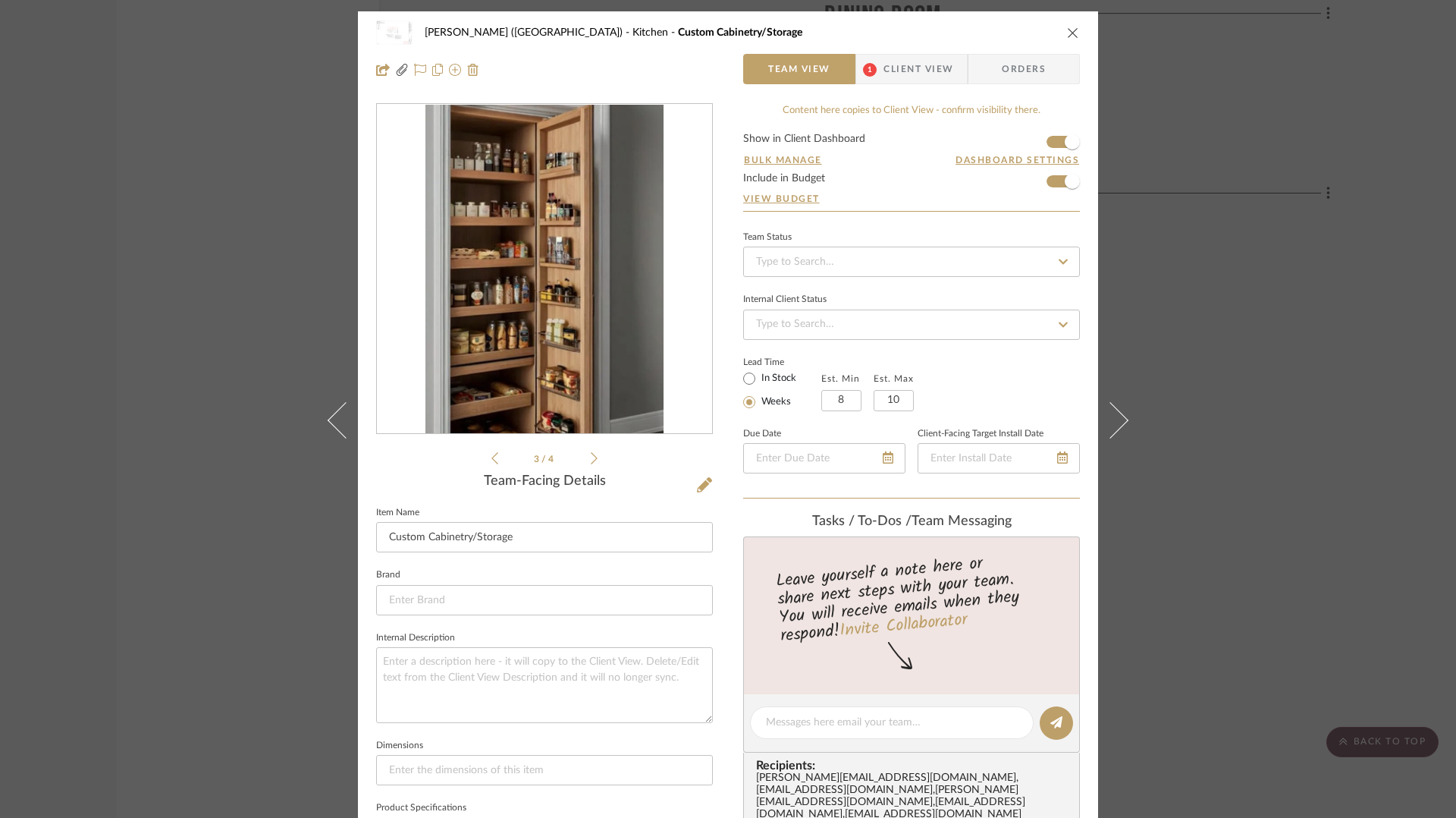
click at [591, 458] on icon at bounding box center [594, 458] width 7 height 14
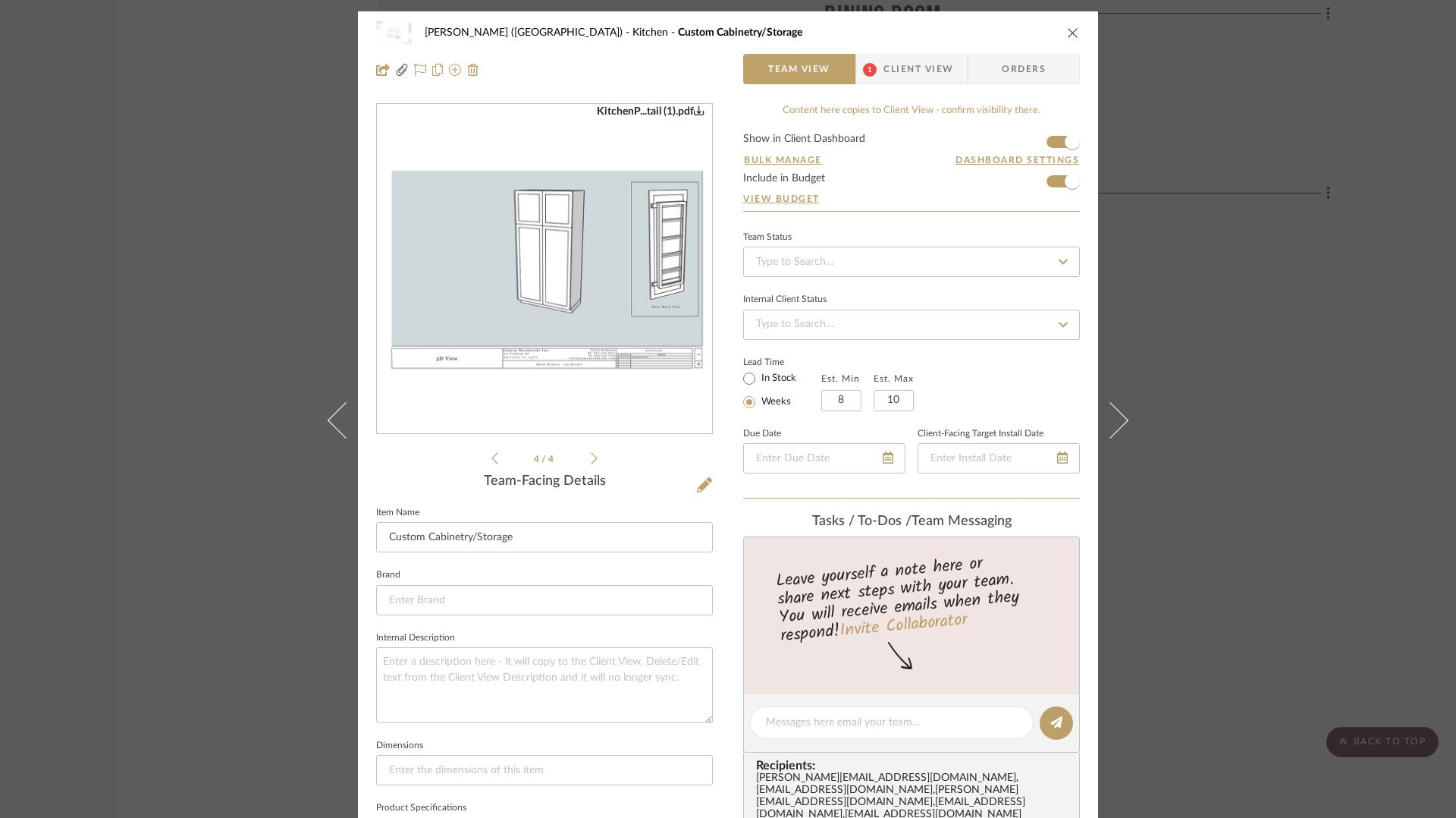
click at [665, 316] on img "3" at bounding box center [544, 269] width 335 height 217
click at [491, 457] on icon at bounding box center [494, 458] width 7 height 14
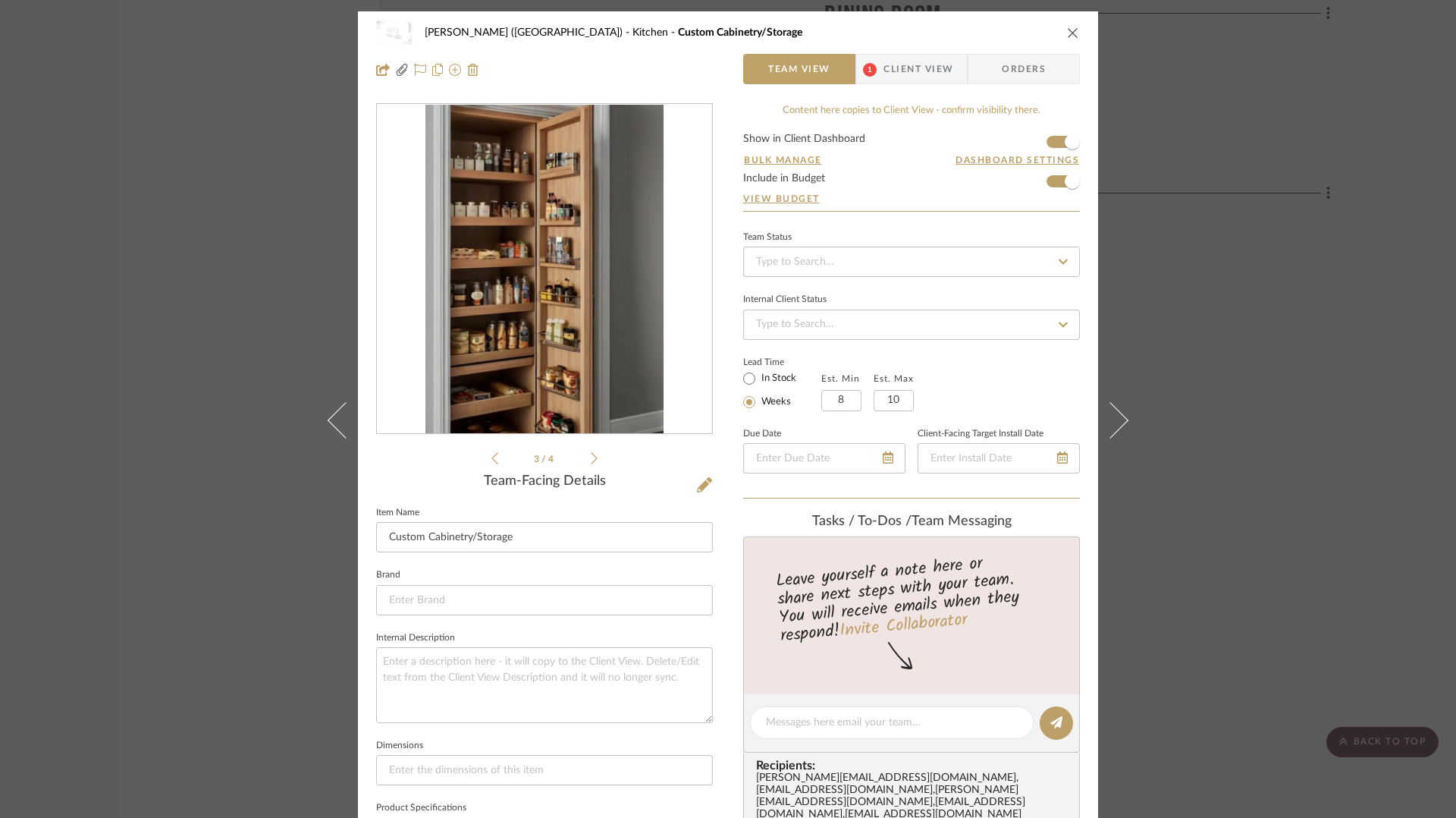
click at [591, 459] on icon at bounding box center [594, 458] width 7 height 14
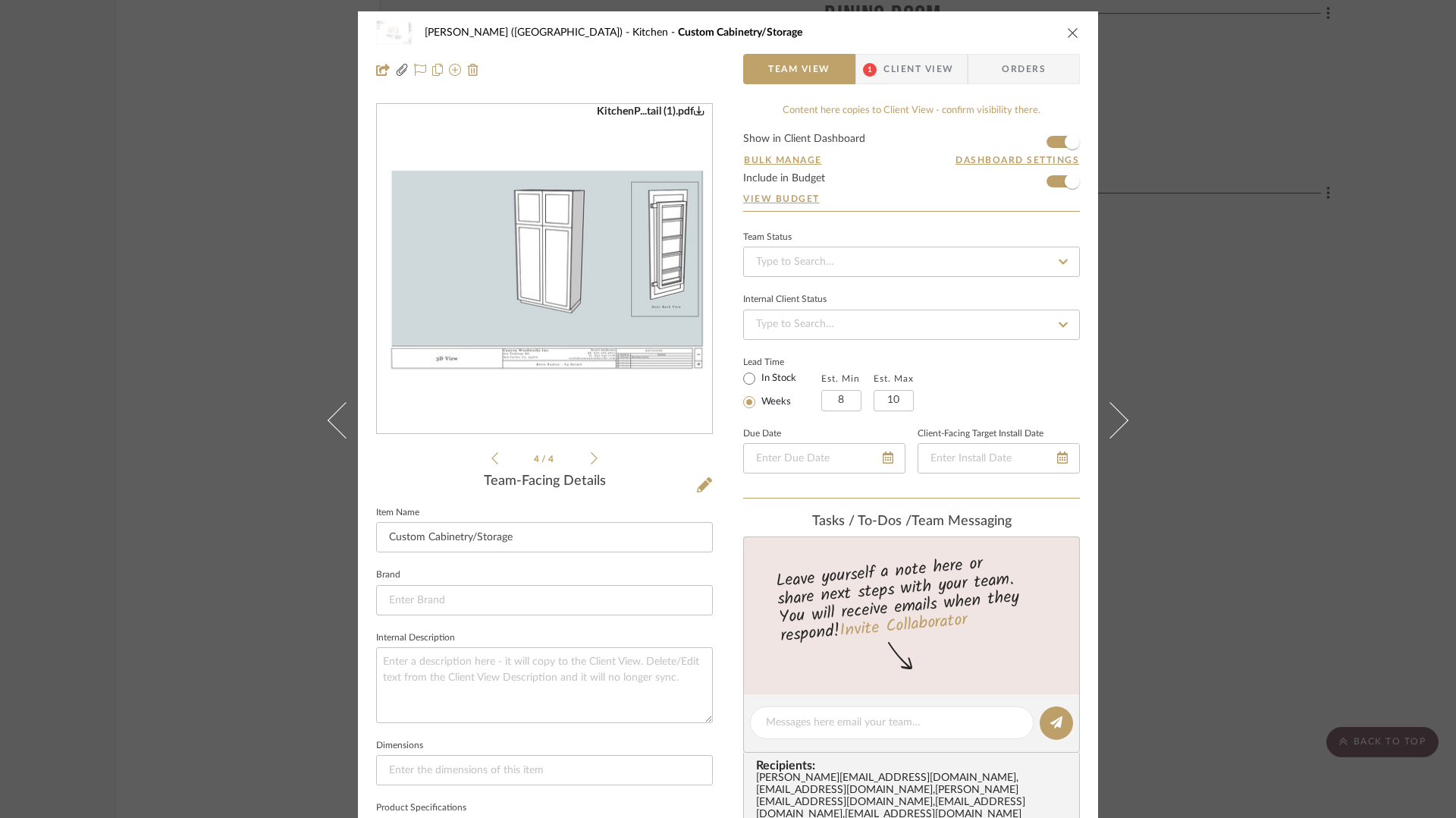
click at [591, 459] on icon at bounding box center [594, 458] width 7 height 14
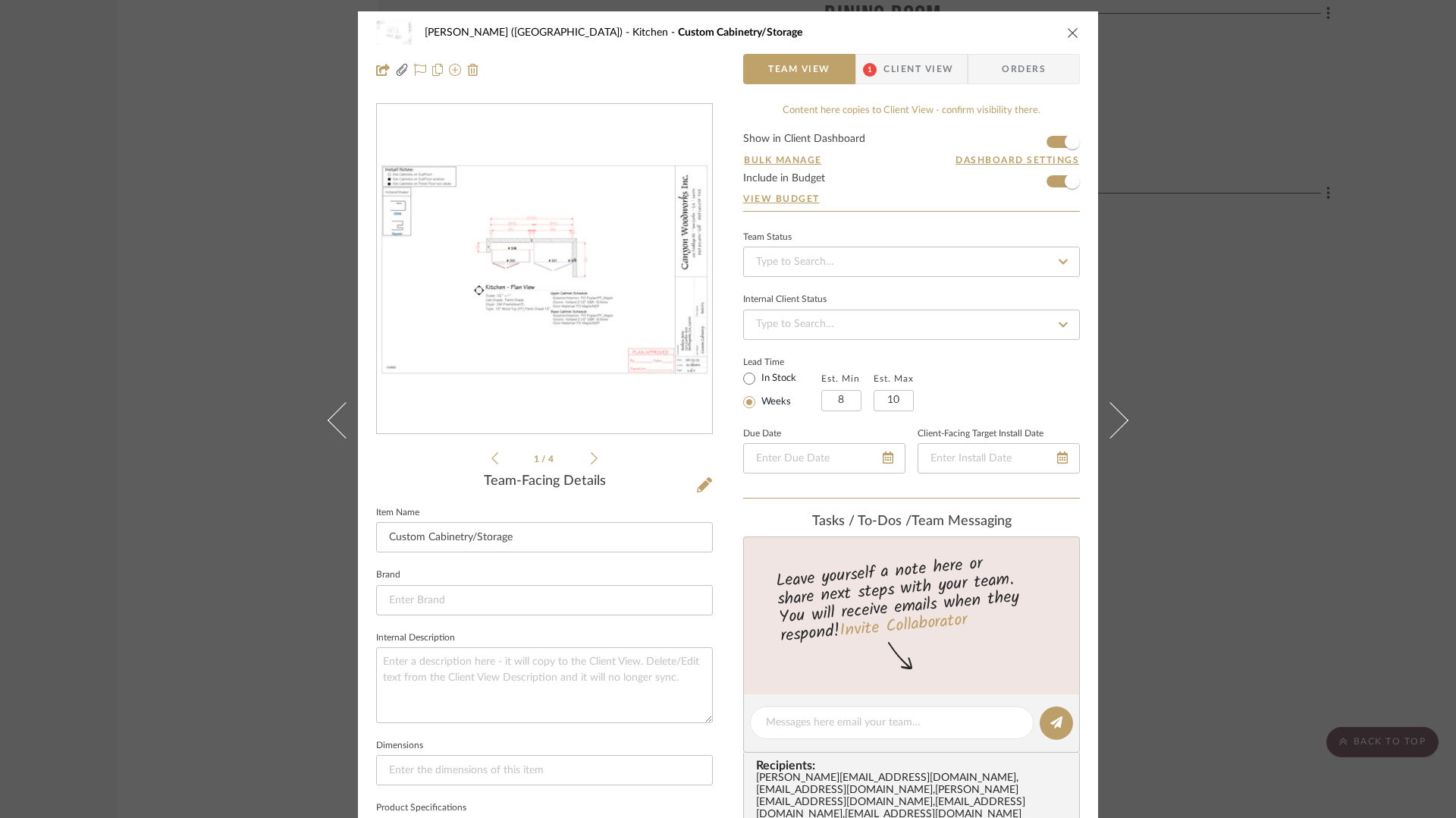
click at [1067, 35] on icon "close" at bounding box center [1073, 33] width 12 height 12
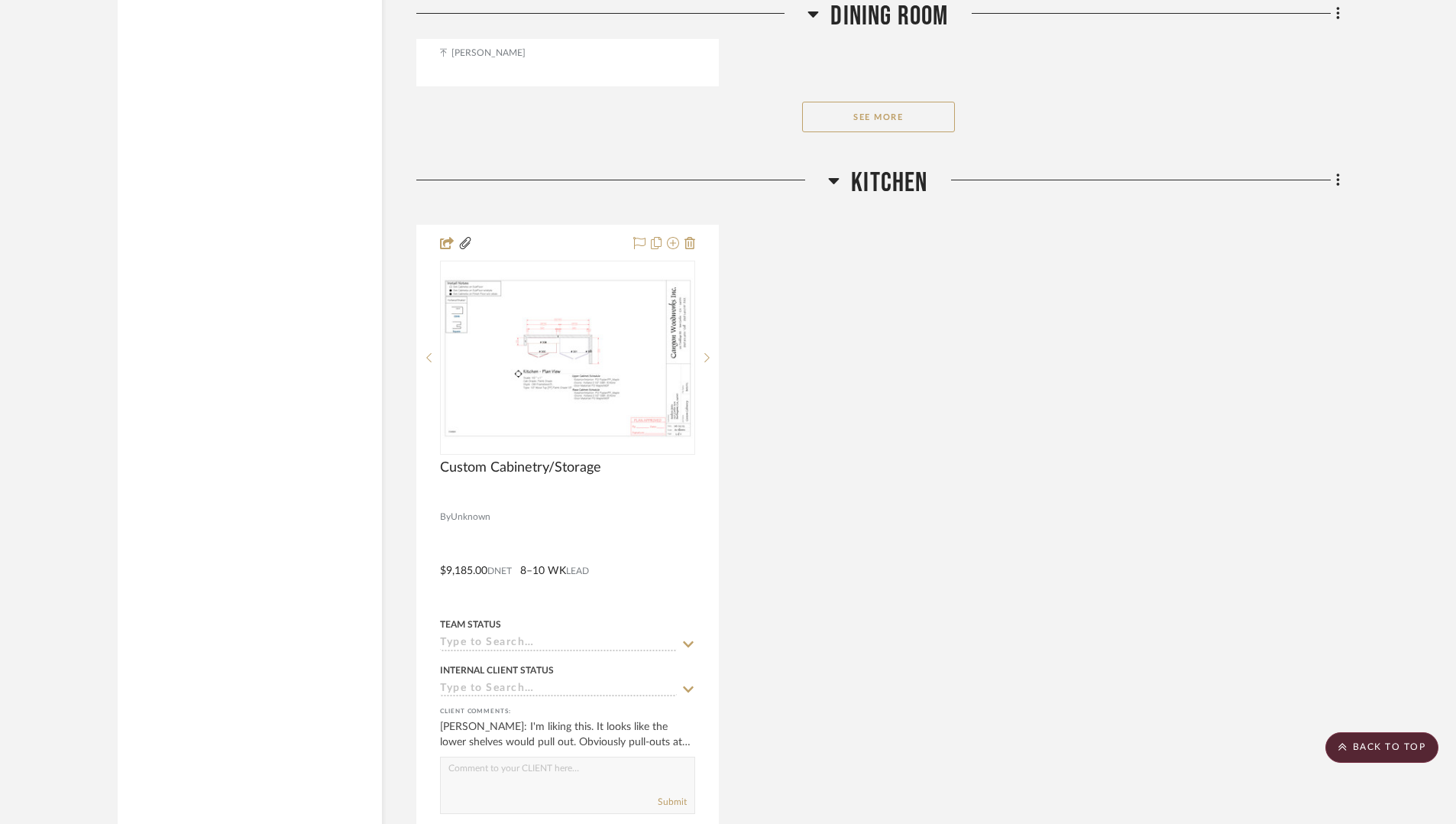
scroll to position [6706, 0]
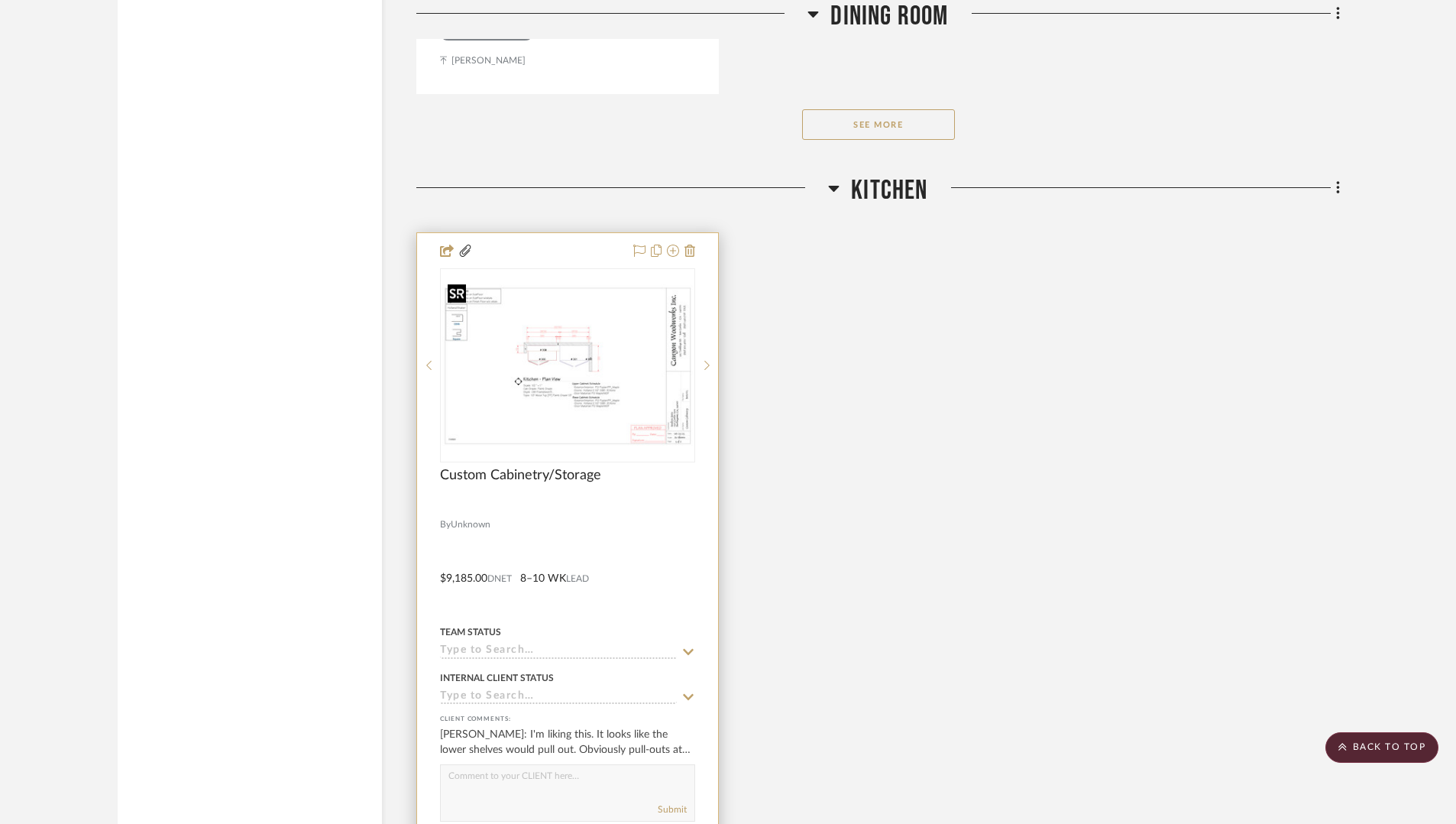
click at [581, 376] on img "0" at bounding box center [567, 365] width 252 height 162
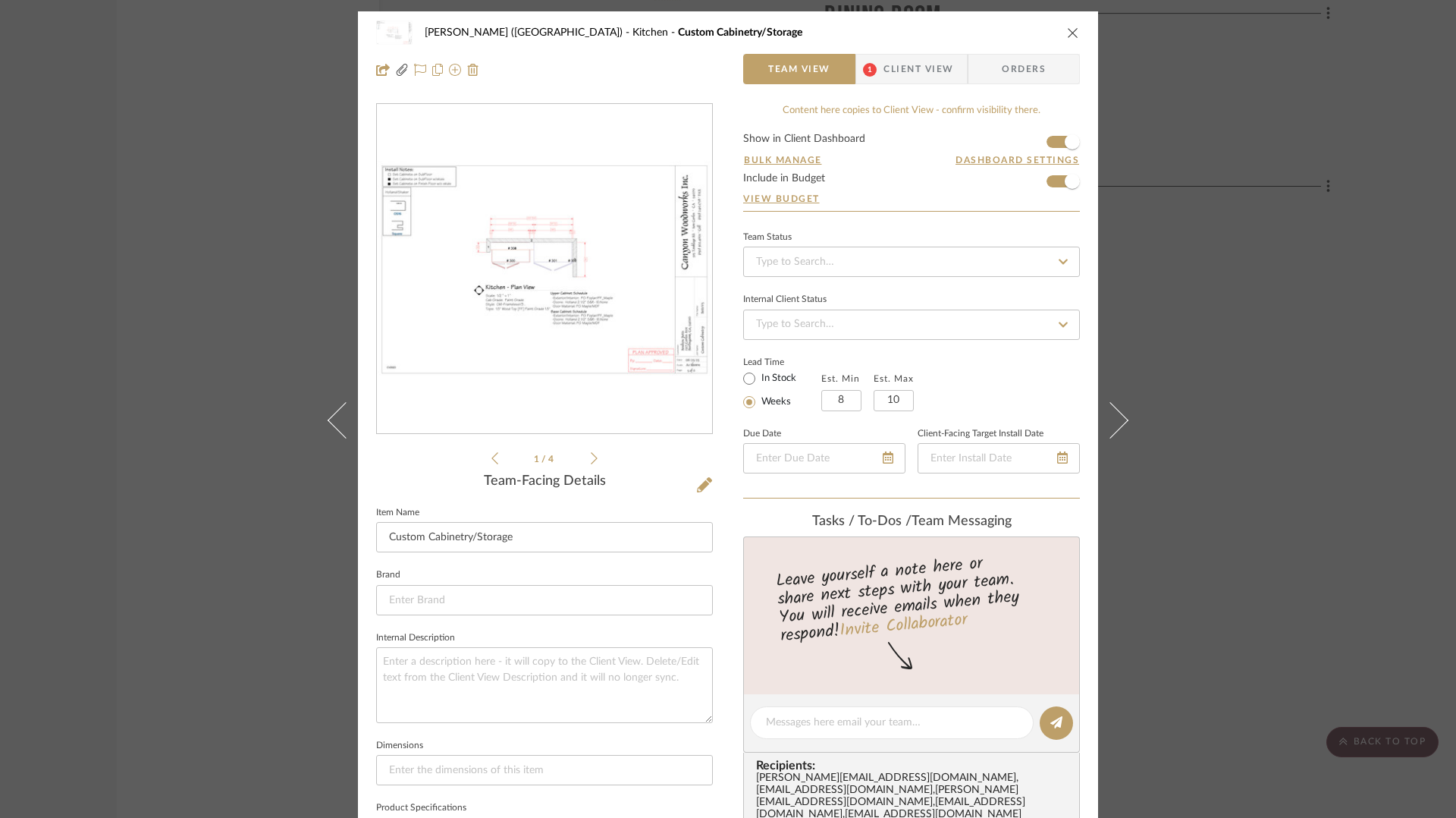
click at [591, 460] on icon at bounding box center [594, 458] width 7 height 14
click at [498, 459] on li "2 / 4" at bounding box center [544, 458] width 93 height 18
click at [491, 460] on icon at bounding box center [494, 458] width 7 height 14
click at [497, 285] on img "0" at bounding box center [544, 269] width 335 height 217
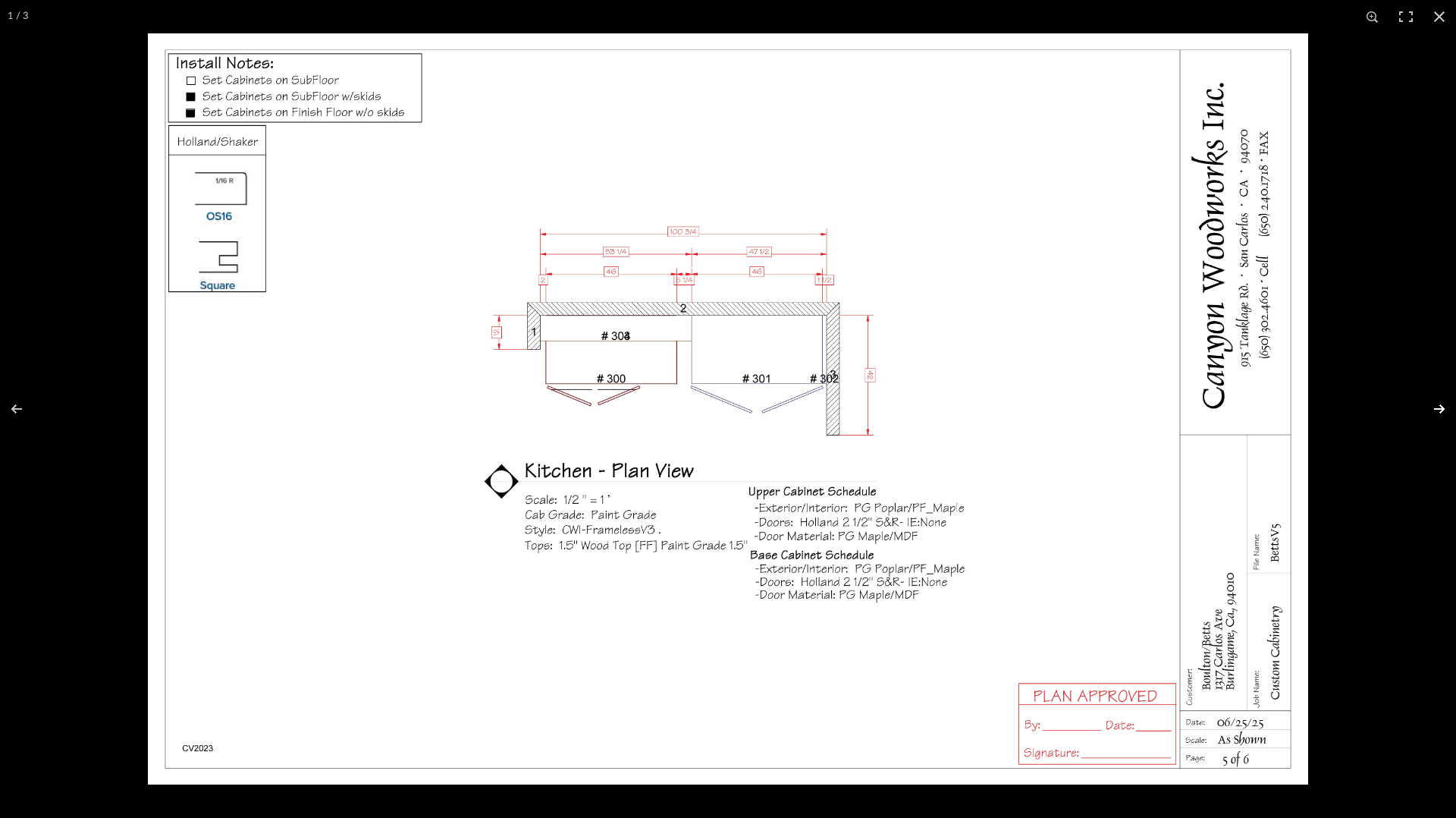
click at [1439, 407] on button at bounding box center [1430, 408] width 53 height 76
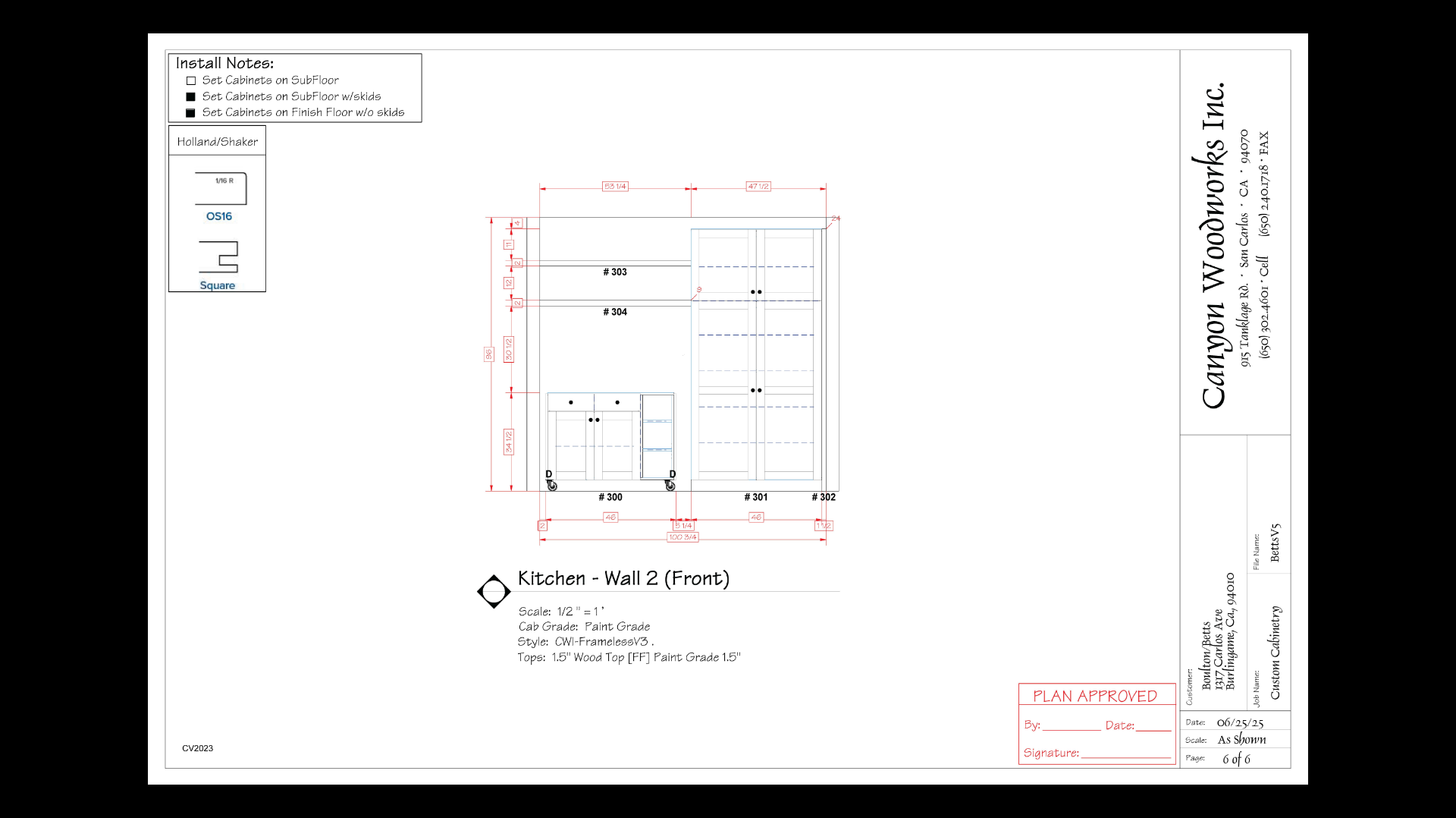
click at [1439, 407] on button at bounding box center [1430, 408] width 53 height 76
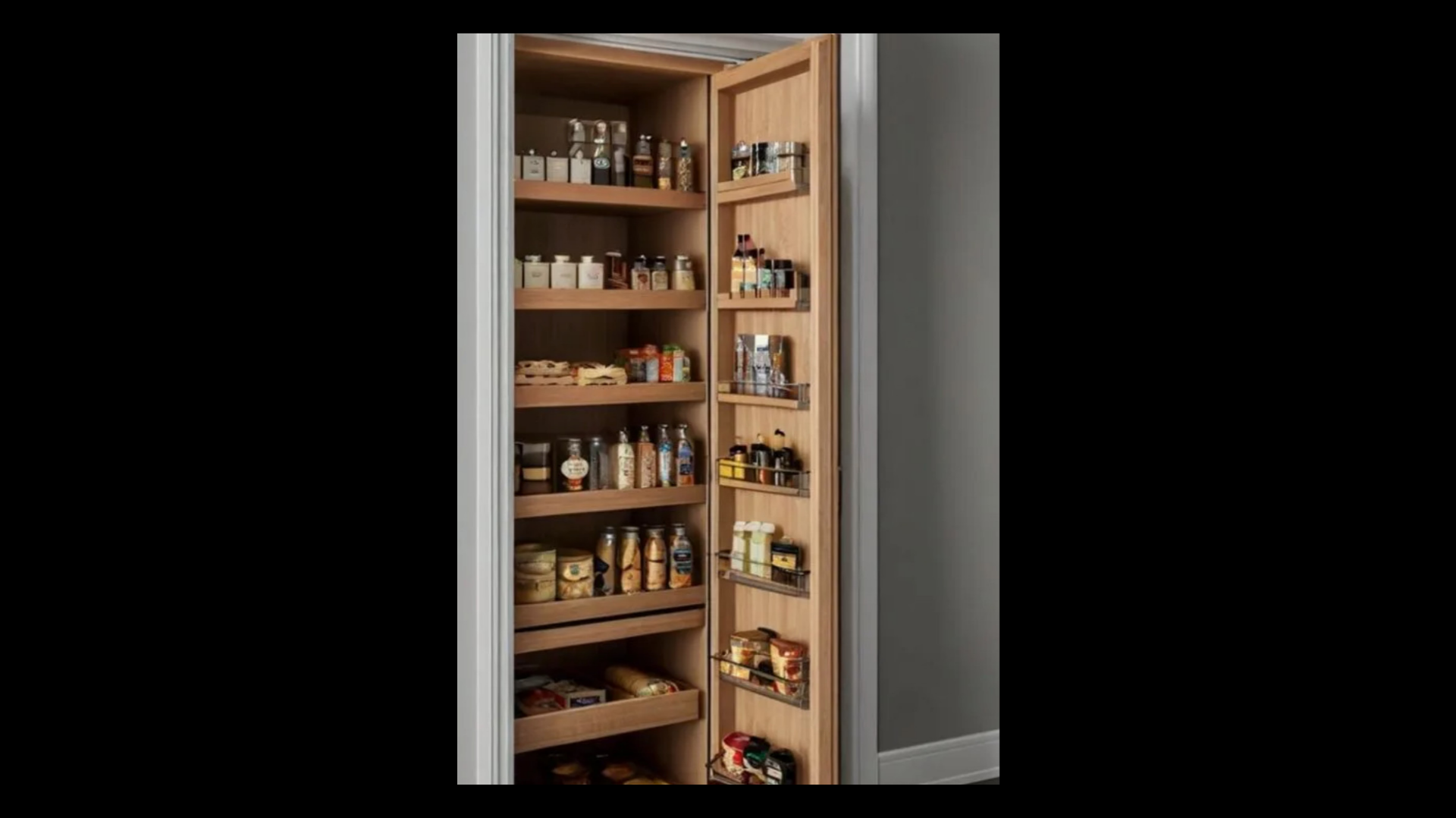
click at [1439, 407] on button at bounding box center [1430, 408] width 53 height 76
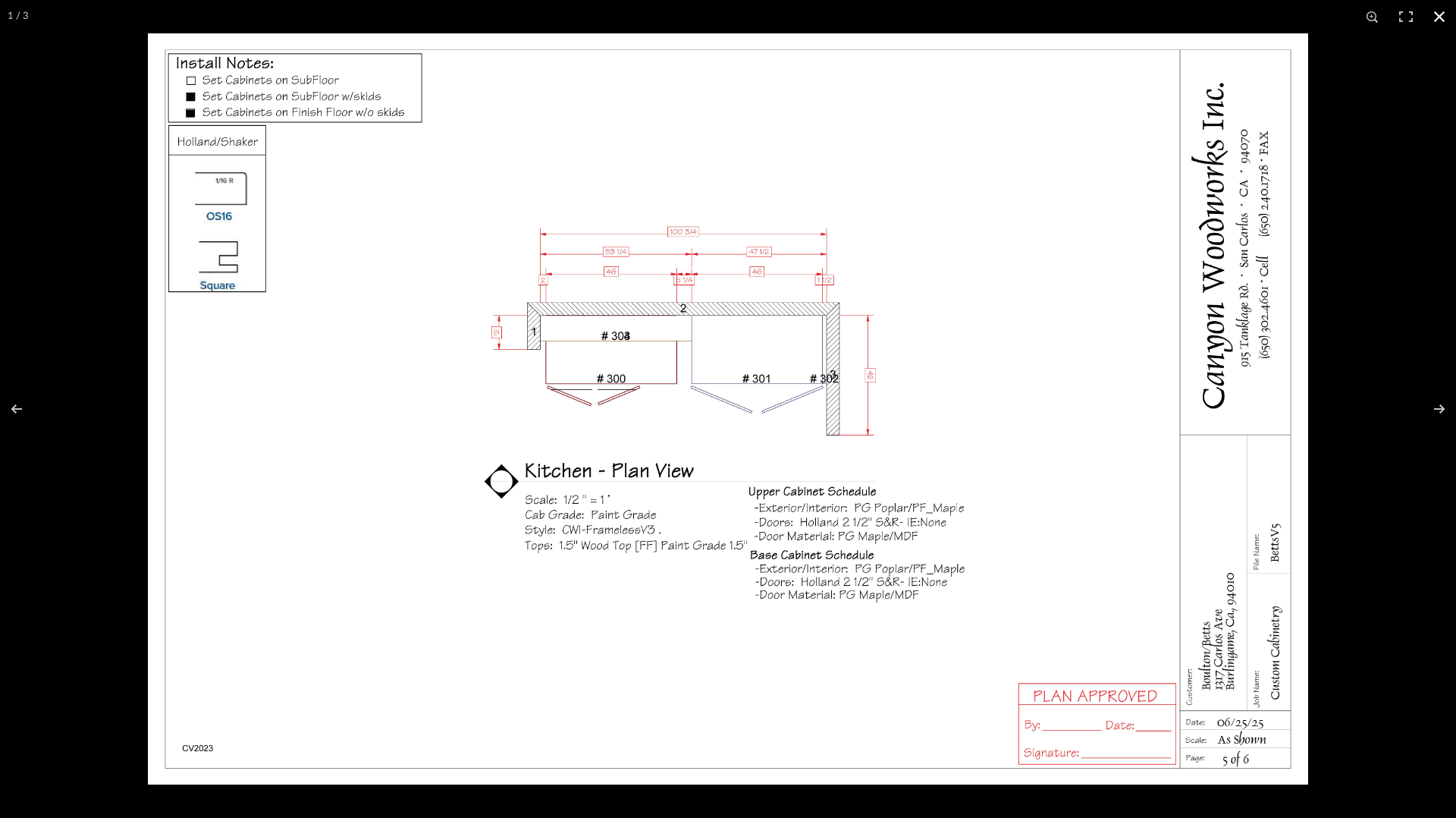
click at [1455, 245] on div at bounding box center [876, 442] width 1456 height 818
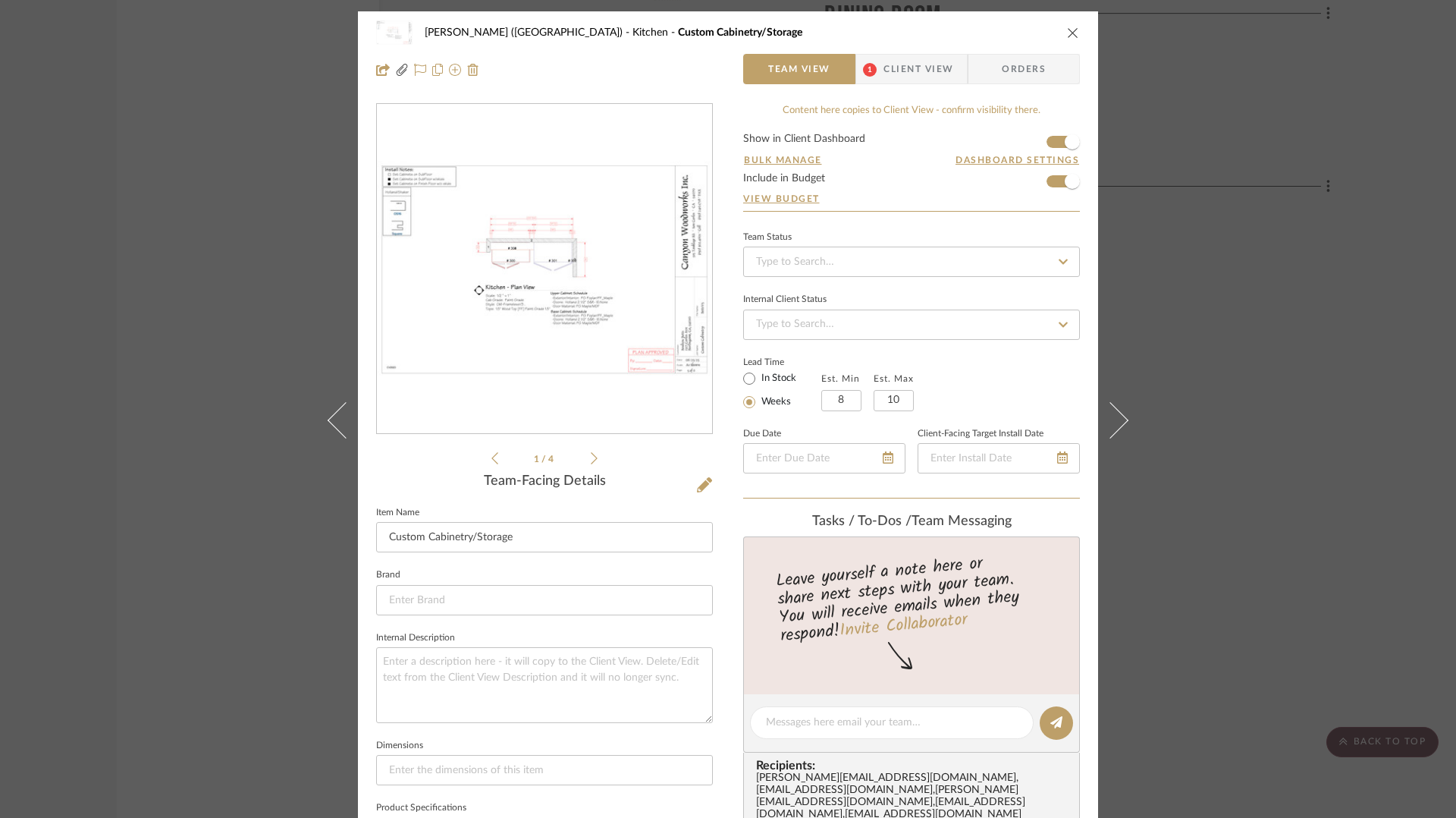
click at [1195, 225] on div "Betts (Main House) Kitchen Custom Cabinetry/Storage Team View 1 Client View Ord…" at bounding box center [728, 409] width 1456 height 818
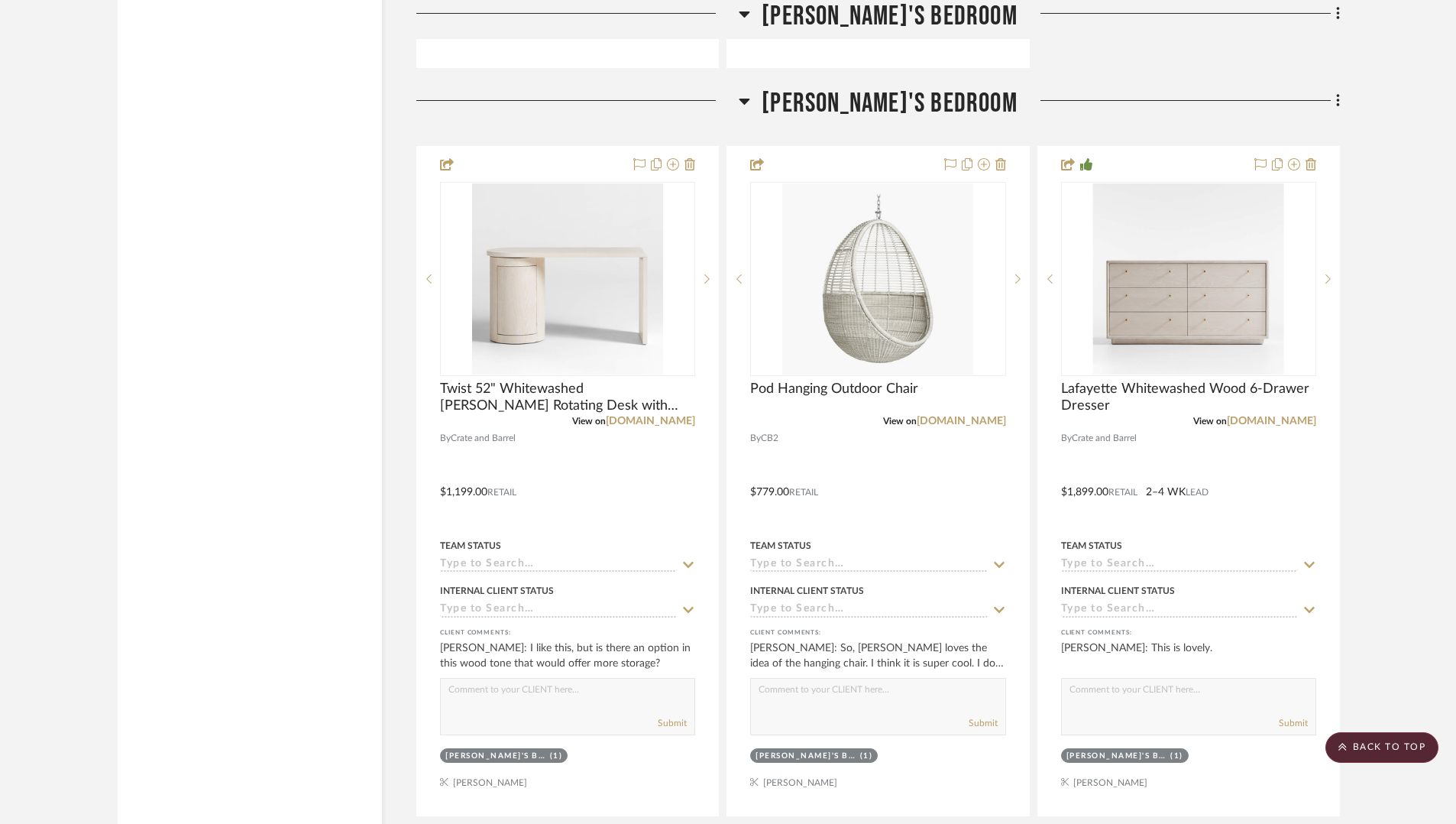
scroll to position [9003, 0]
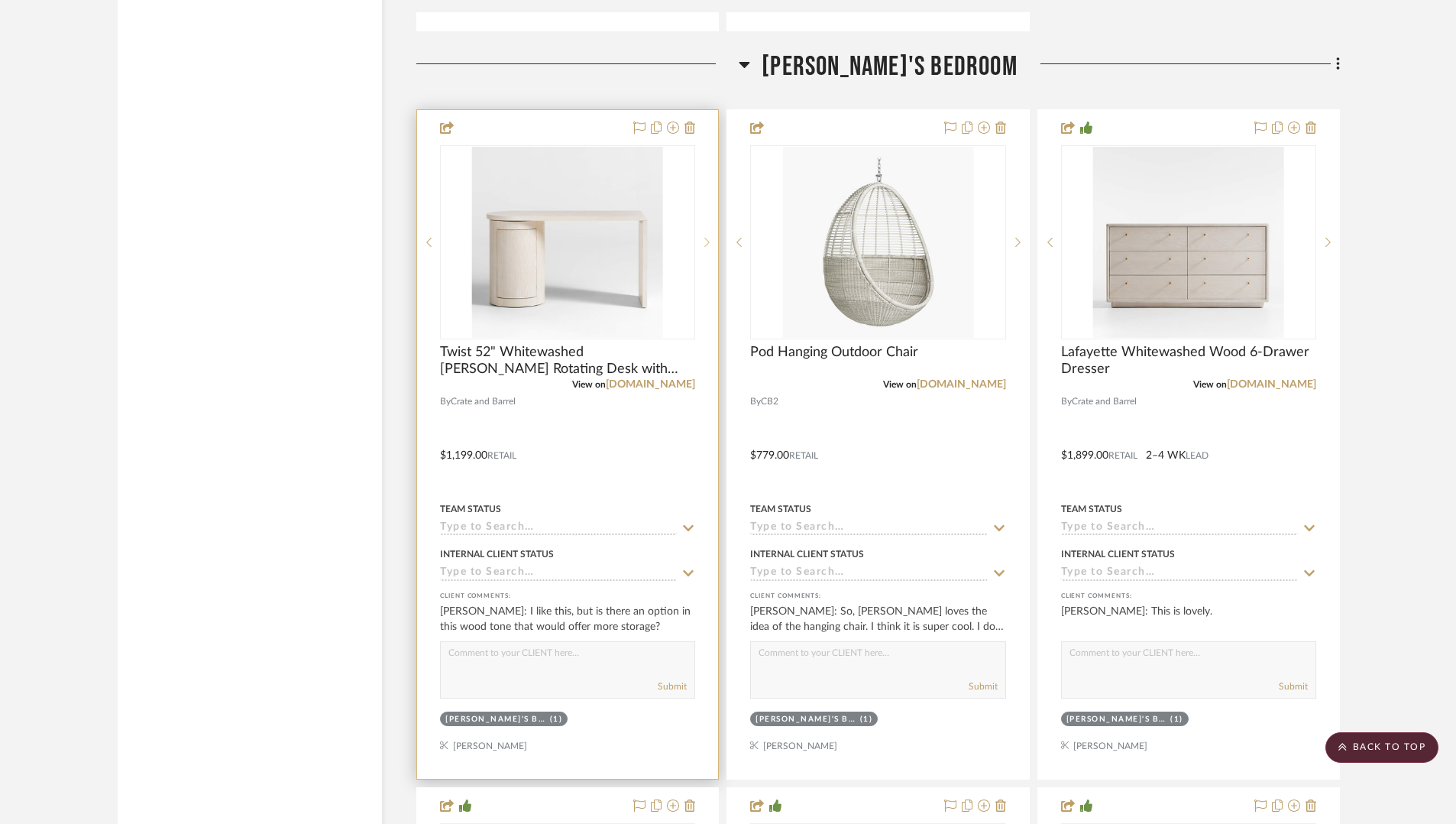
click at [699, 237] on sr-next-btn at bounding box center [706, 242] width 23 height 11
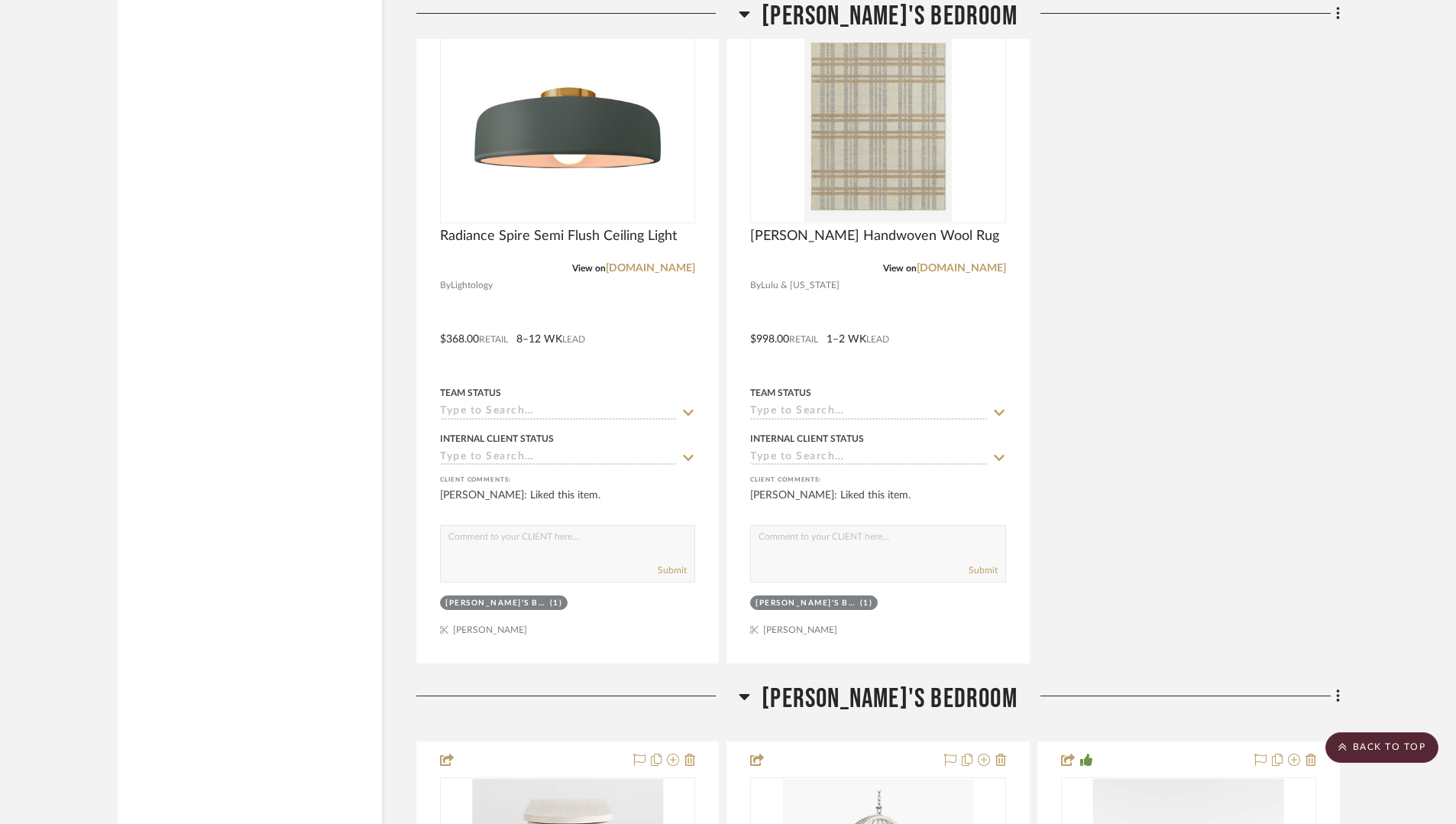
scroll to position [8870, 0]
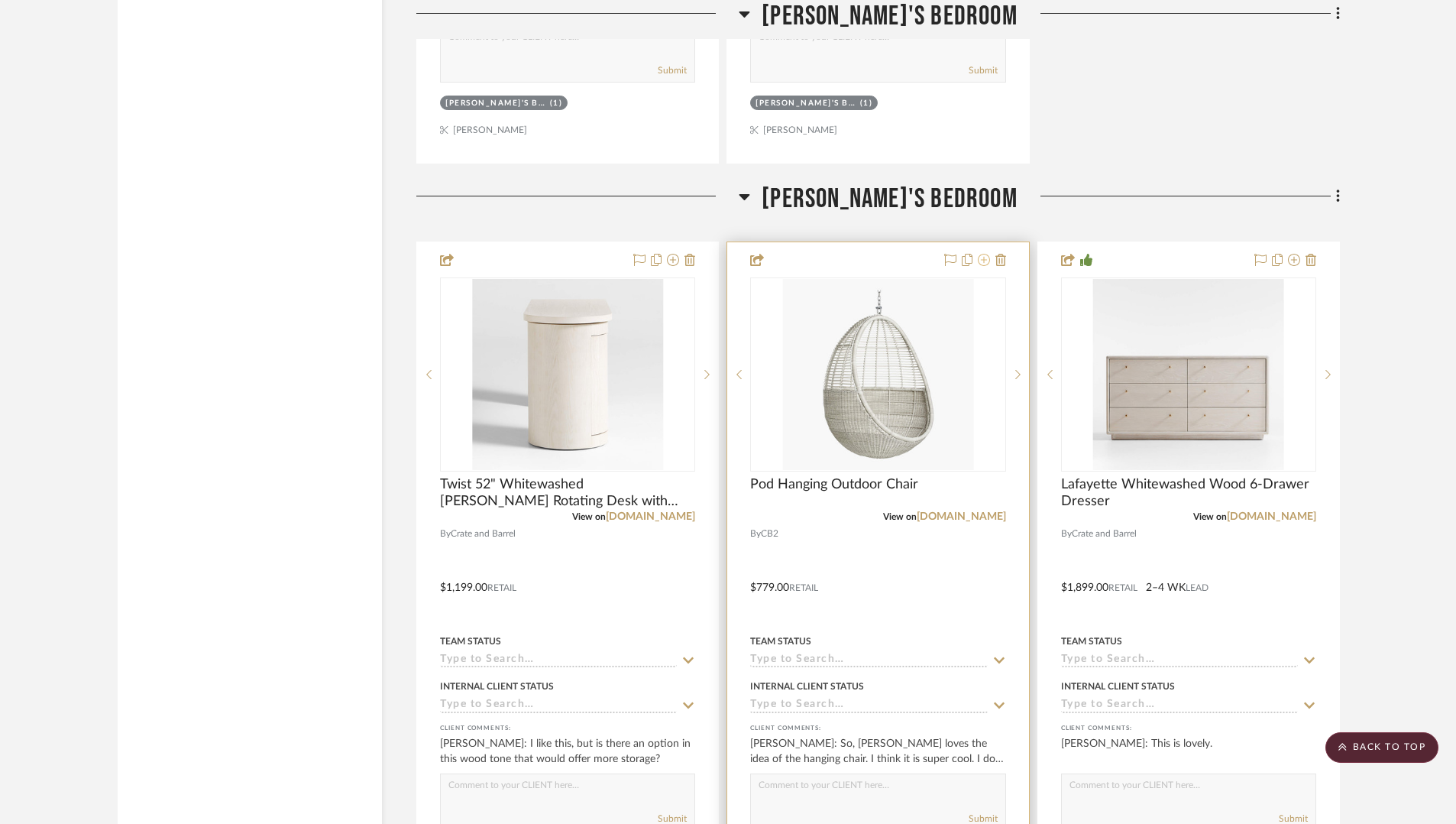
click at [985, 253] on icon at bounding box center [985, 260] width 13 height 13
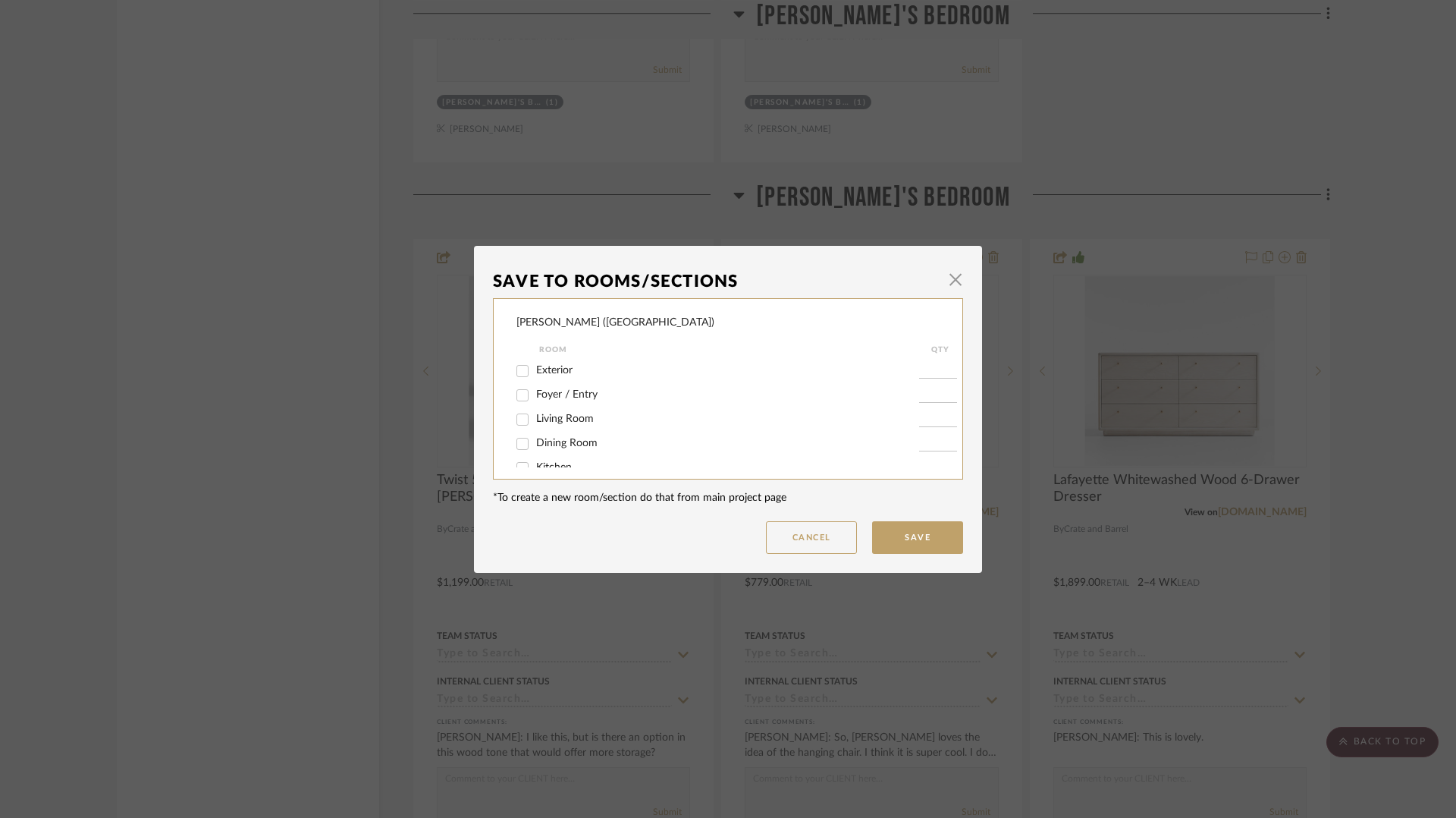
scroll to position [70, 0]
click at [519, 451] on input "[PERSON_NAME]'s Bedroom" at bounding box center [522, 451] width 24 height 24
checkbox input "false"
click at [933, 543] on button "Save" at bounding box center [917, 538] width 91 height 33
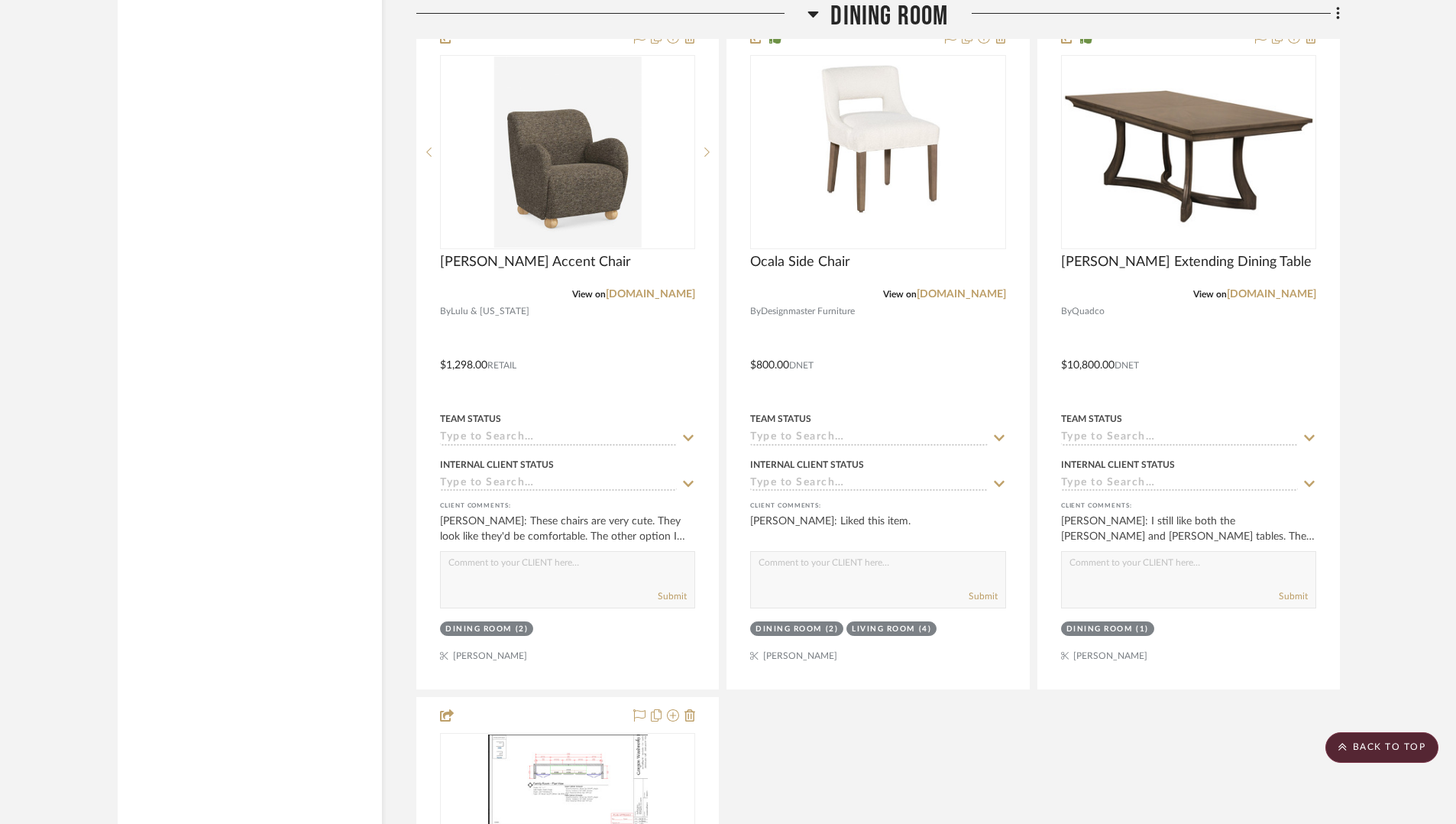
scroll to position [5473, 0]
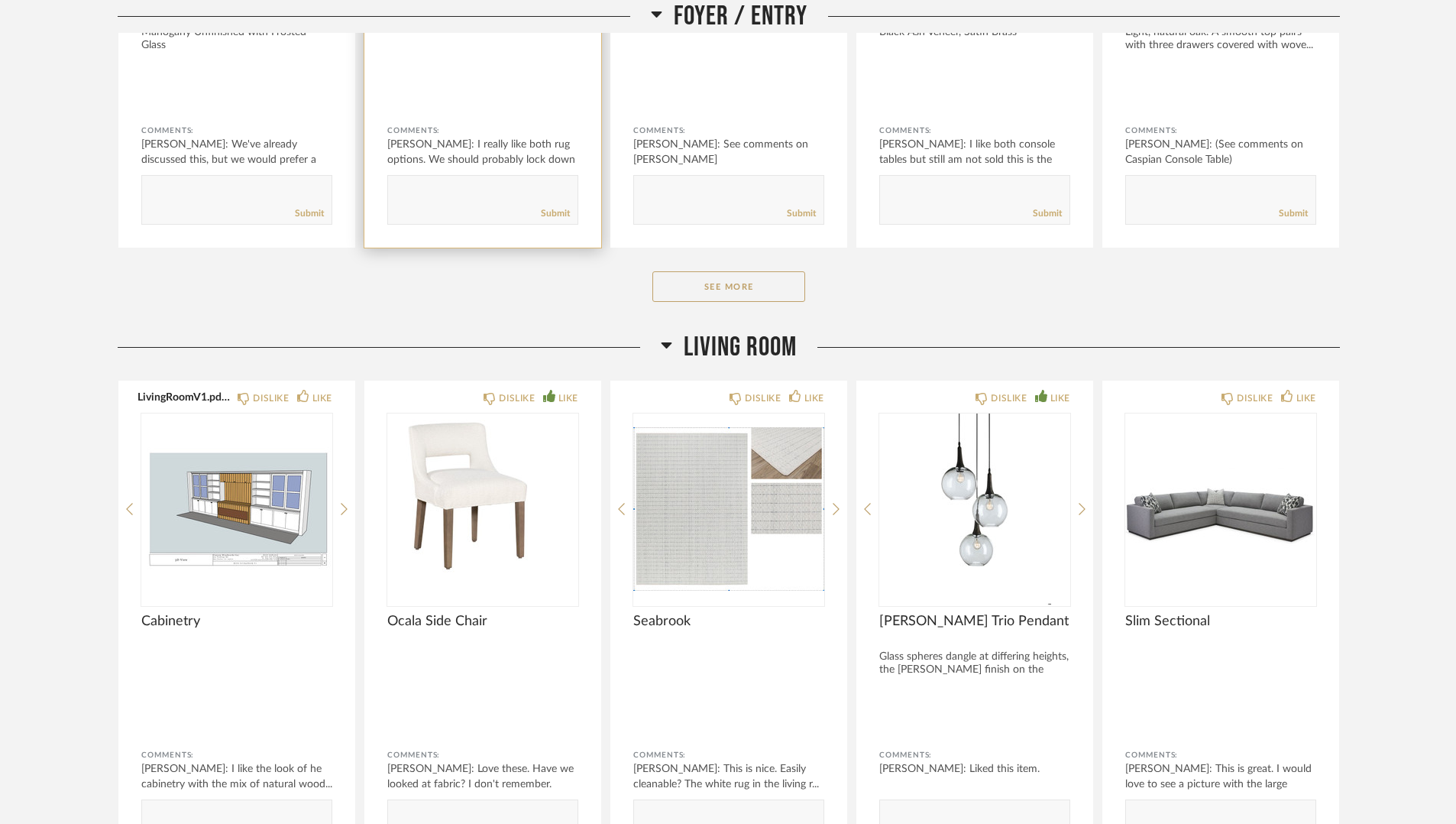
scroll to position [1199, 0]
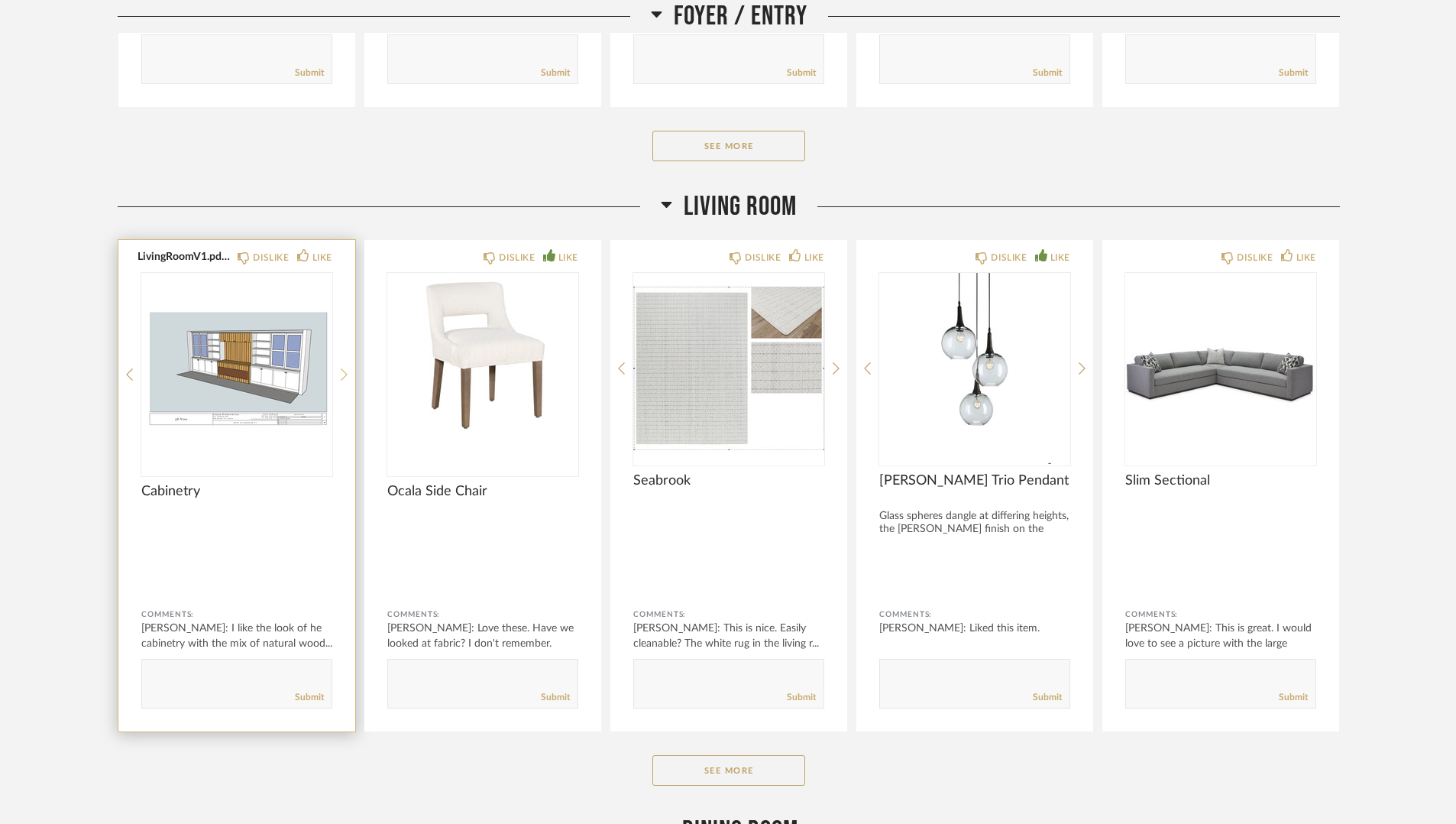
click at [344, 366] on div at bounding box center [344, 374] width 7 height 203
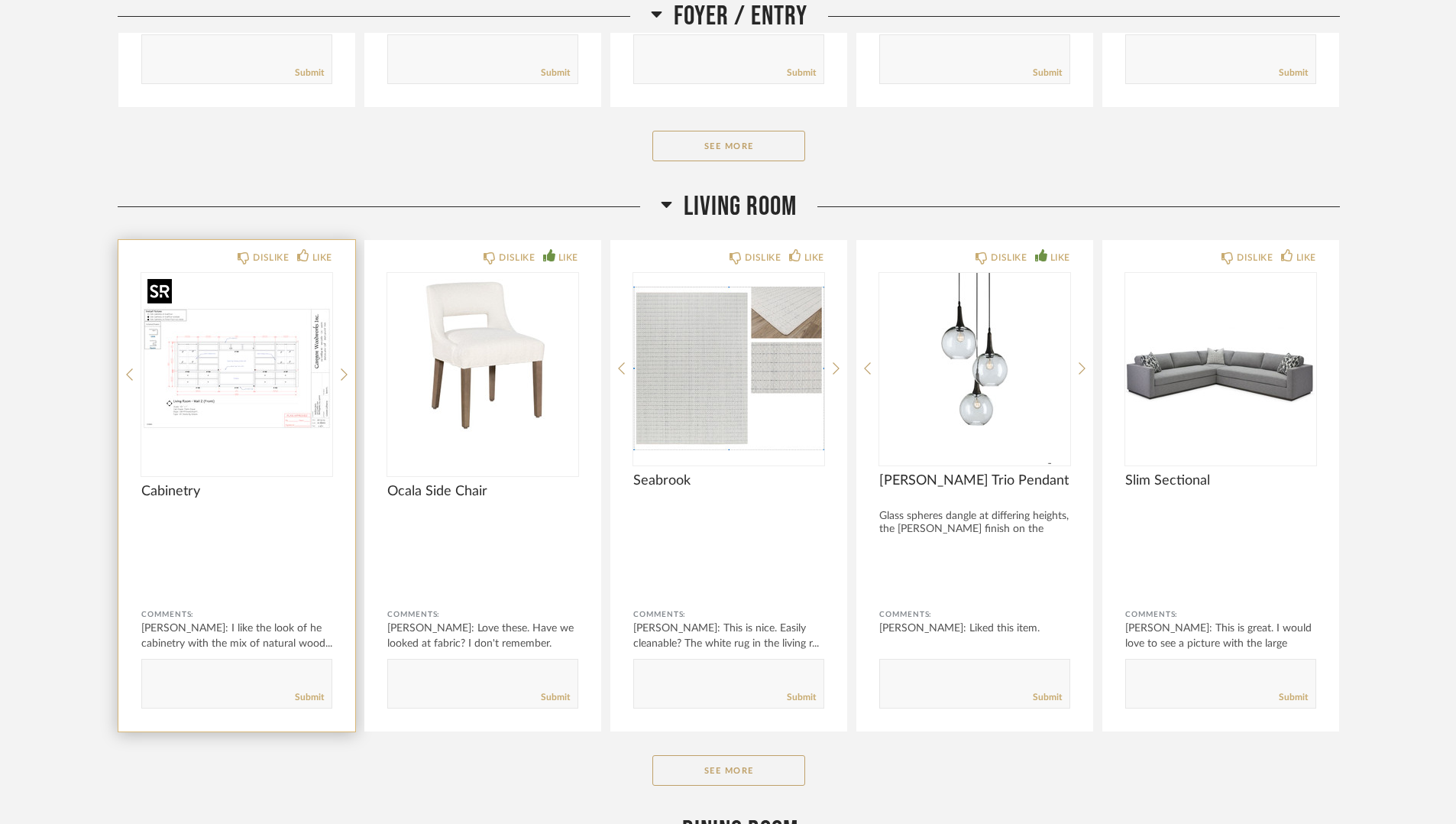
click at [289, 360] on img "1" at bounding box center [236, 368] width 191 height 191
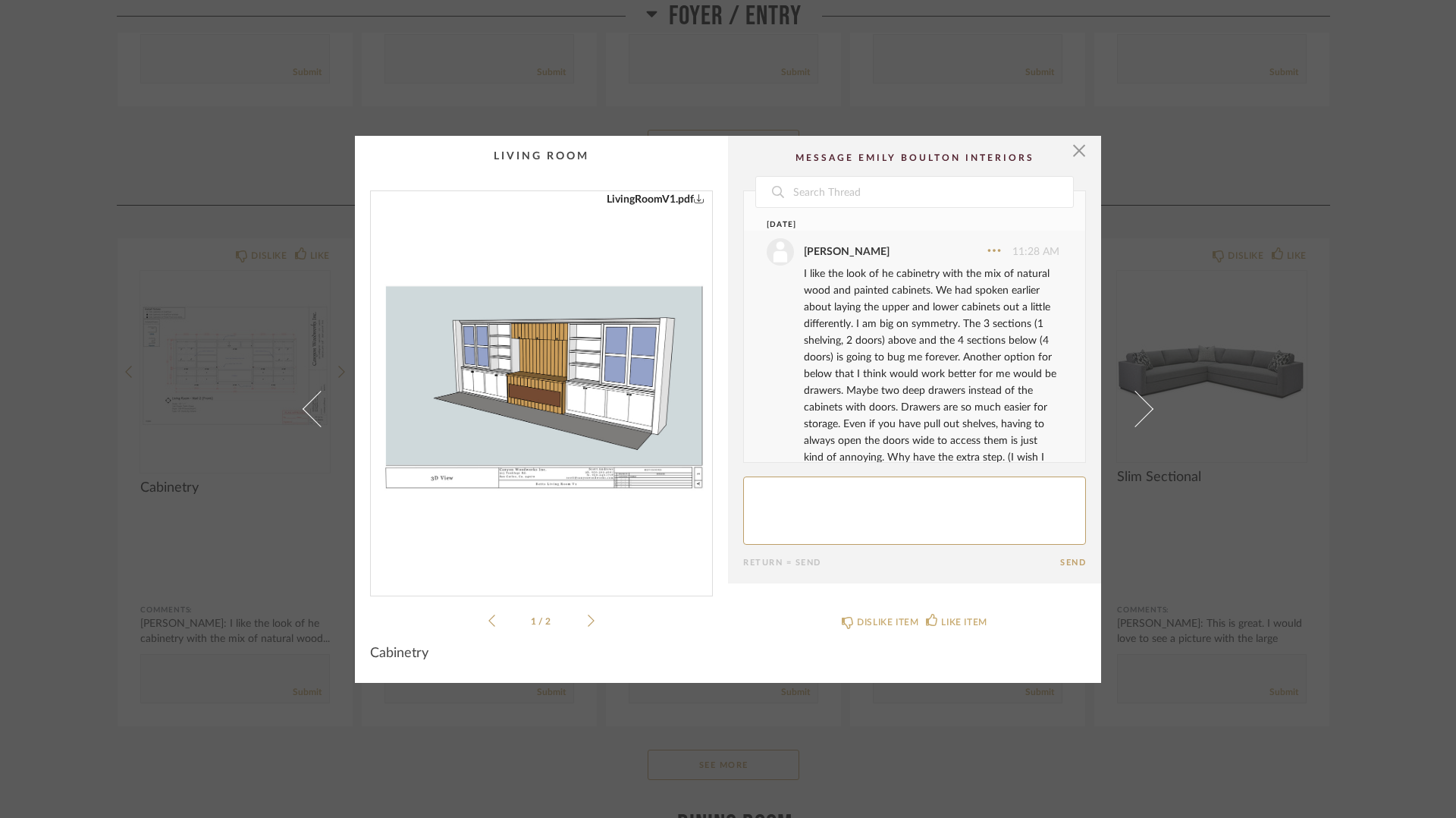
scroll to position [57, 0]
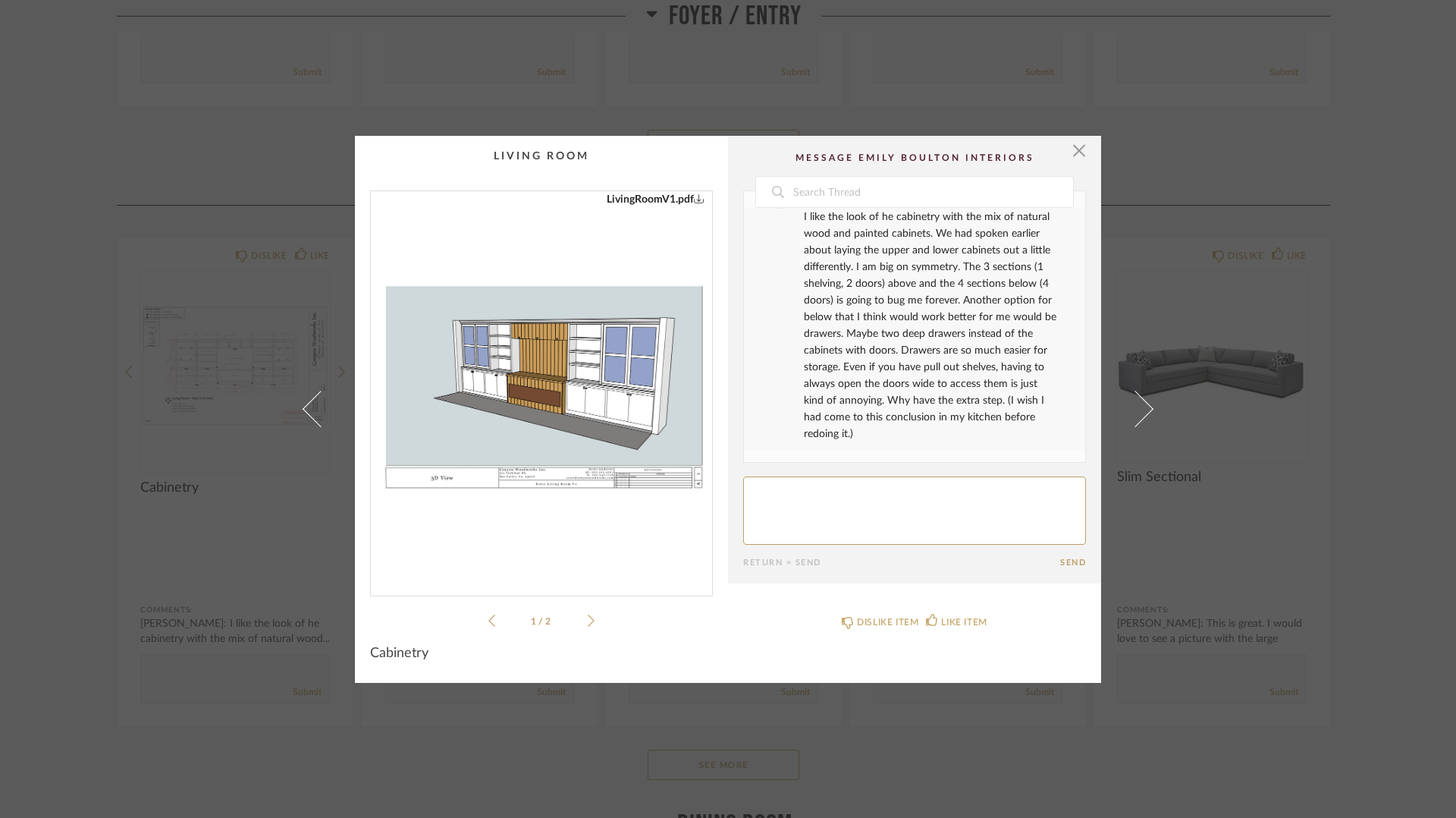
click at [594, 626] on div "LivingRoomV1.pdf LivingRoomV1.pdf 1 / 2" at bounding box center [541, 410] width 343 height 439
click at [588, 623] on icon at bounding box center [591, 621] width 7 height 14
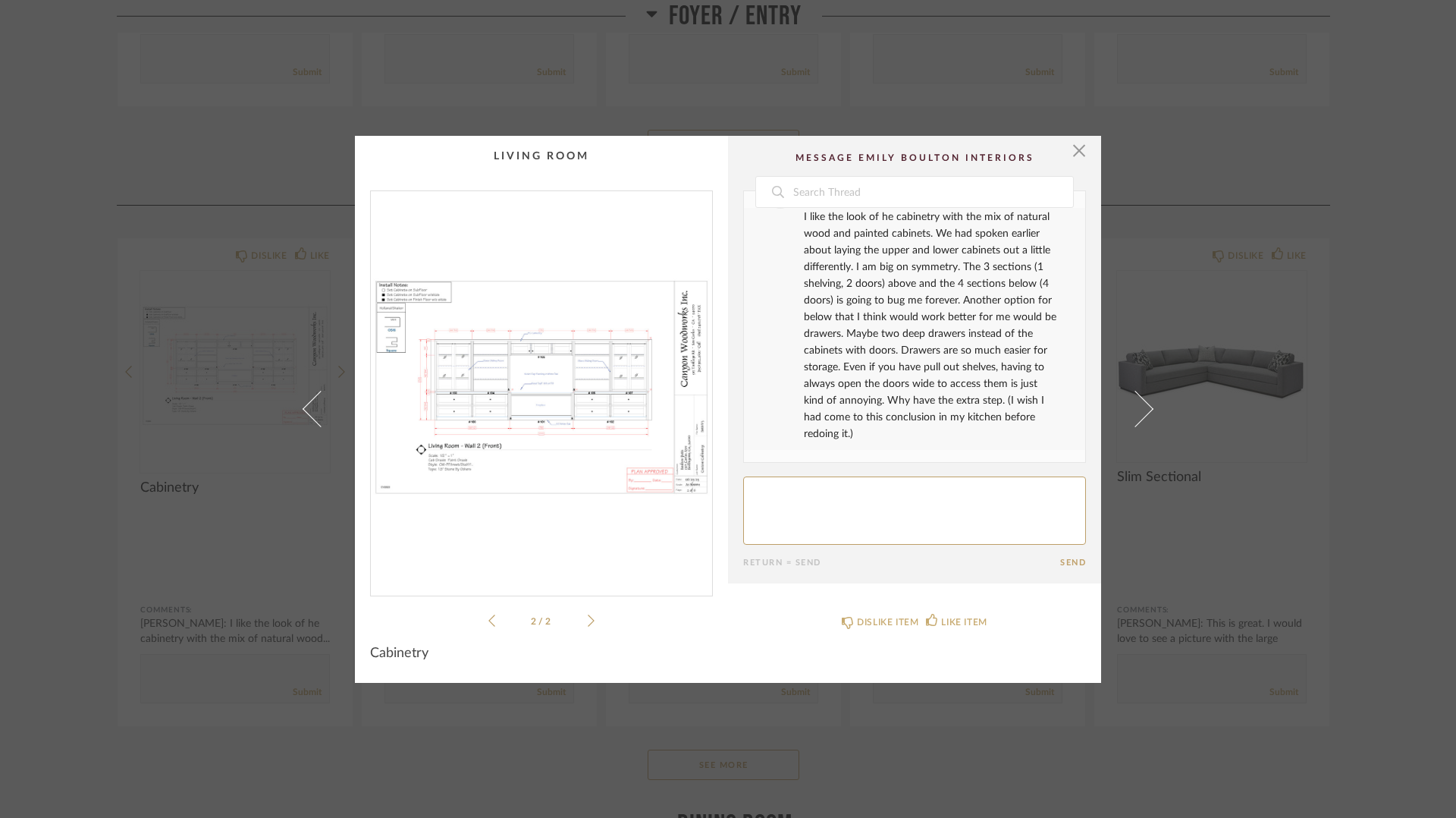
click at [1269, 279] on div "× LivingRoomV1.pdf LivingRoomV1.pdf 2 / 2 Date [DATE] [PERSON_NAME] 11:28 AM I …" at bounding box center [728, 409] width 1456 height 818
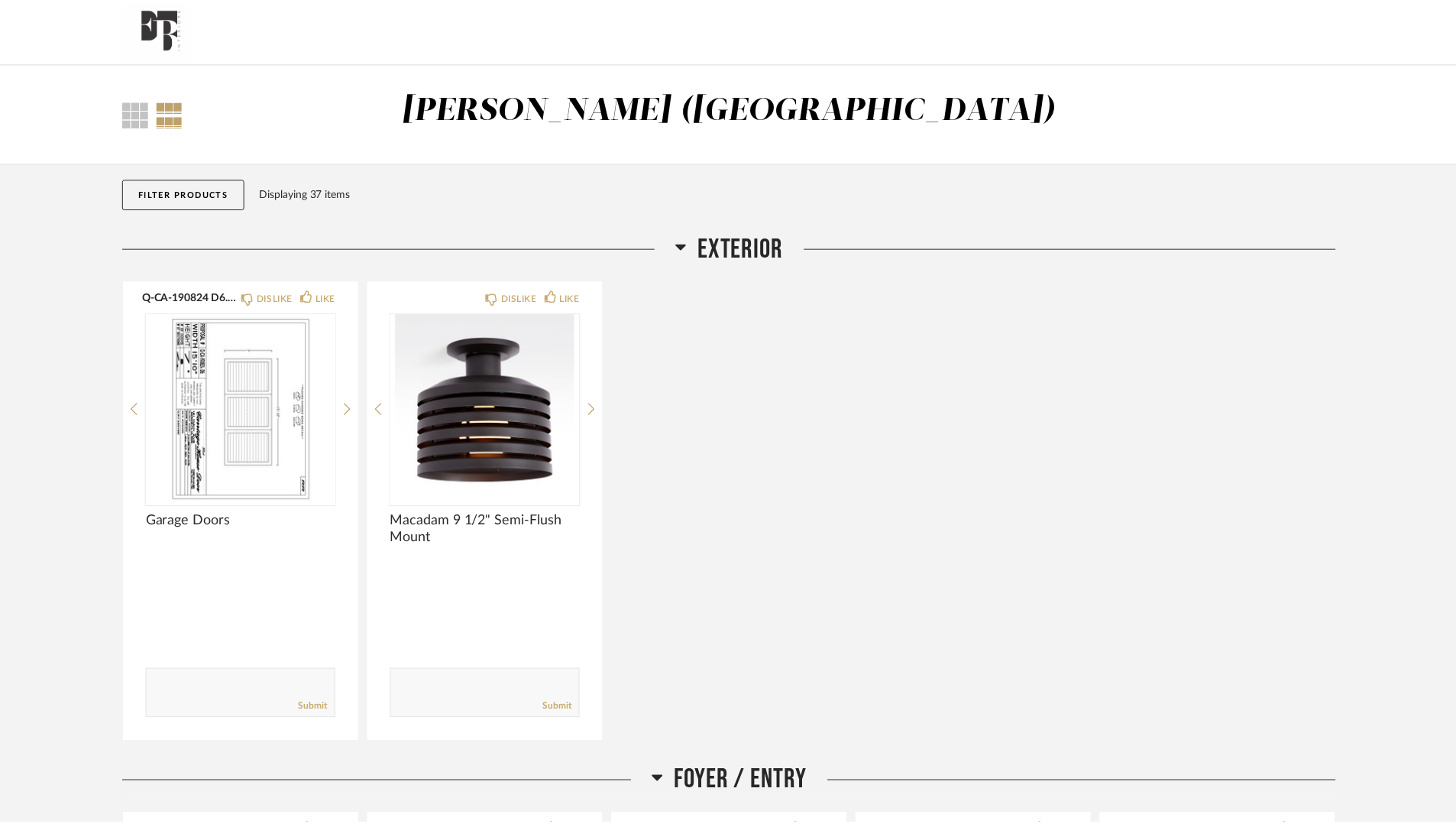
scroll to position [1199, 0]
